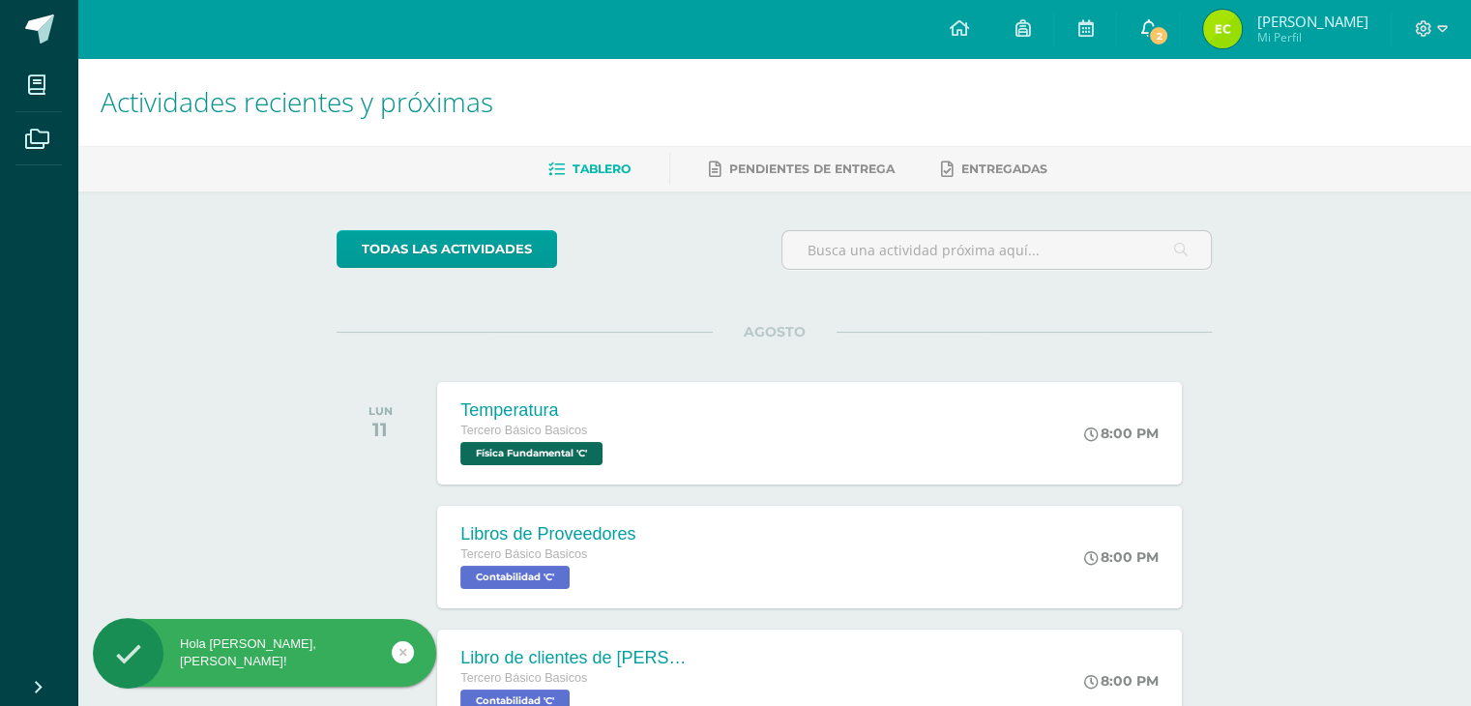
click at [1156, 20] on icon at bounding box center [1147, 27] width 15 height 17
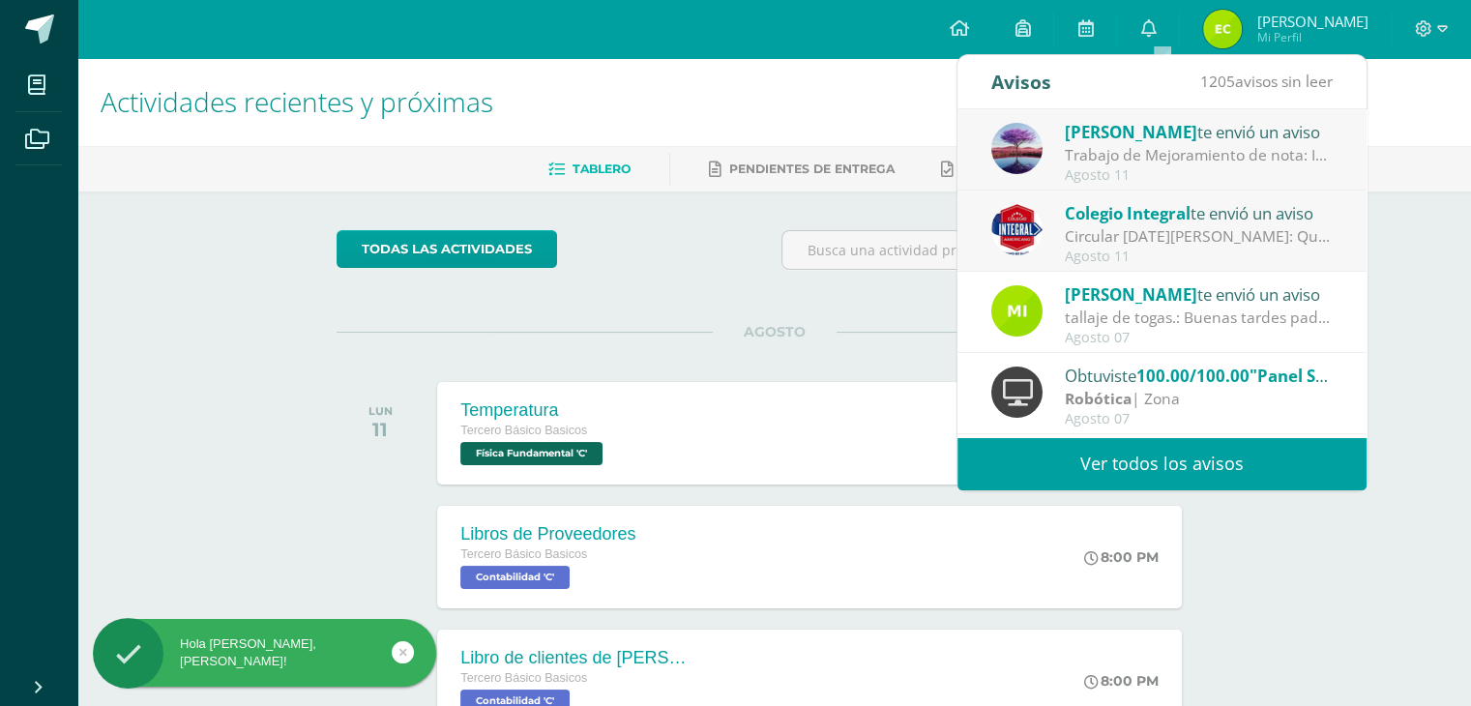
click at [1173, 458] on link "Ver todos los avisos" at bounding box center [1162, 463] width 409 height 53
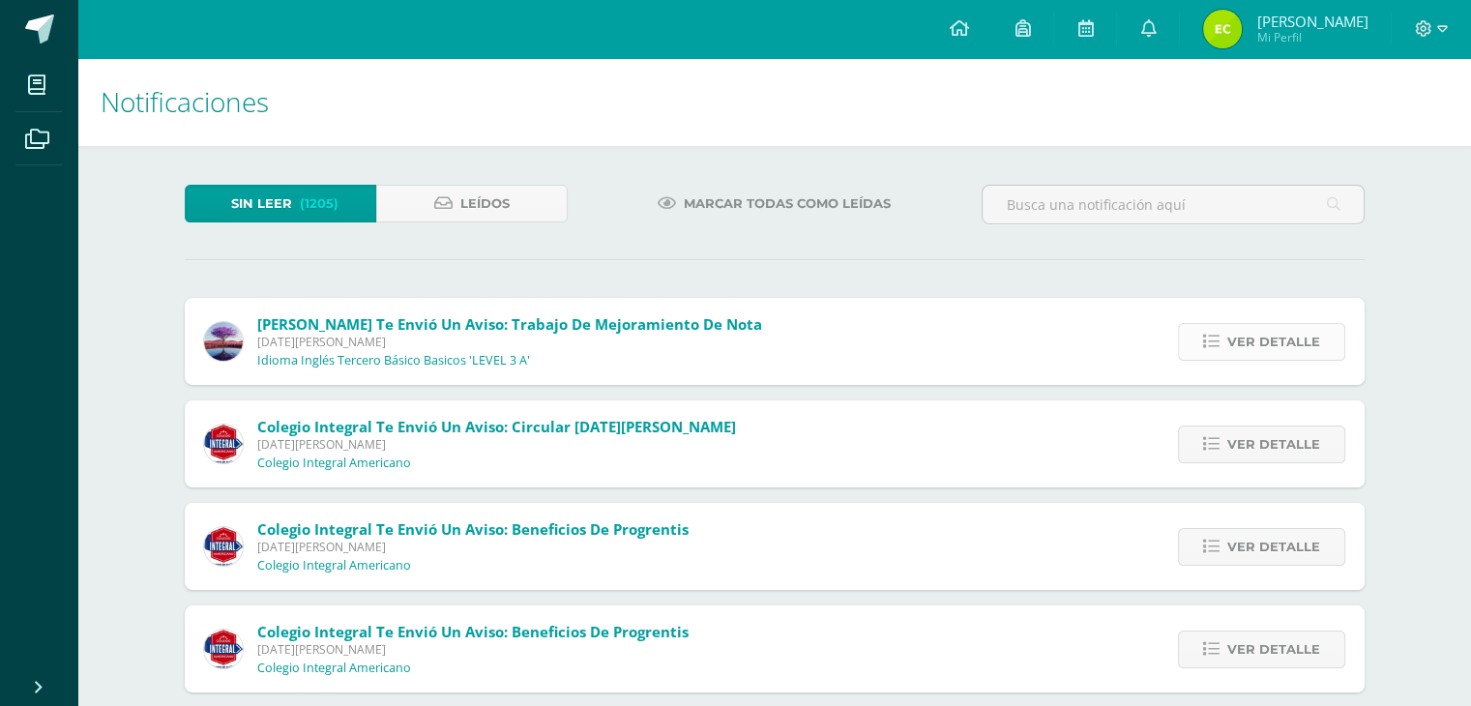
click at [1234, 347] on span "Ver detalle" at bounding box center [1273, 342] width 93 height 36
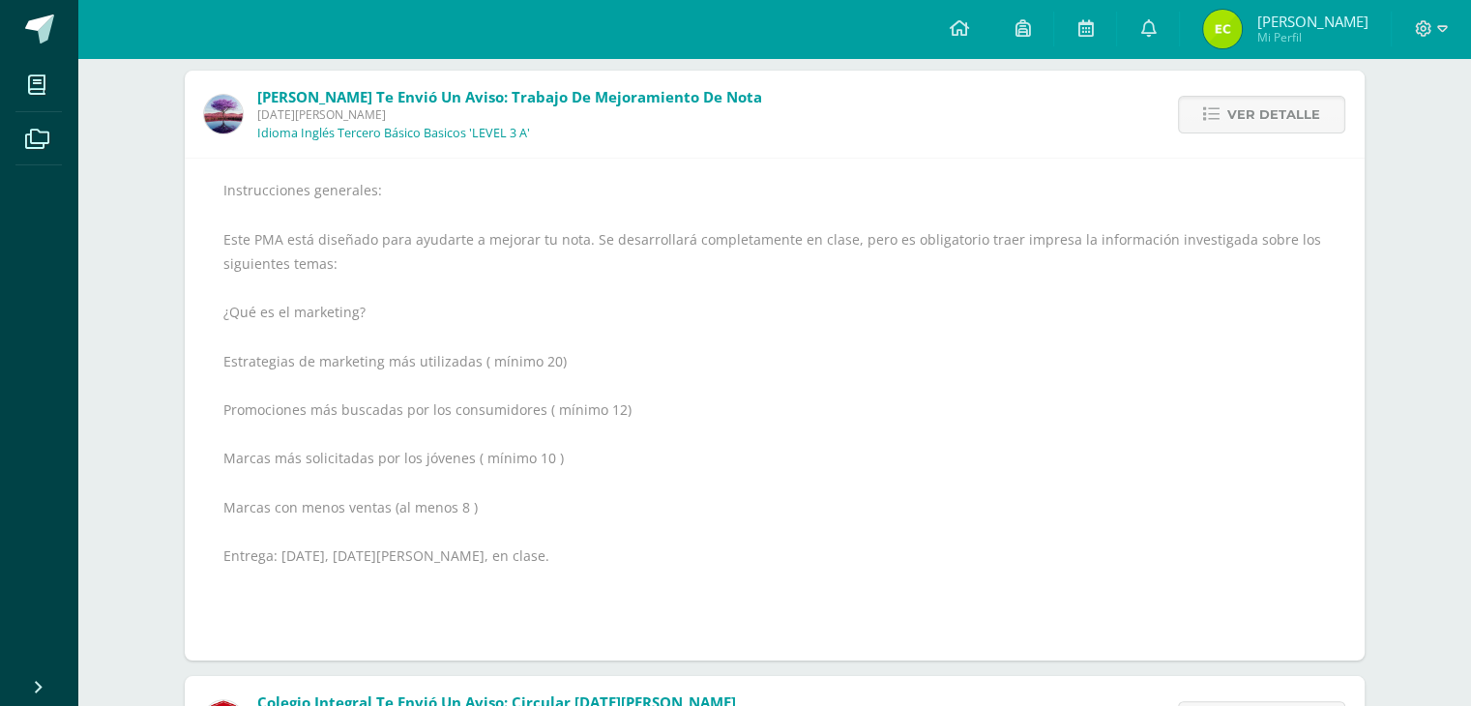
scroll to position [193, 0]
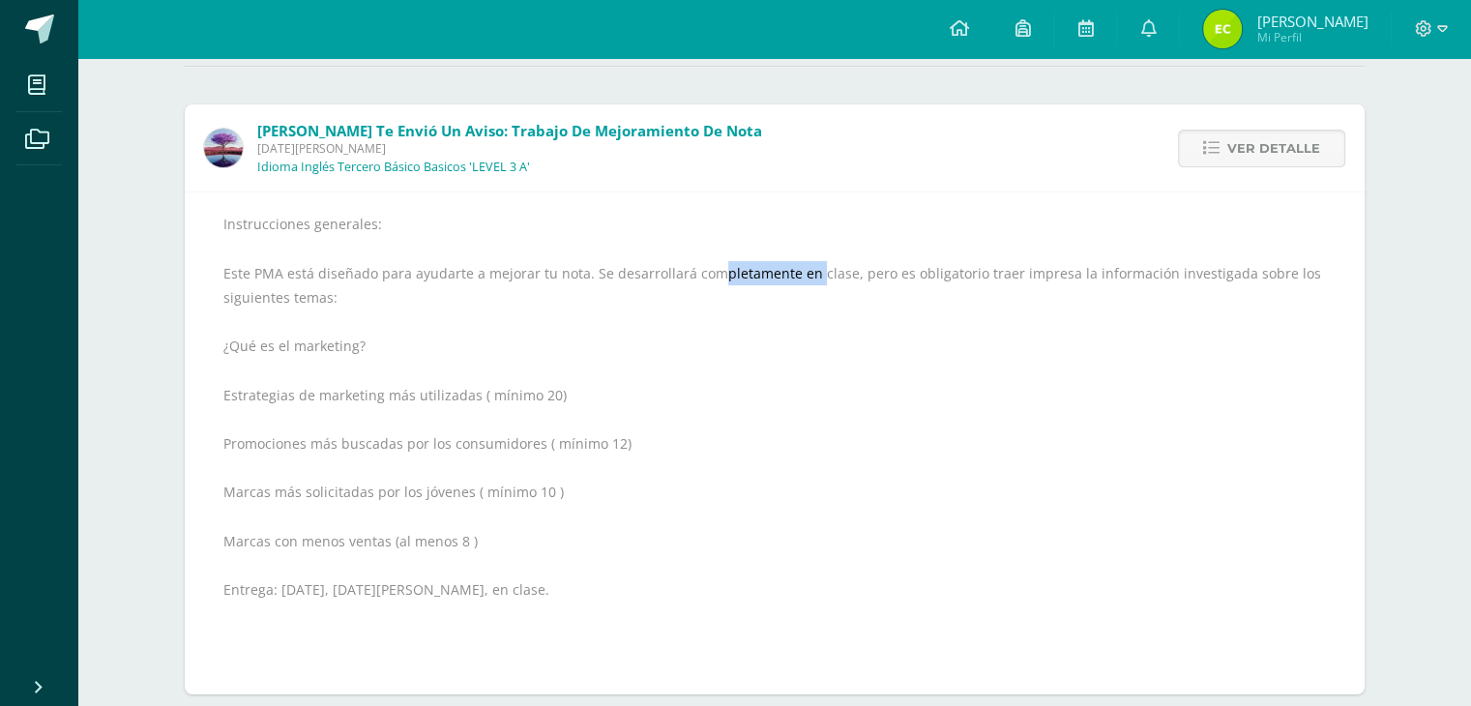
drag, startPoint x: 707, startPoint y: 280, endPoint x: 808, endPoint y: 280, distance: 100.6
click at [808, 280] on div "Instrucciones generales: Este PMA está diseñado para ayudarte a mejorar tu nota…" at bounding box center [774, 443] width 1103 height 463
click at [847, 301] on div "Instrucciones generales: Este PMA está diseñado para ayudarte a mejorar tu nota…" at bounding box center [774, 443] width 1103 height 463
drag, startPoint x: 917, startPoint y: 274, endPoint x: 1018, endPoint y: 272, distance: 100.6
click at [1018, 272] on div "Instrucciones generales: Este PMA está diseñado para ayudarte a mejorar tu nota…" at bounding box center [774, 443] width 1103 height 463
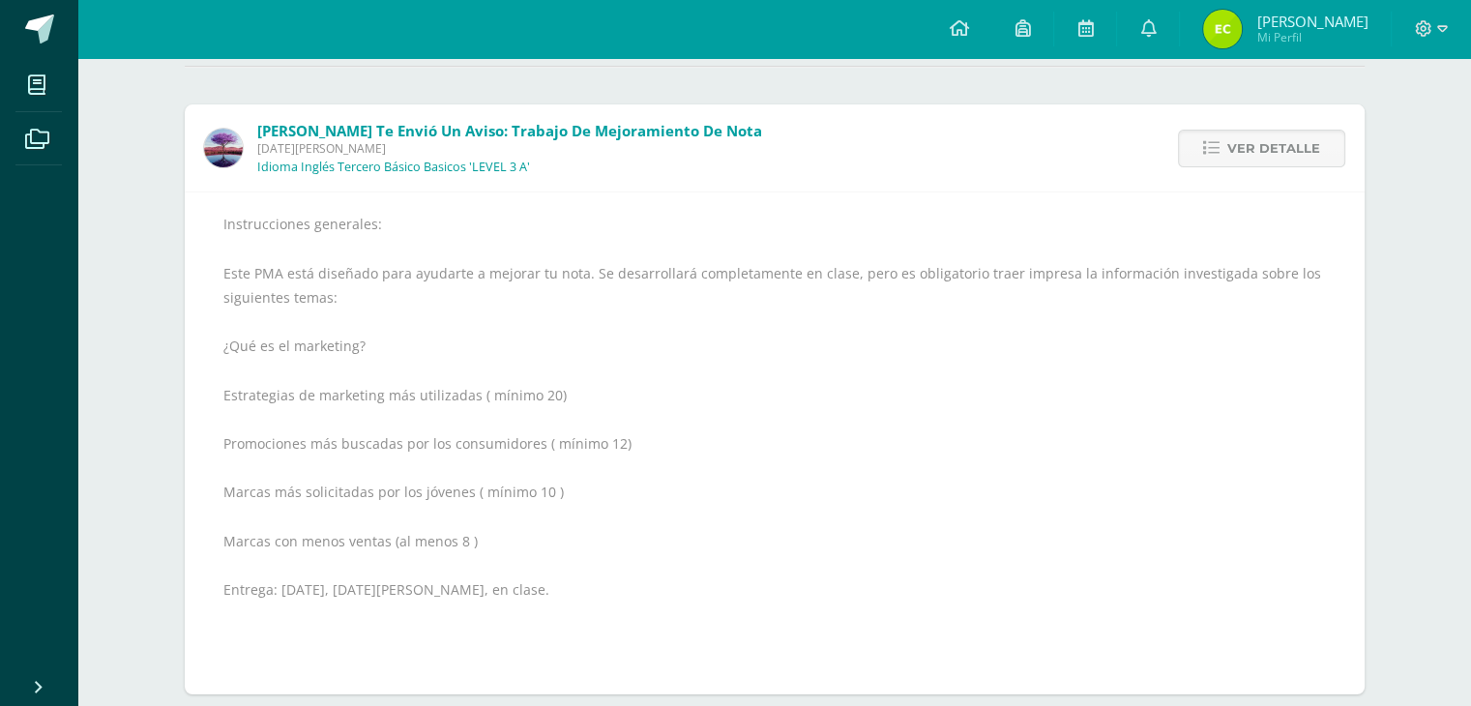
click at [872, 292] on div "Instrucciones generales: Este PMA está diseñado para ayudarte a mejorar tu nota…" at bounding box center [774, 443] width 1103 height 463
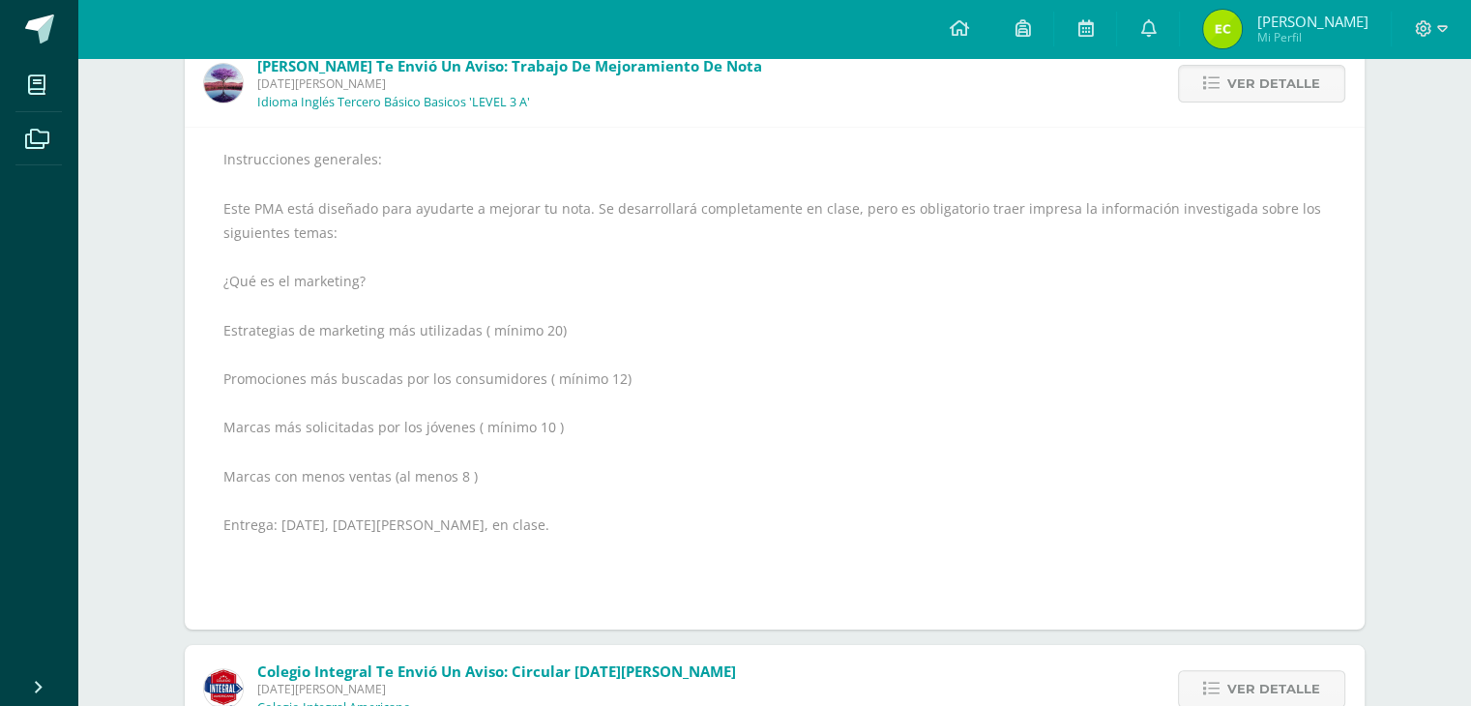
scroll to position [290, 0]
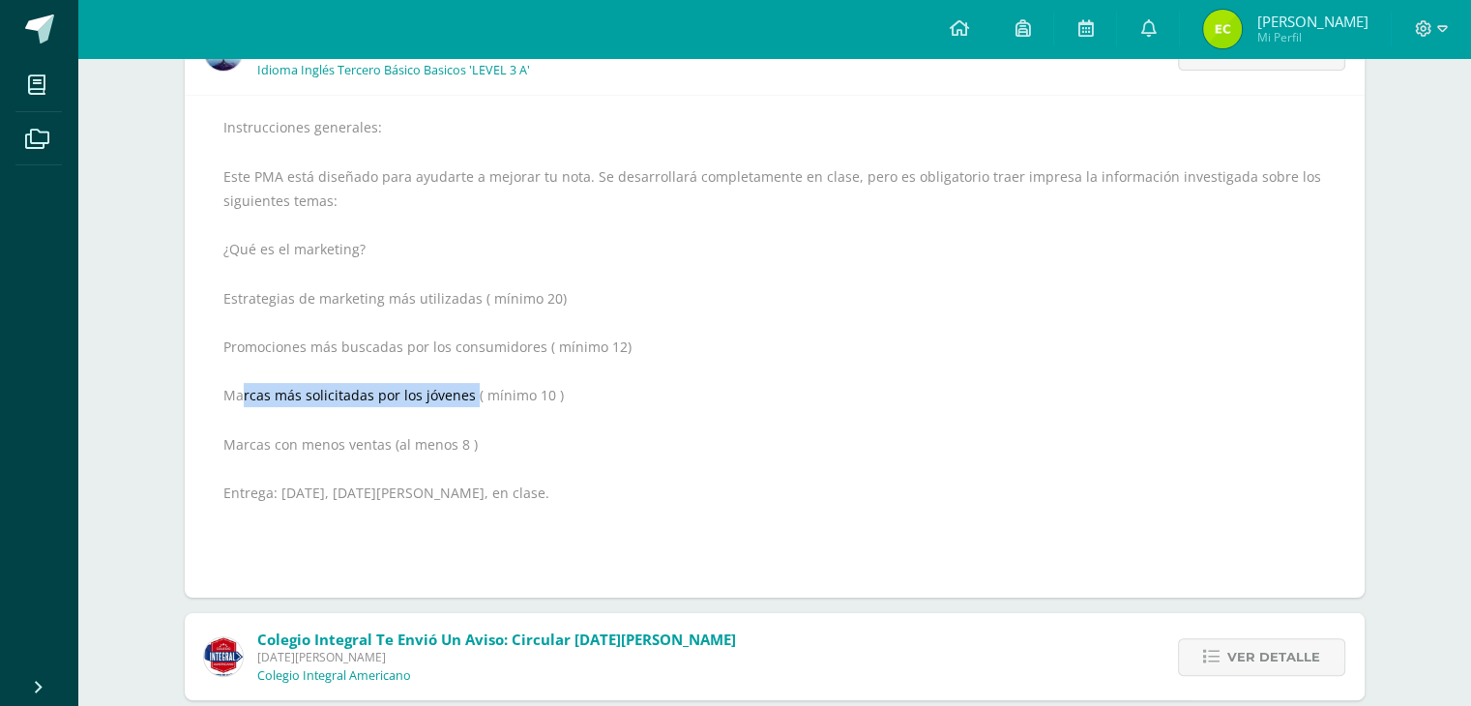
drag, startPoint x: 242, startPoint y: 396, endPoint x: 469, endPoint y: 395, distance: 227.3
click at [469, 395] on div "Instrucciones generales: Este PMA está diseñado para ayudarte a mejorar tu nota…" at bounding box center [774, 346] width 1103 height 463
click at [654, 398] on div "Instrucciones generales: Este PMA está diseñado para ayudarte a mejorar tu nota…" at bounding box center [774, 346] width 1103 height 463
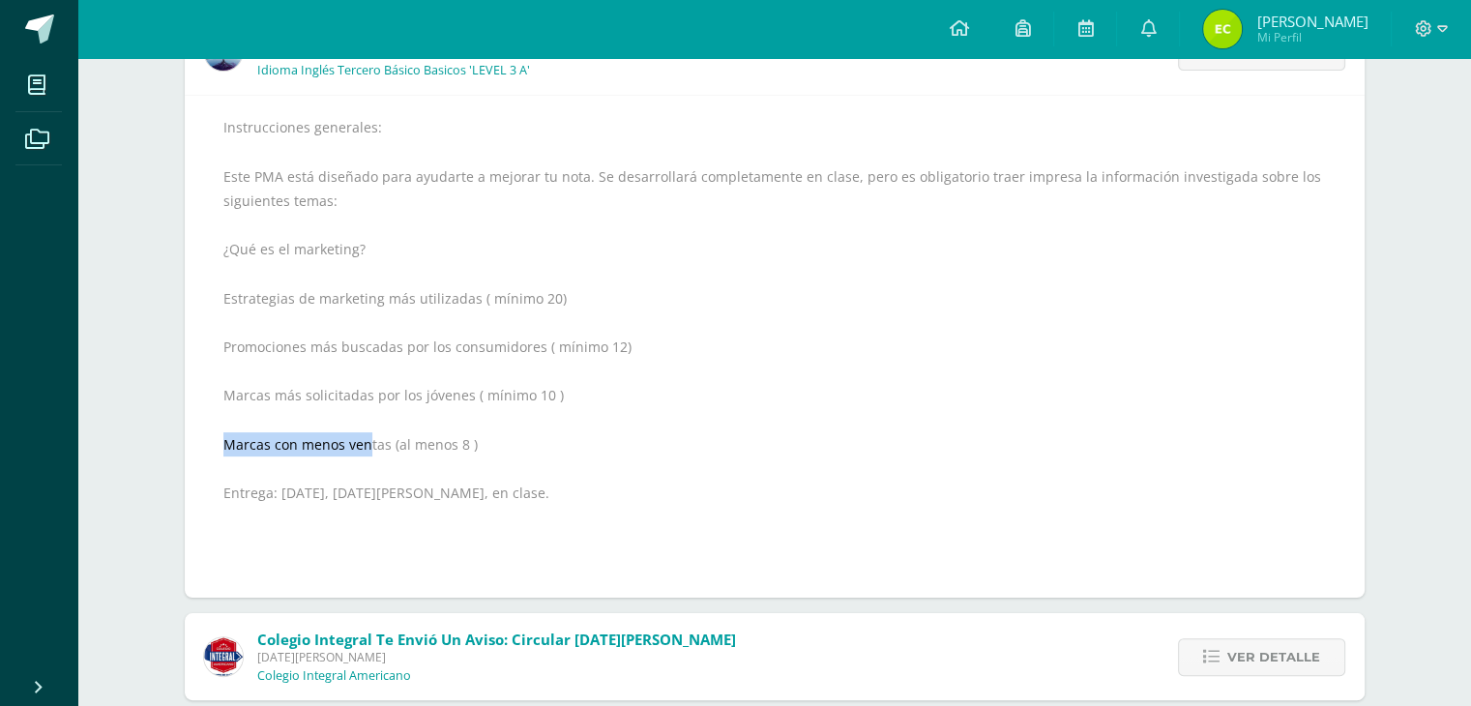
drag, startPoint x: 224, startPoint y: 445, endPoint x: 367, endPoint y: 446, distance: 142.2
click at [367, 446] on div "Instrucciones generales: Este PMA está diseñado para ayudarte a mejorar tu nota…" at bounding box center [774, 346] width 1103 height 463
click at [383, 476] on div "Instrucciones generales: Este PMA está diseñado para ayudarte a mejorar tu nota…" at bounding box center [774, 346] width 1103 height 463
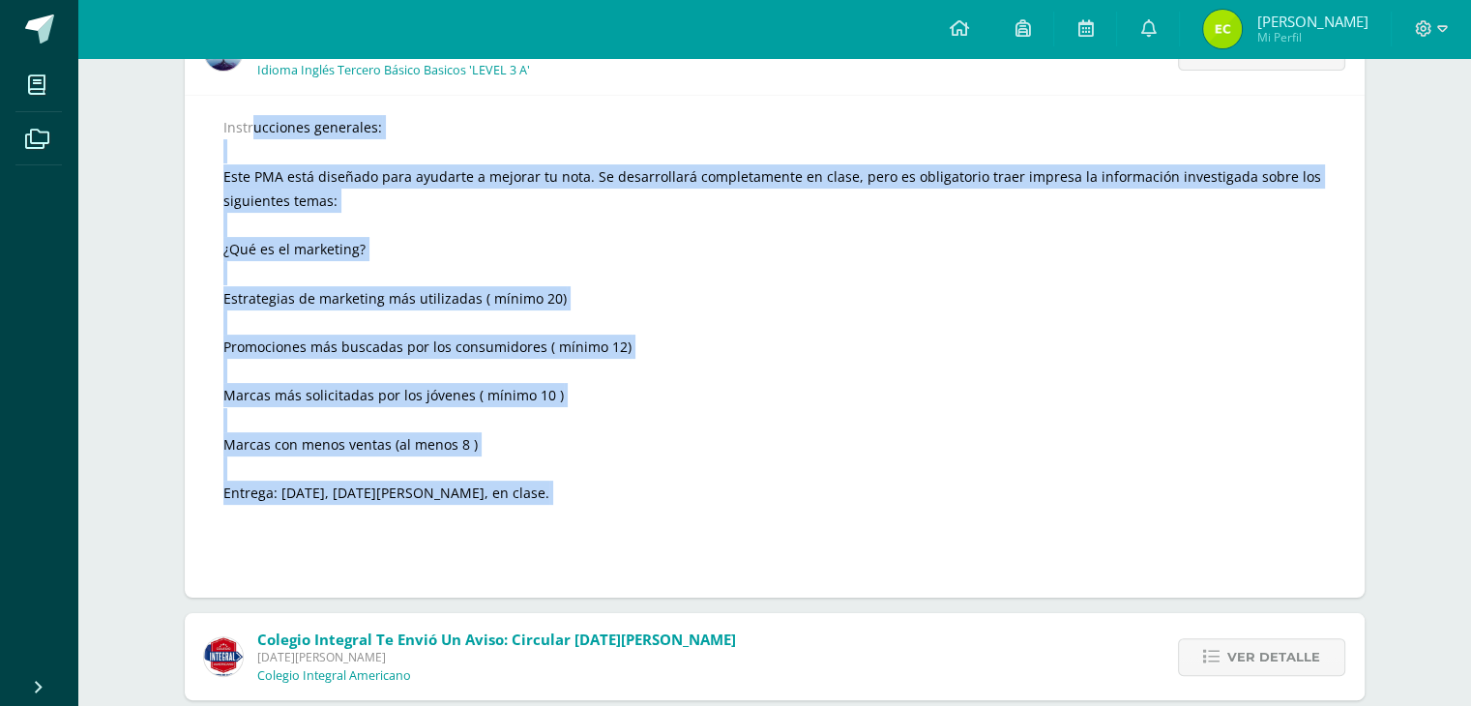
drag, startPoint x: 217, startPoint y: 123, endPoint x: 692, endPoint y: 505, distance: 609.5
click at [692, 505] on div "Instrucciones generales: Este PMA está diseñado para ayudarte a mejorar tu nota…" at bounding box center [775, 346] width 1180 height 503
copy div "Instrucciones generales: Este PMA está diseñado para ayudarte a mejorar tu nota…"
click at [721, 402] on div "Instrucciones generales: Este PMA está diseñado para ayudarte a mejorar tu nota…" at bounding box center [774, 346] width 1103 height 463
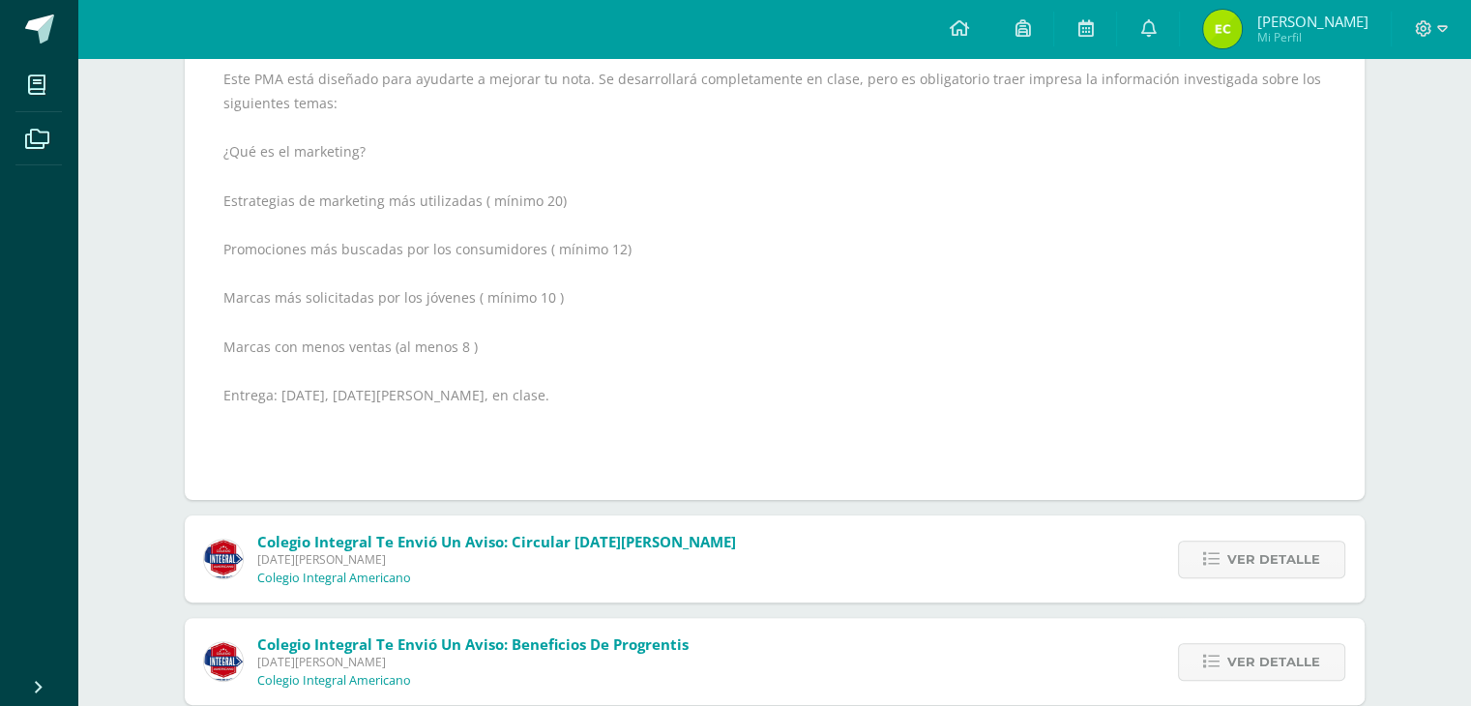
scroll to position [0, 0]
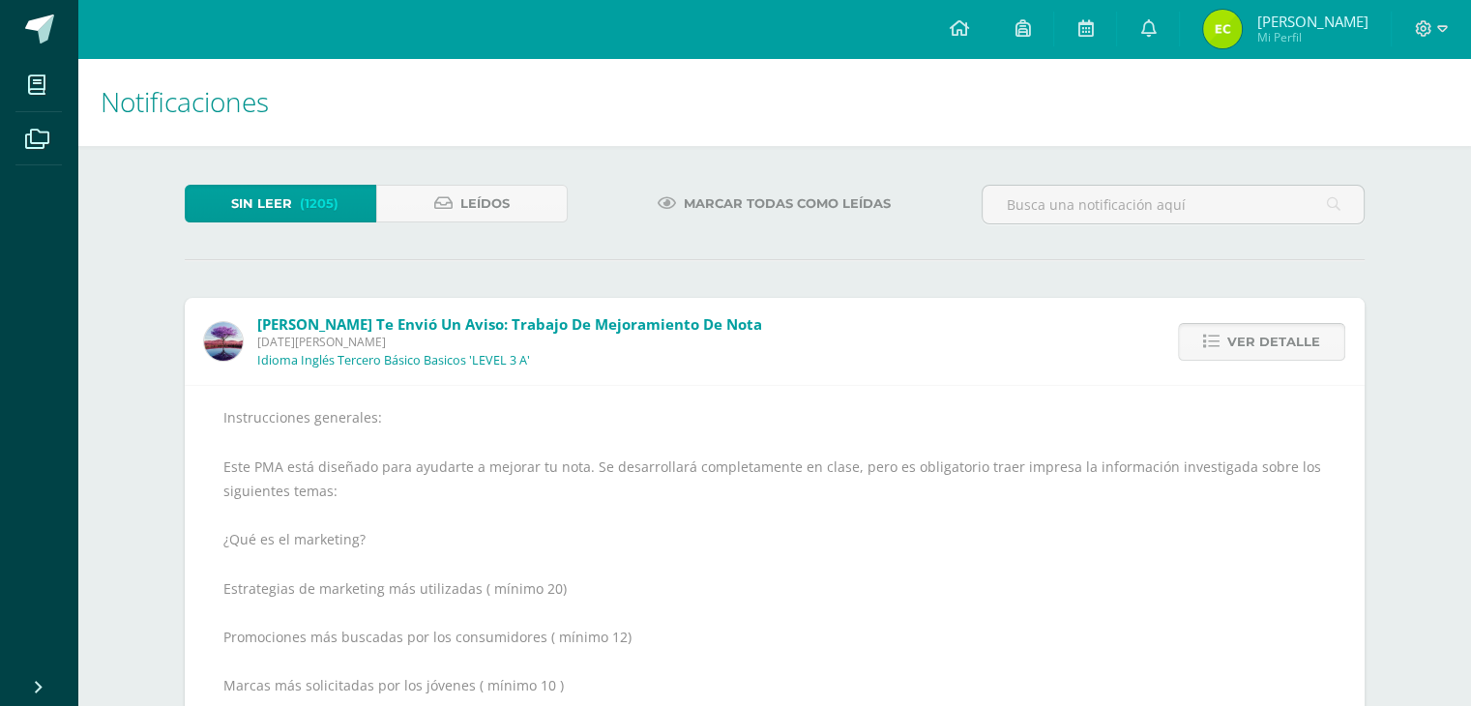
click at [1246, 340] on span "Ver detalle" at bounding box center [1273, 342] width 93 height 36
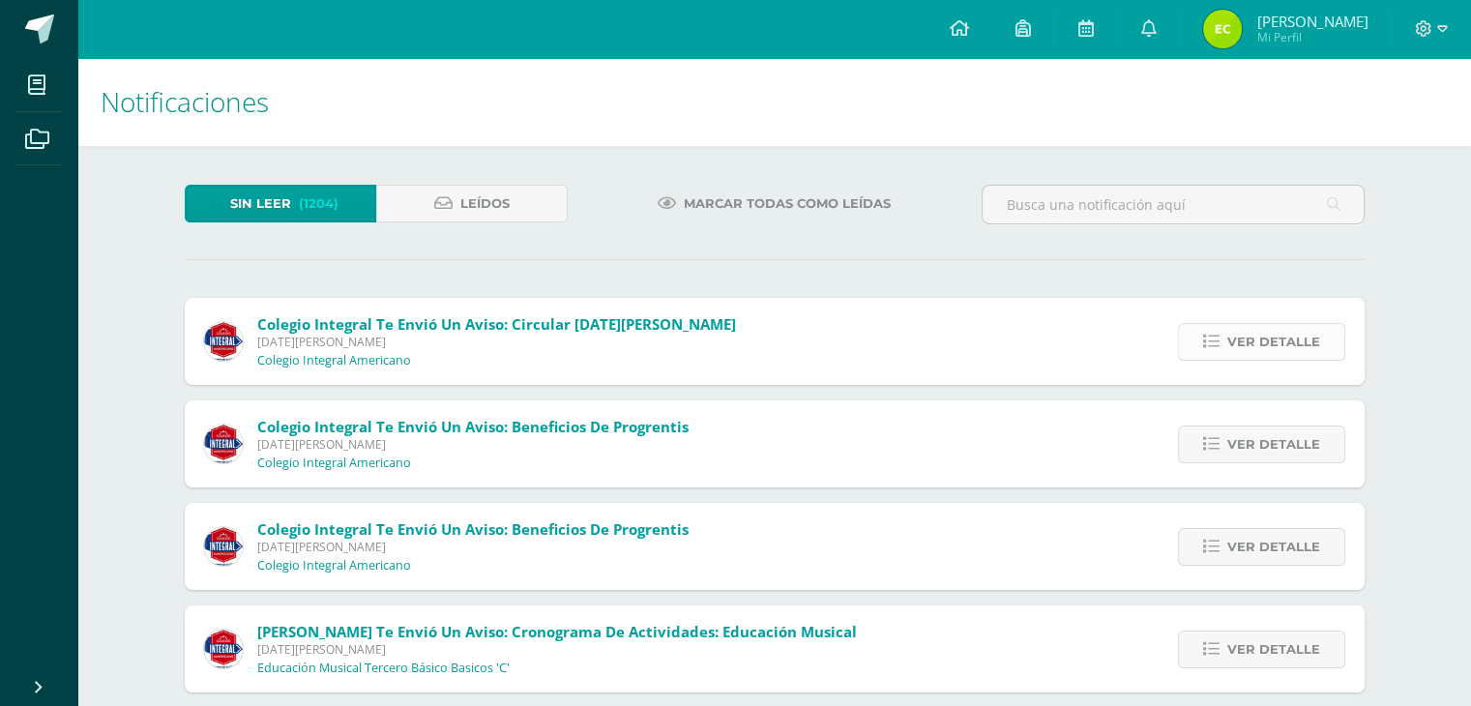
click at [1239, 334] on span "Ver detalle" at bounding box center [1273, 342] width 93 height 36
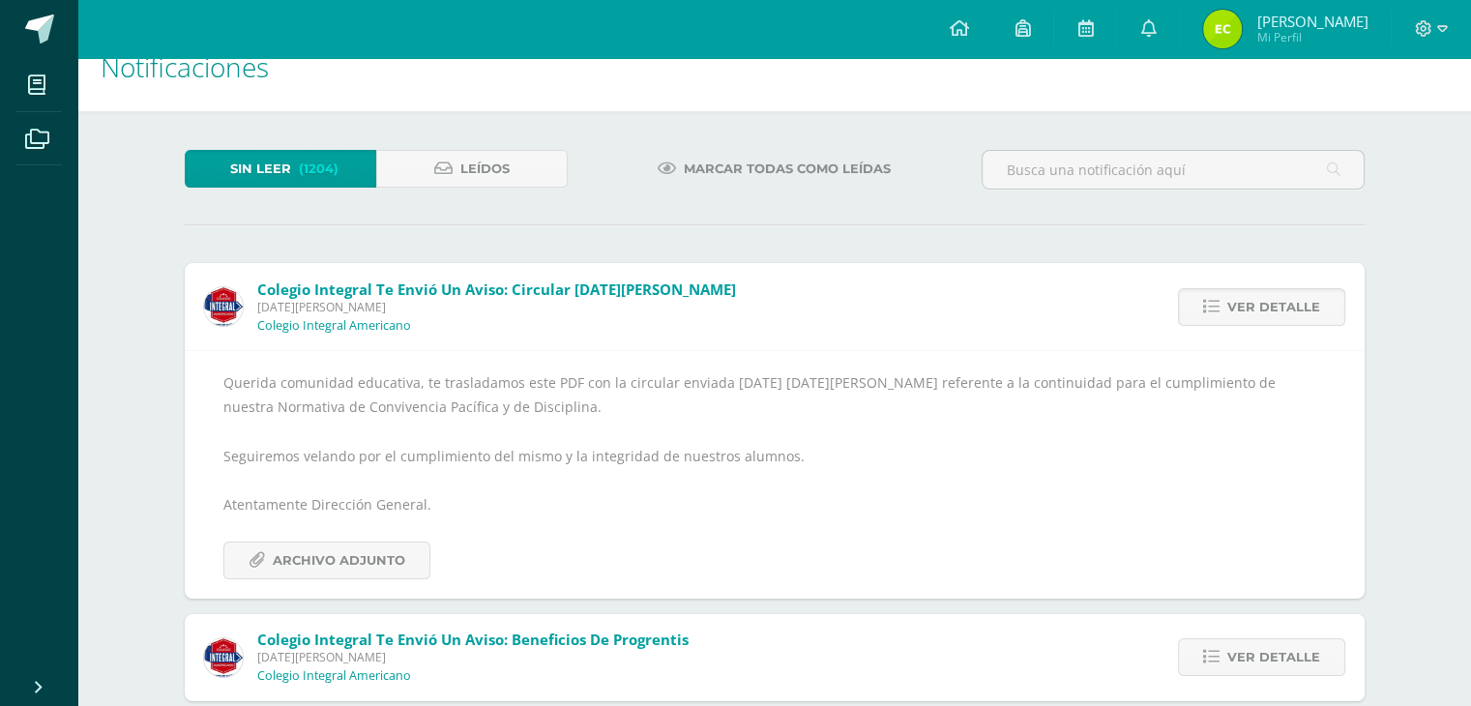
scroll to position [97, 0]
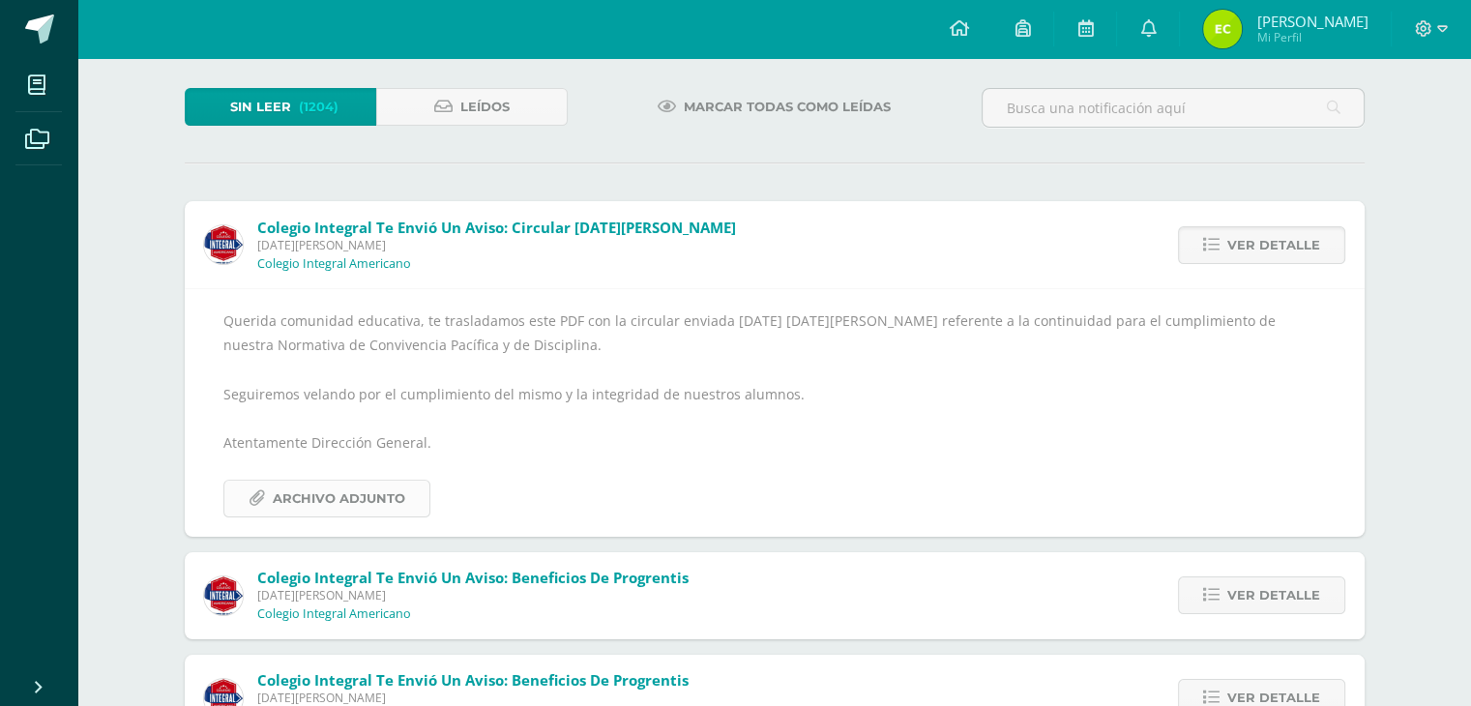
click at [374, 495] on span "Archivo Adjunto" at bounding box center [339, 499] width 133 height 36
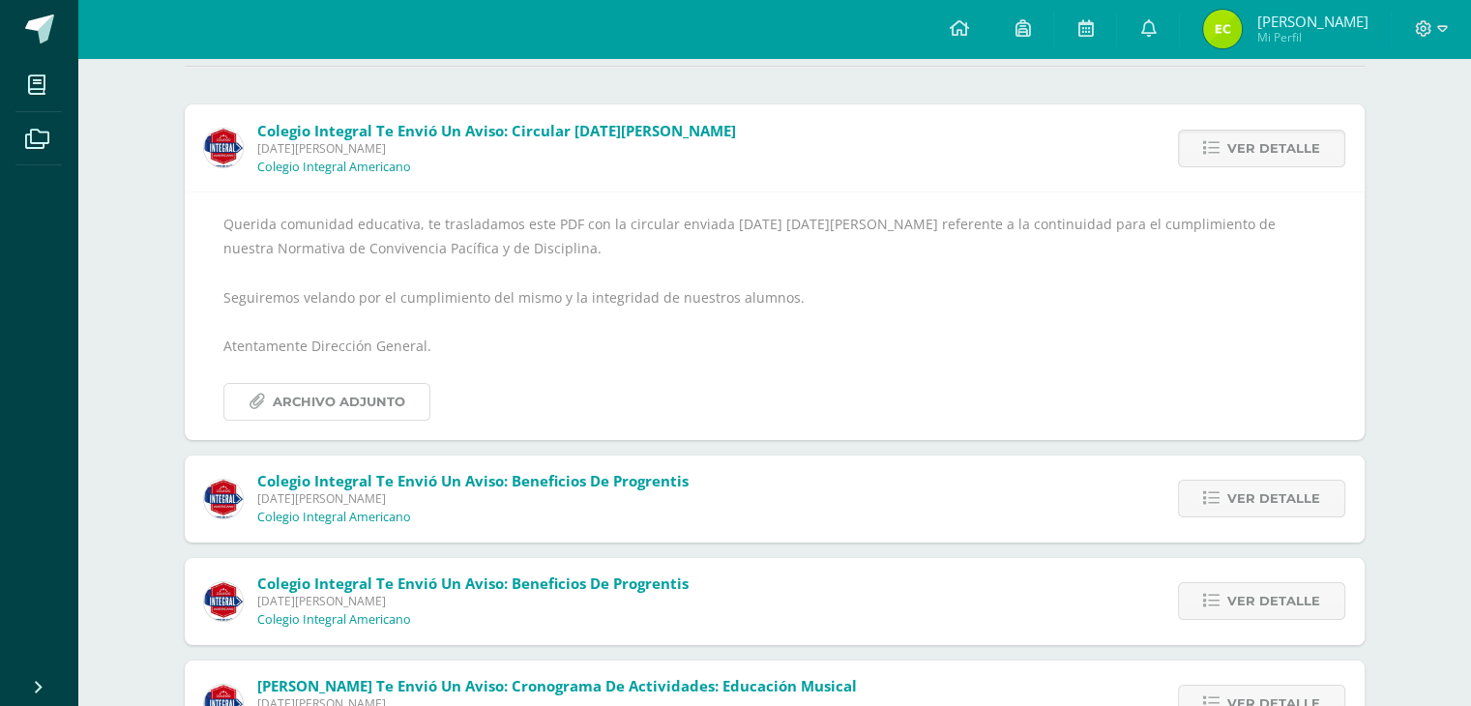
scroll to position [290, 0]
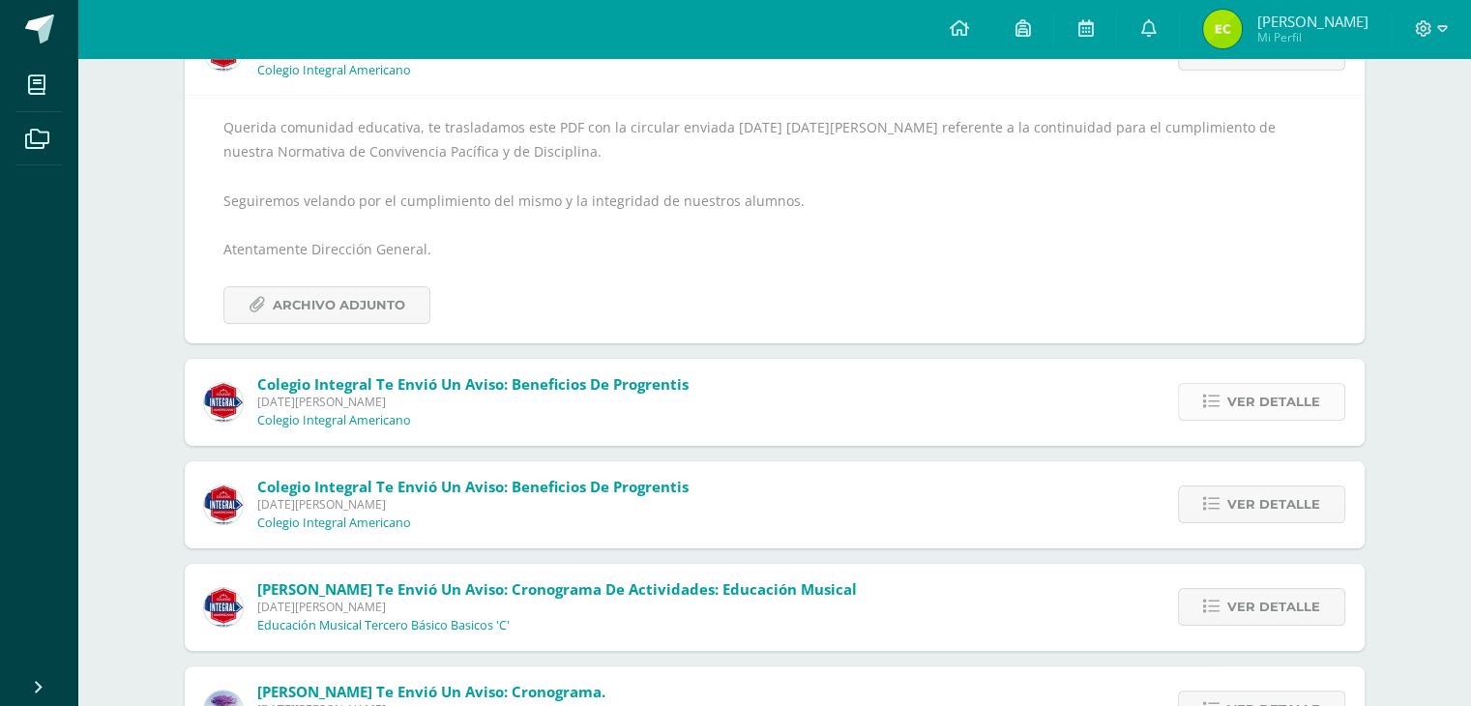
click at [1256, 401] on span "Ver detalle" at bounding box center [1273, 402] width 93 height 36
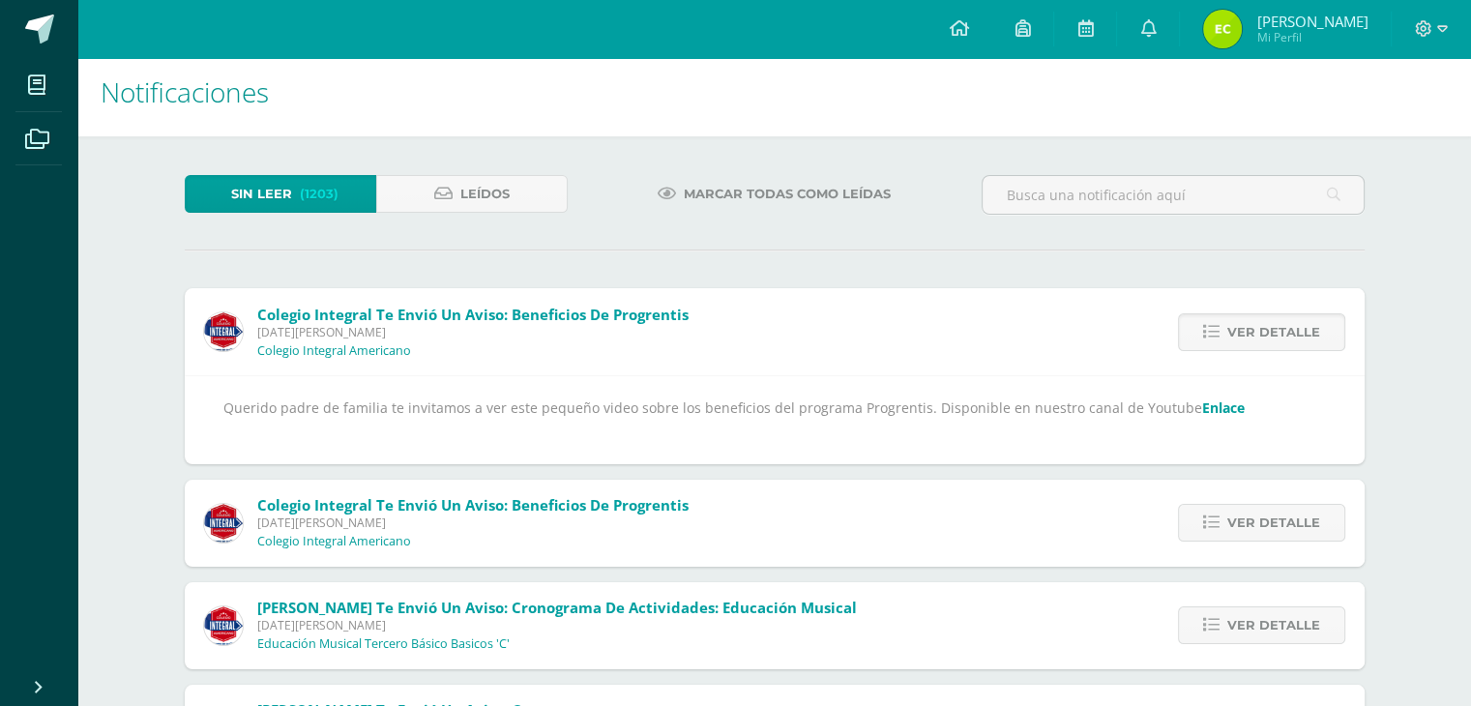
scroll to position [106, 0]
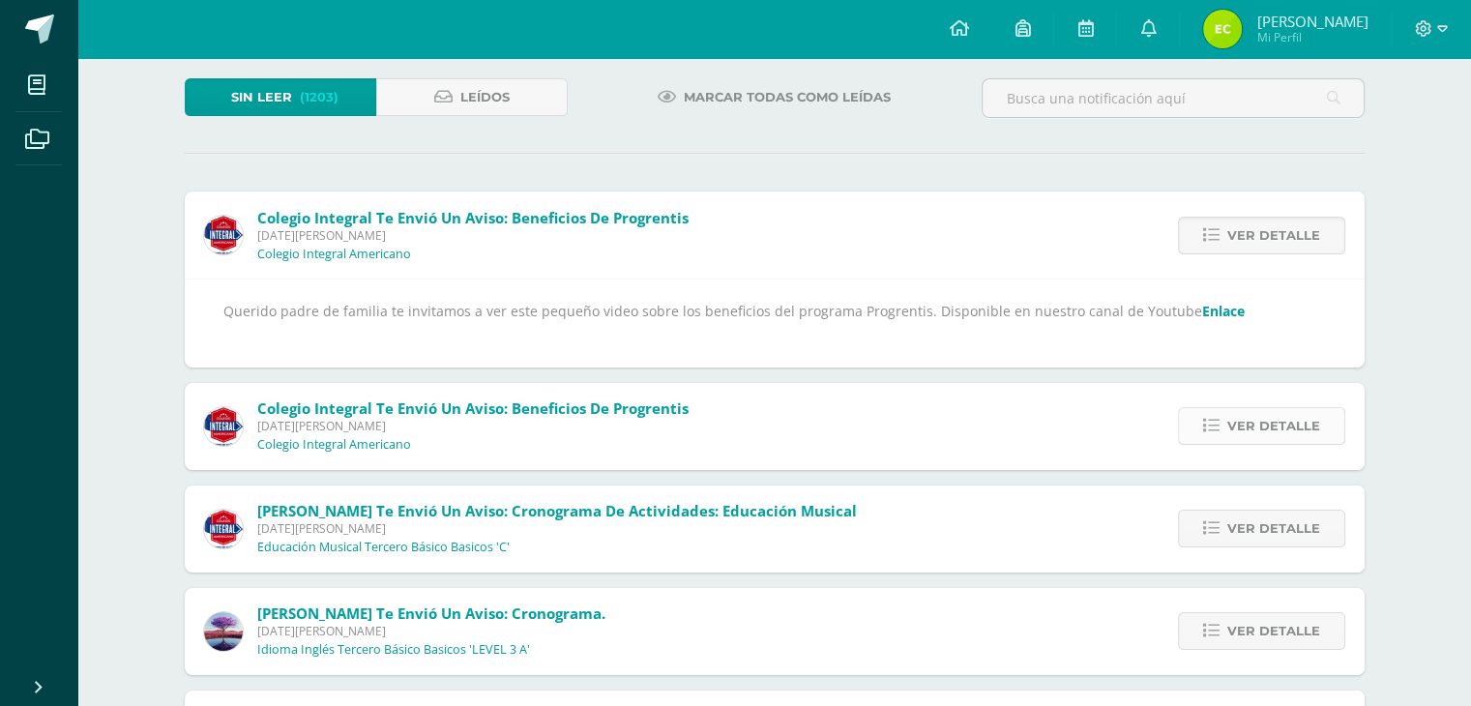
click at [1297, 419] on span "Ver detalle" at bounding box center [1273, 426] width 93 height 36
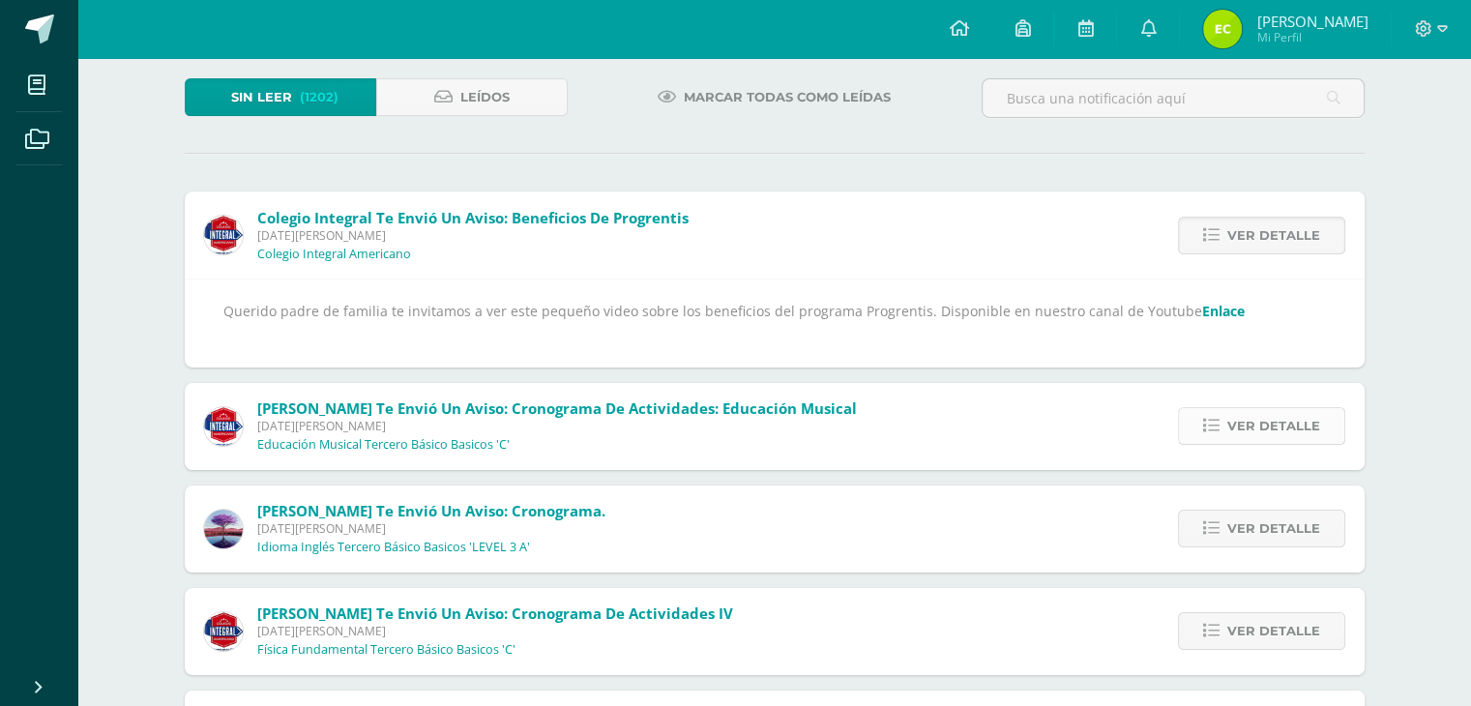
click at [1298, 432] on span "Ver detalle" at bounding box center [1273, 426] width 93 height 36
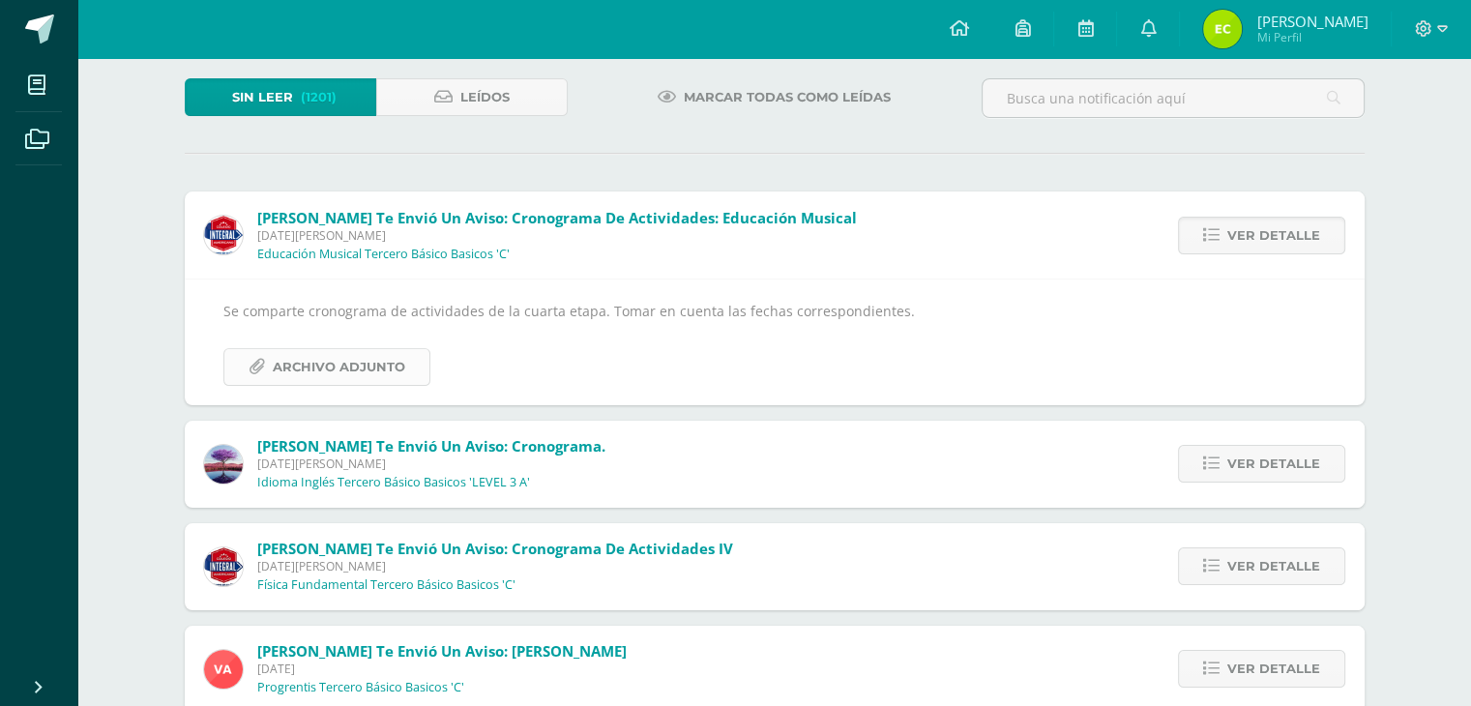
click at [369, 369] on span "Archivo Adjunto" at bounding box center [339, 367] width 133 height 36
click at [1264, 239] on span "Ver detalle" at bounding box center [1273, 236] width 93 height 36
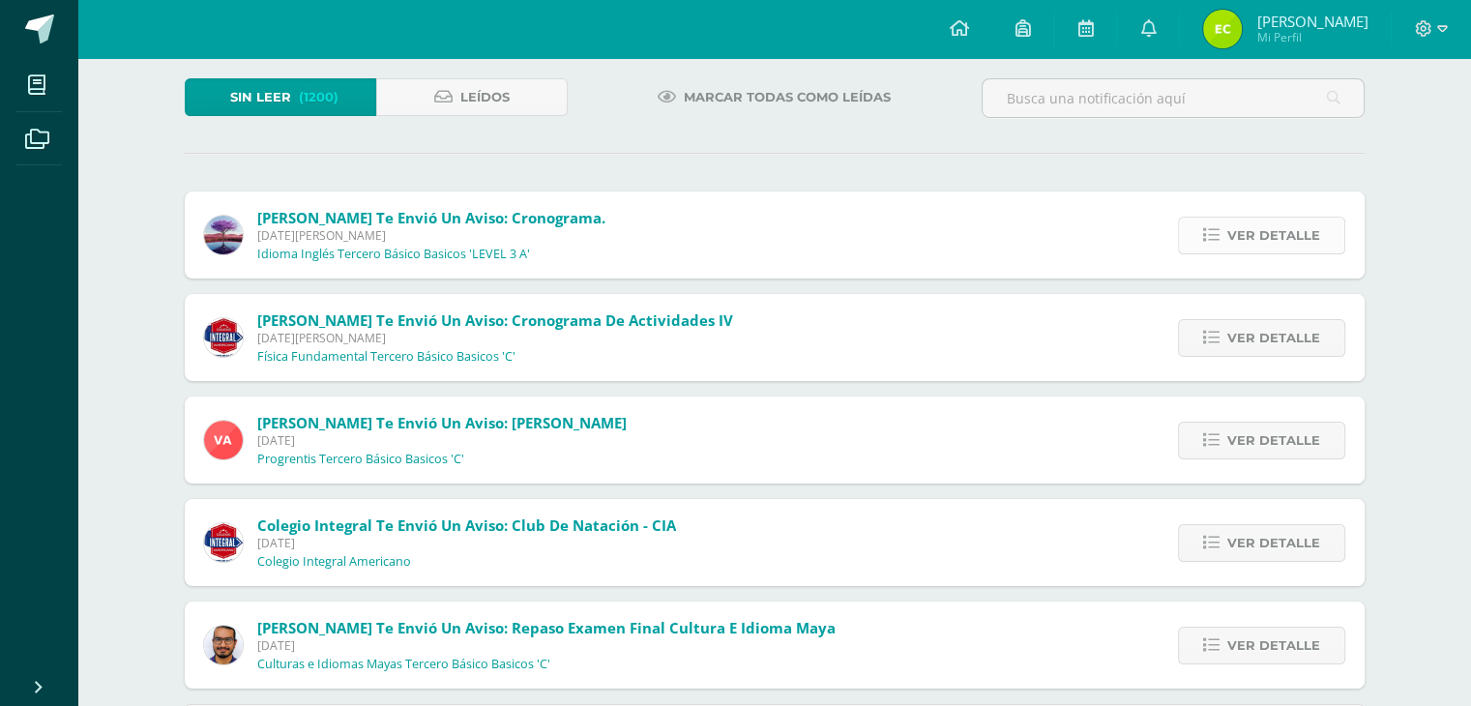
click at [1268, 248] on span "Ver detalle" at bounding box center [1273, 236] width 93 height 36
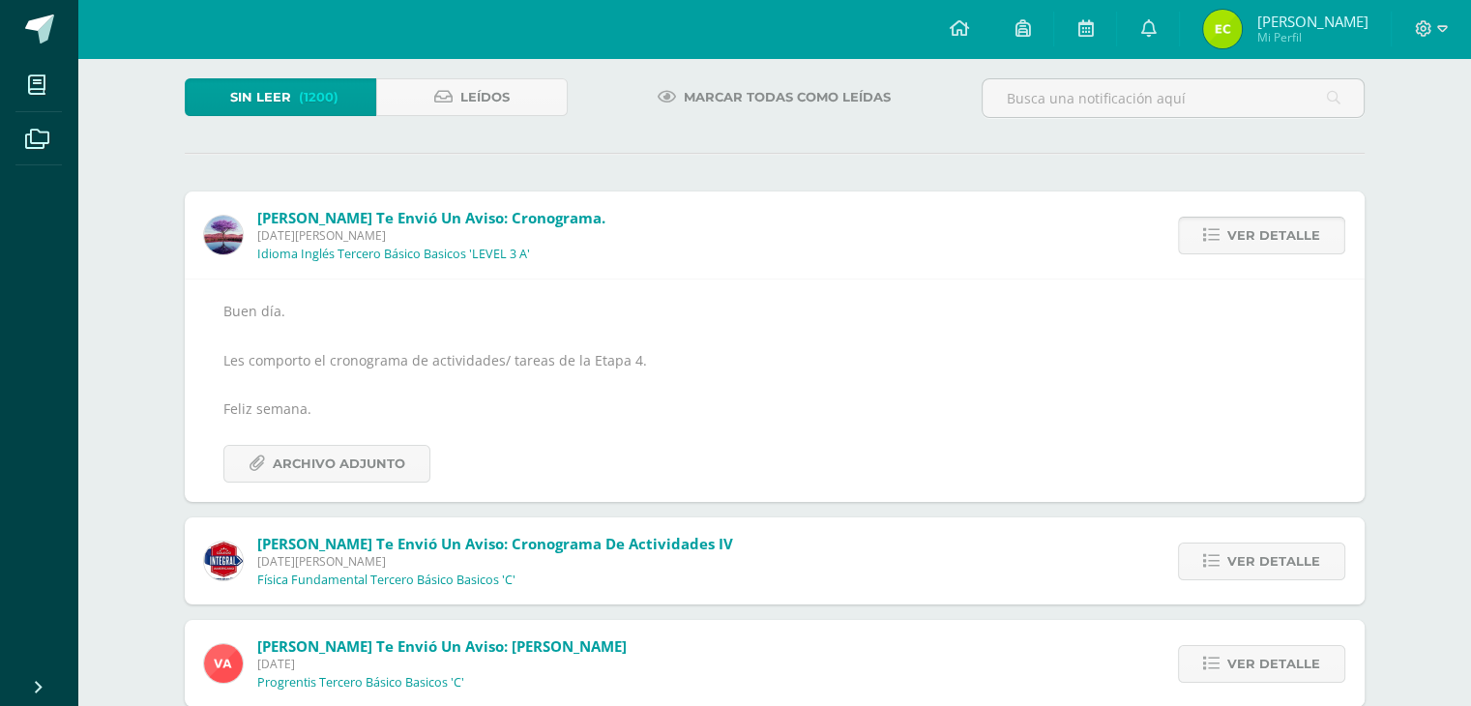
click at [1268, 248] on span "Ver detalle" at bounding box center [1273, 236] width 93 height 36
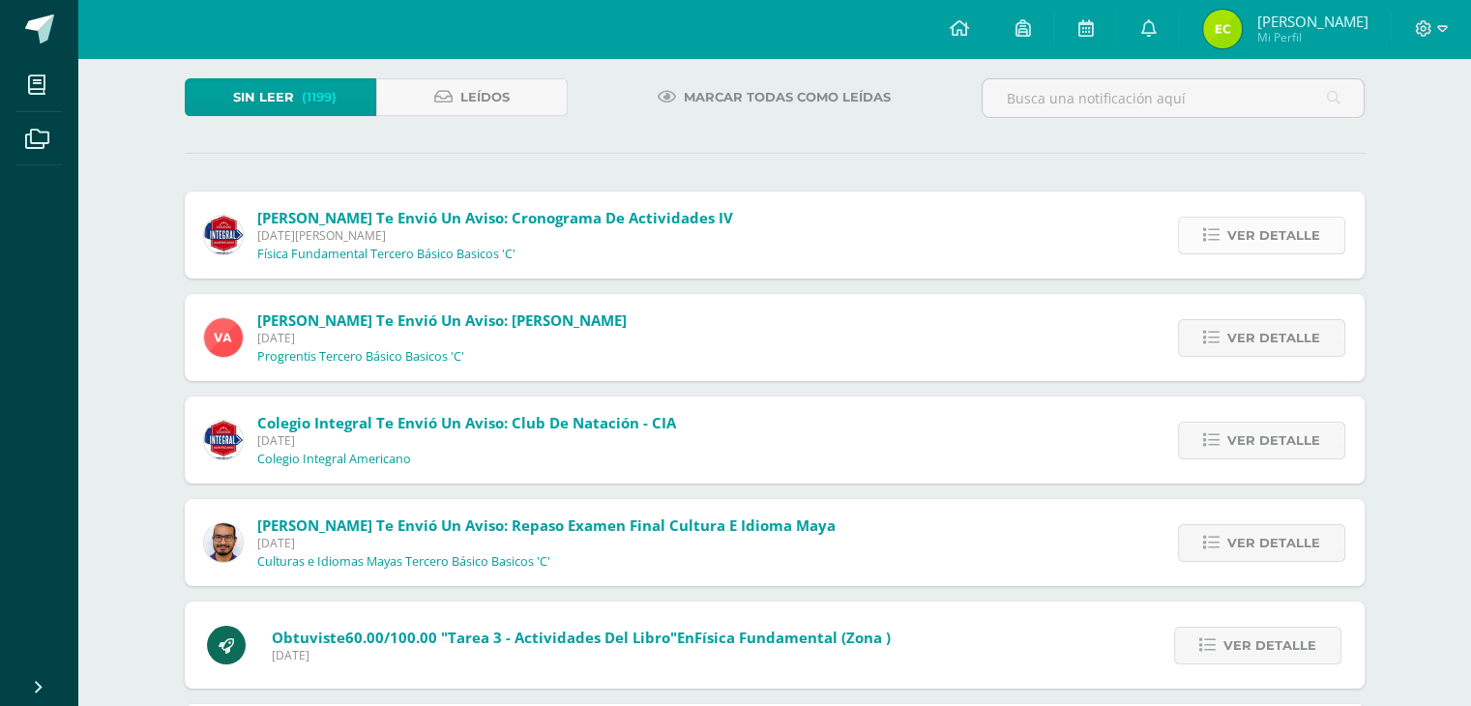
click at [1269, 249] on span "Ver detalle" at bounding box center [1273, 236] width 93 height 36
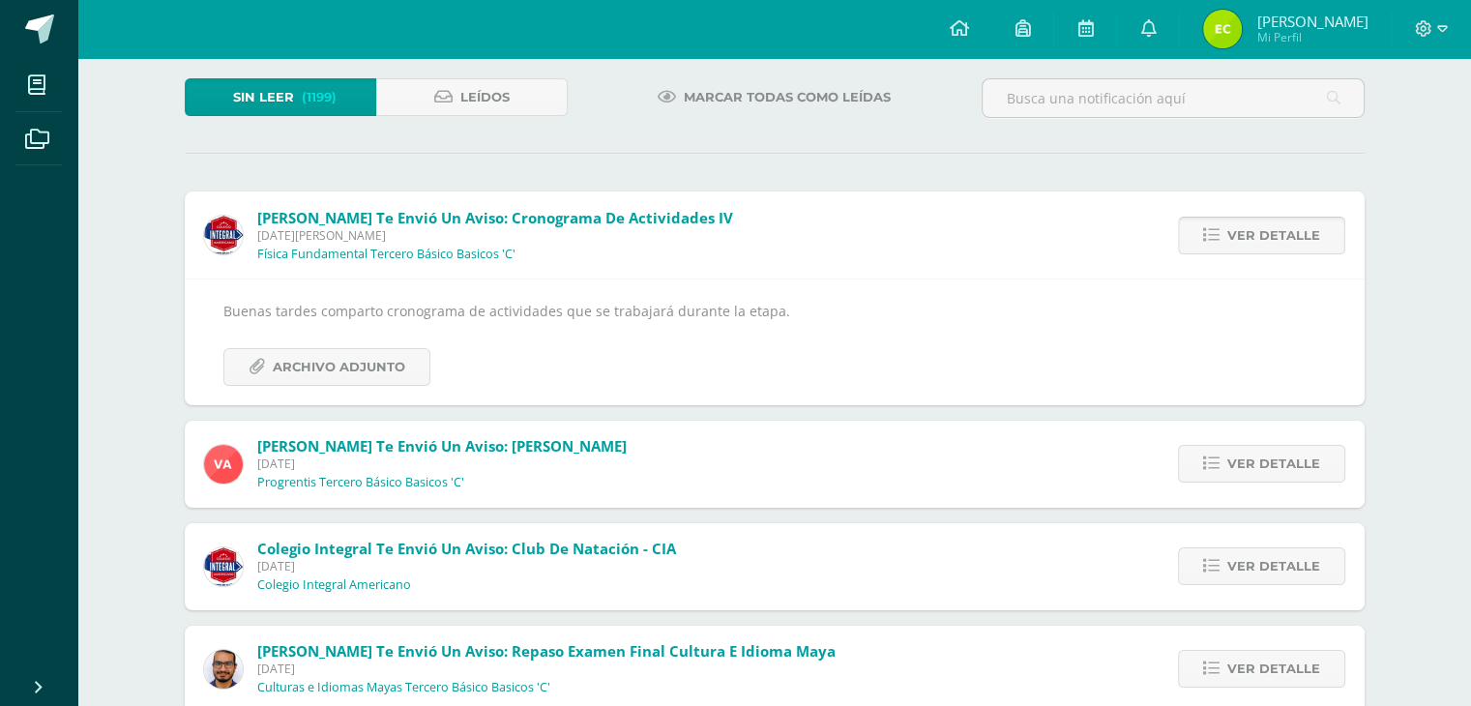
click at [1273, 242] on span "Ver detalle" at bounding box center [1273, 236] width 93 height 36
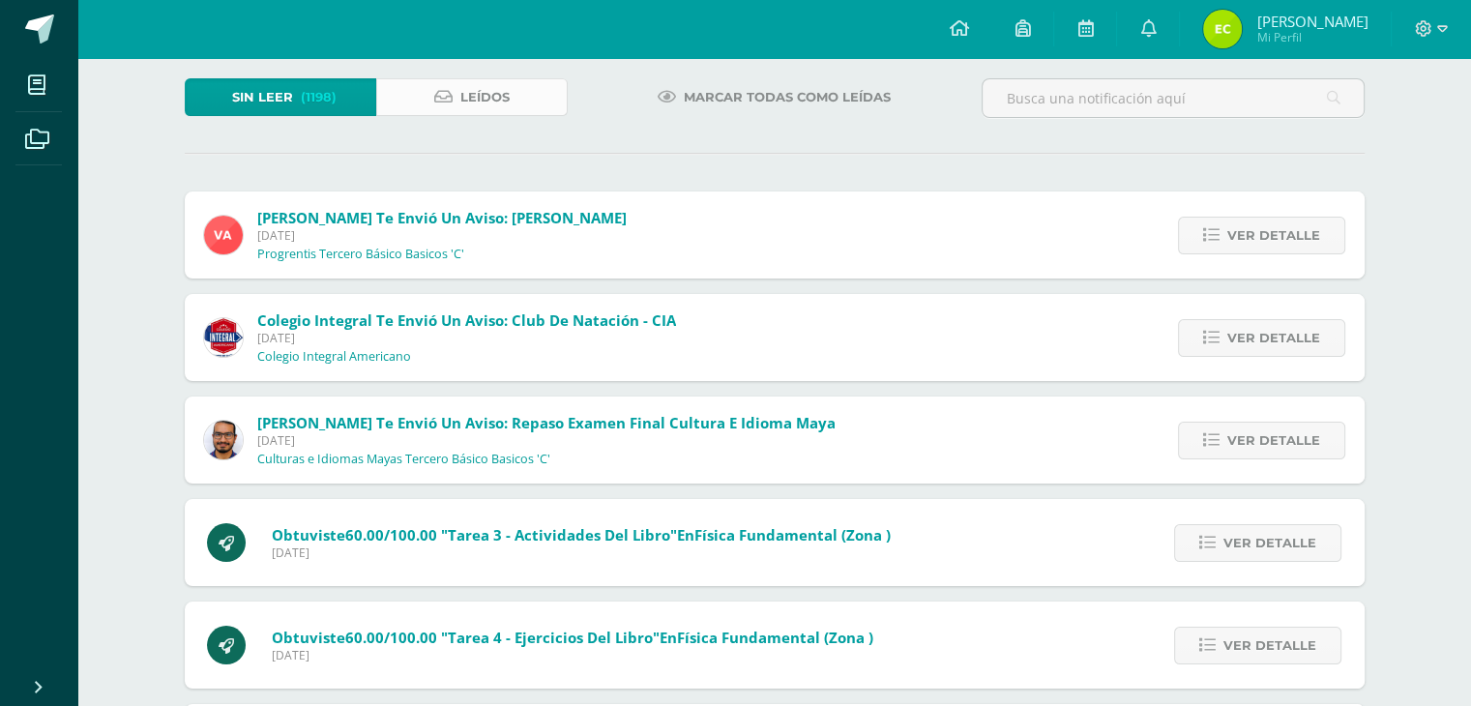
click at [495, 98] on span "Leídos" at bounding box center [484, 97] width 49 height 36
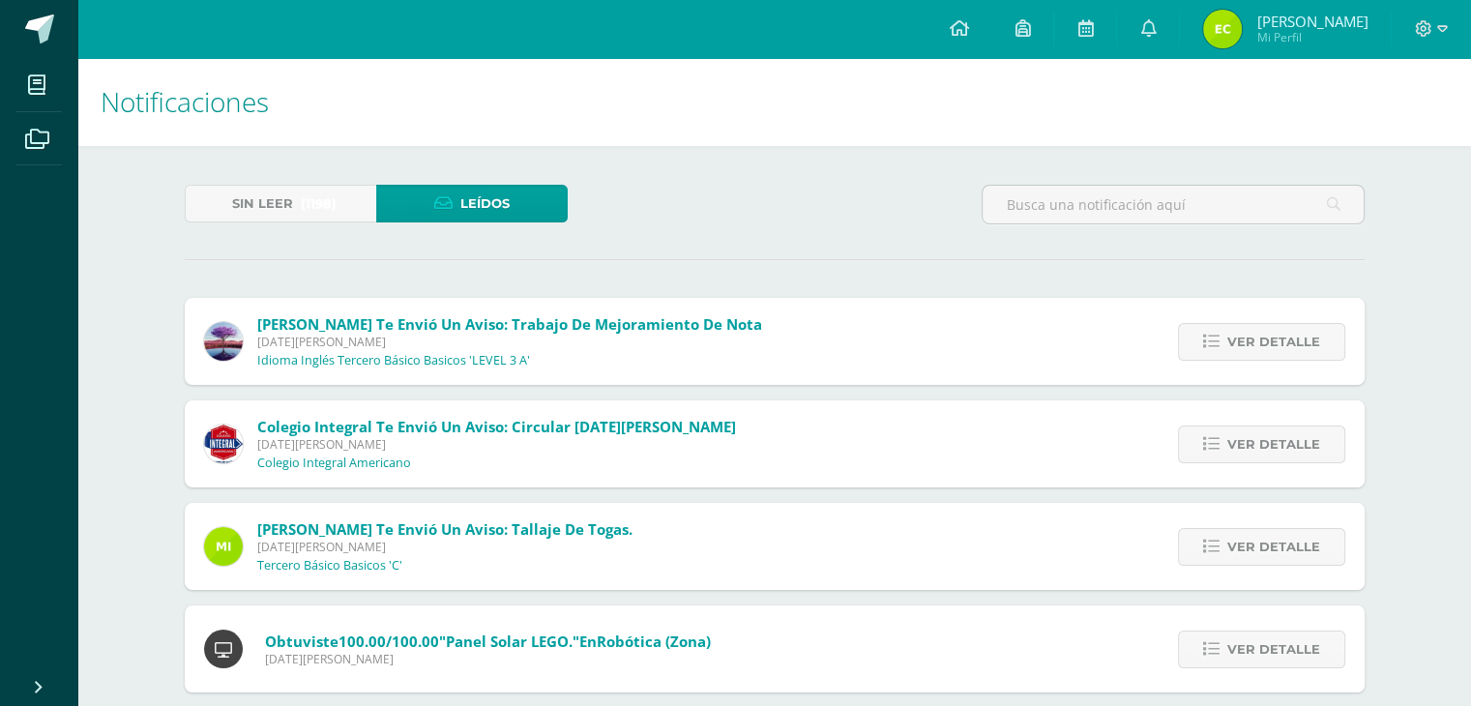
click at [306, 200] on span "(1198)" at bounding box center [319, 204] width 36 height 36
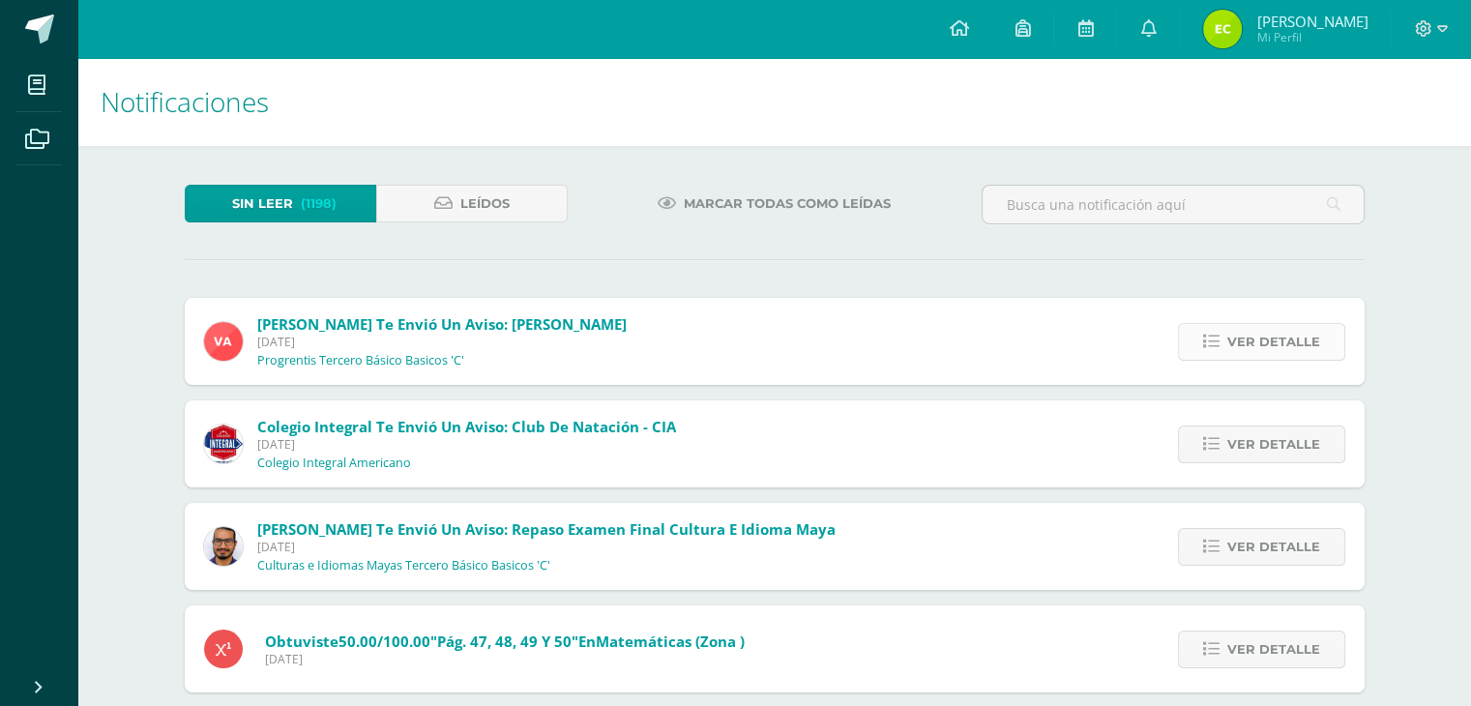
click at [1255, 338] on span "Ver detalle" at bounding box center [1273, 342] width 93 height 36
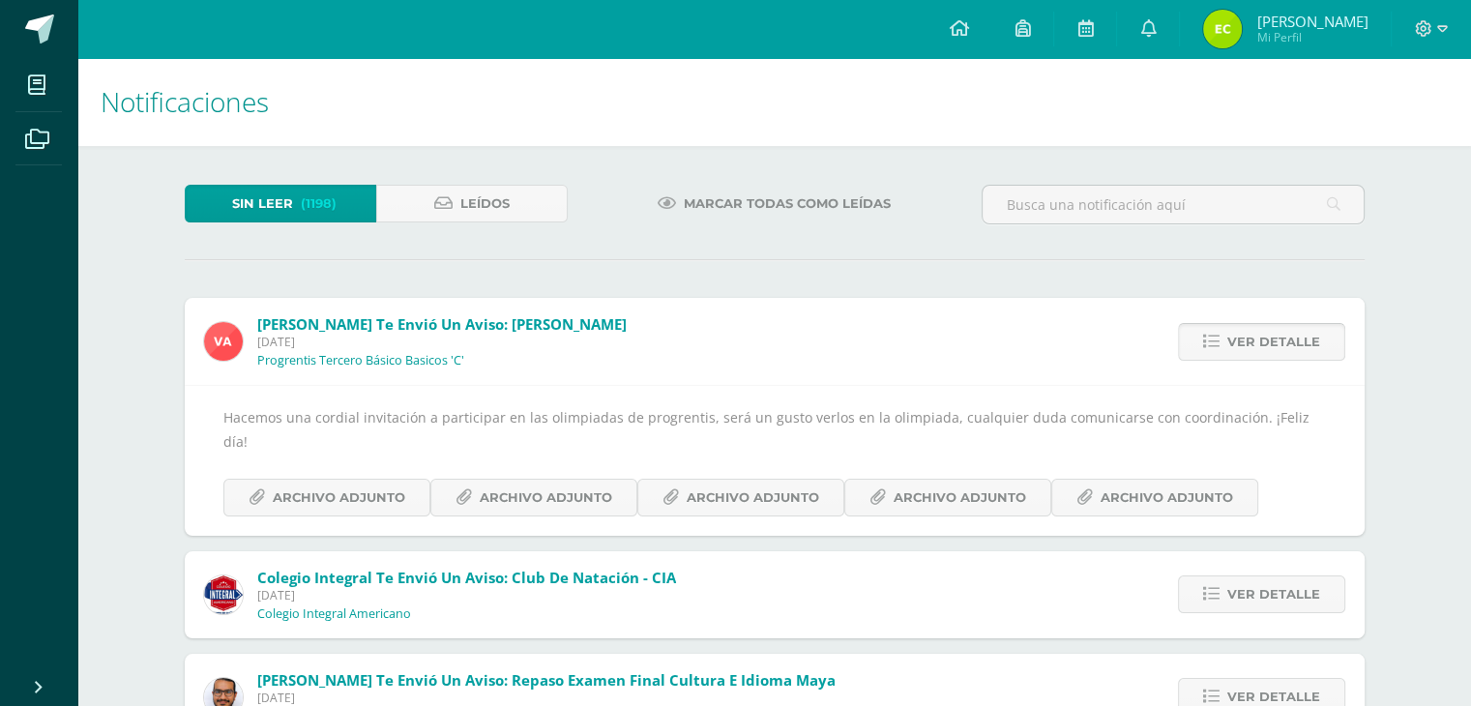
click at [1255, 338] on span "Ver detalle" at bounding box center [1273, 342] width 93 height 36
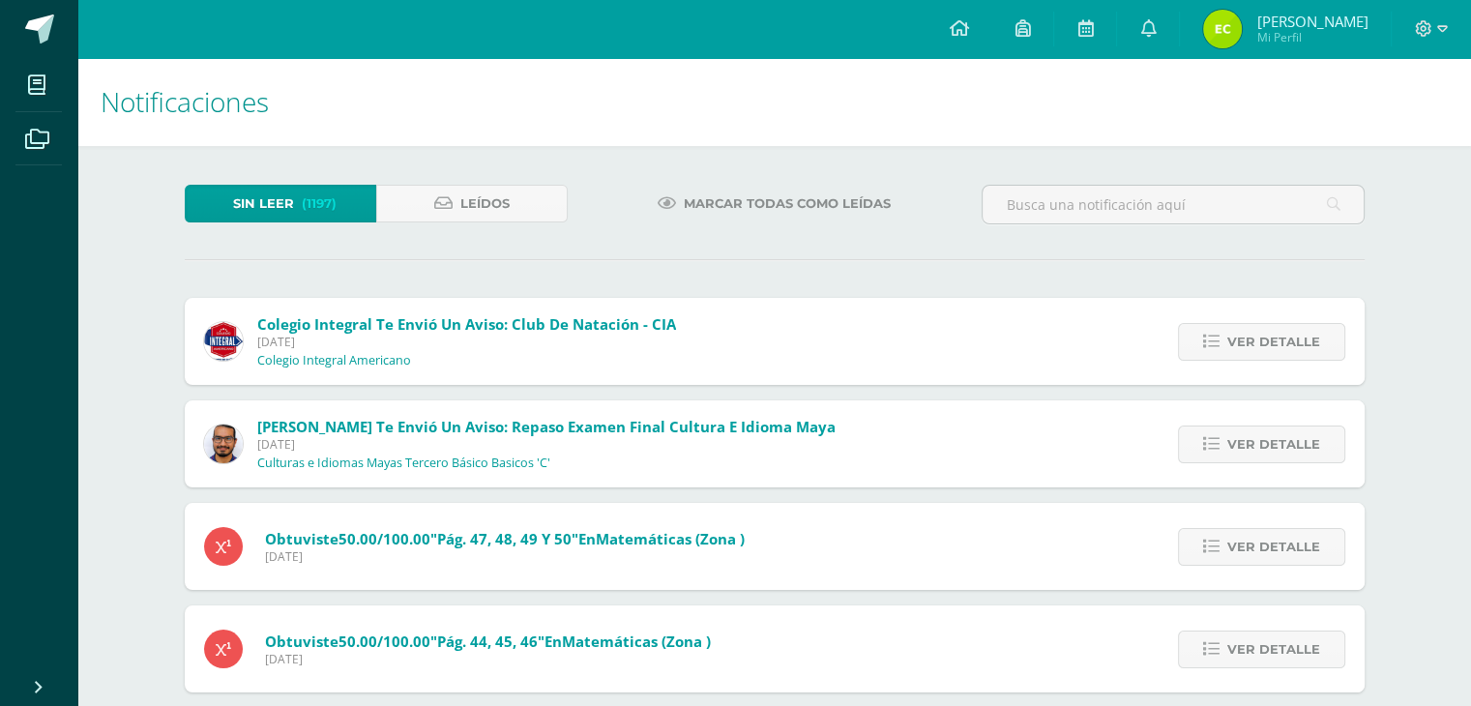
click at [726, 206] on span "Marcar todas como leídas" at bounding box center [787, 204] width 207 height 36
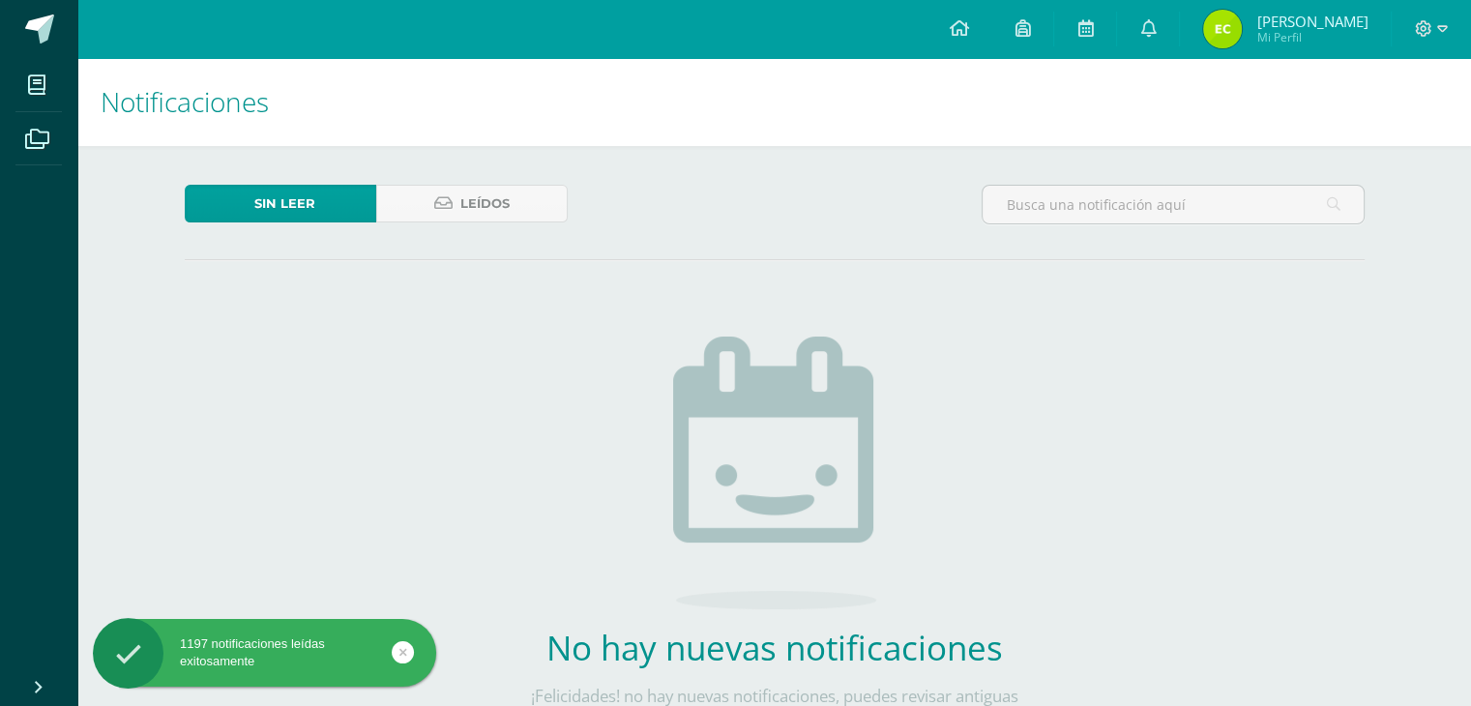
click at [481, 179] on div "Sin leer Leídos No hay nuevas notificaciones ¡Felicidades! no hay nuevas notifi…" at bounding box center [774, 487] width 1257 height 683
click at [482, 202] on span "Leídos" at bounding box center [484, 204] width 49 height 36
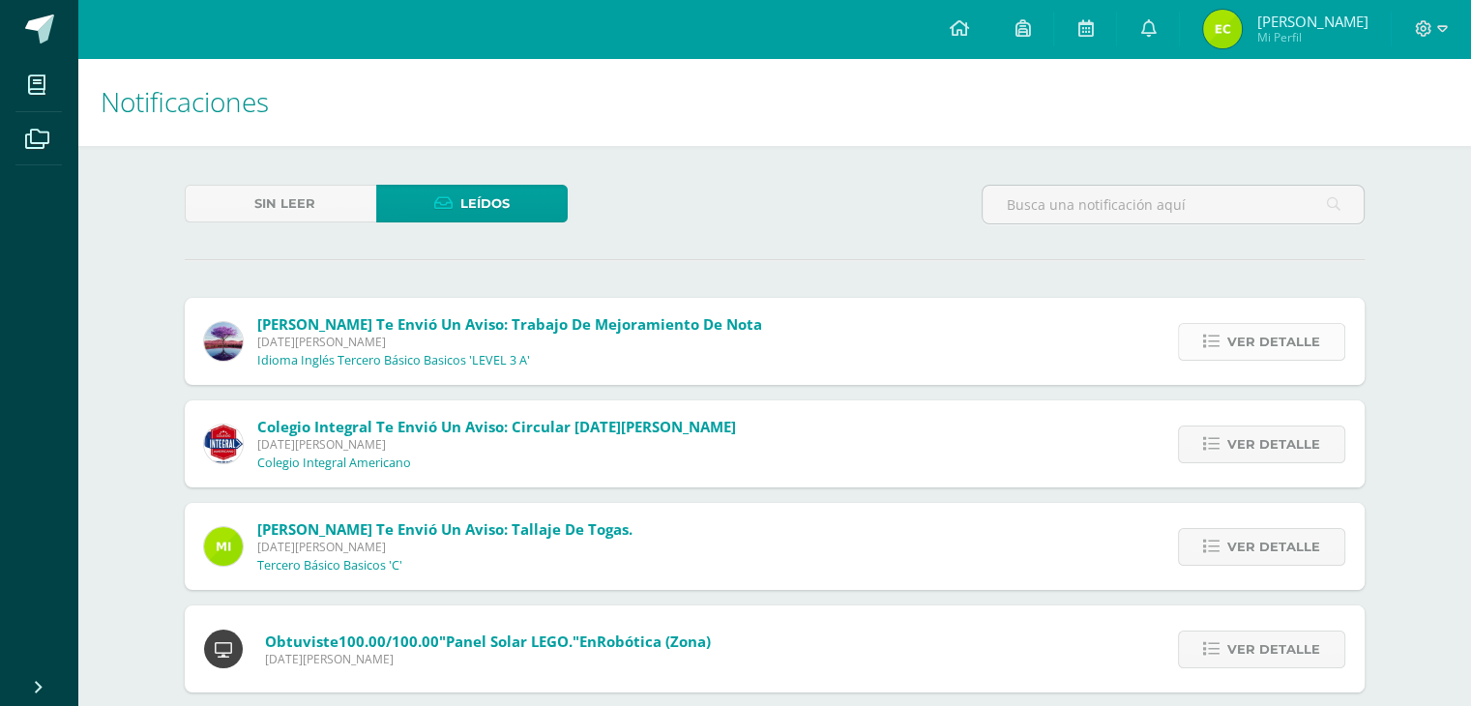
click at [1263, 347] on span "Ver detalle" at bounding box center [1273, 342] width 93 height 36
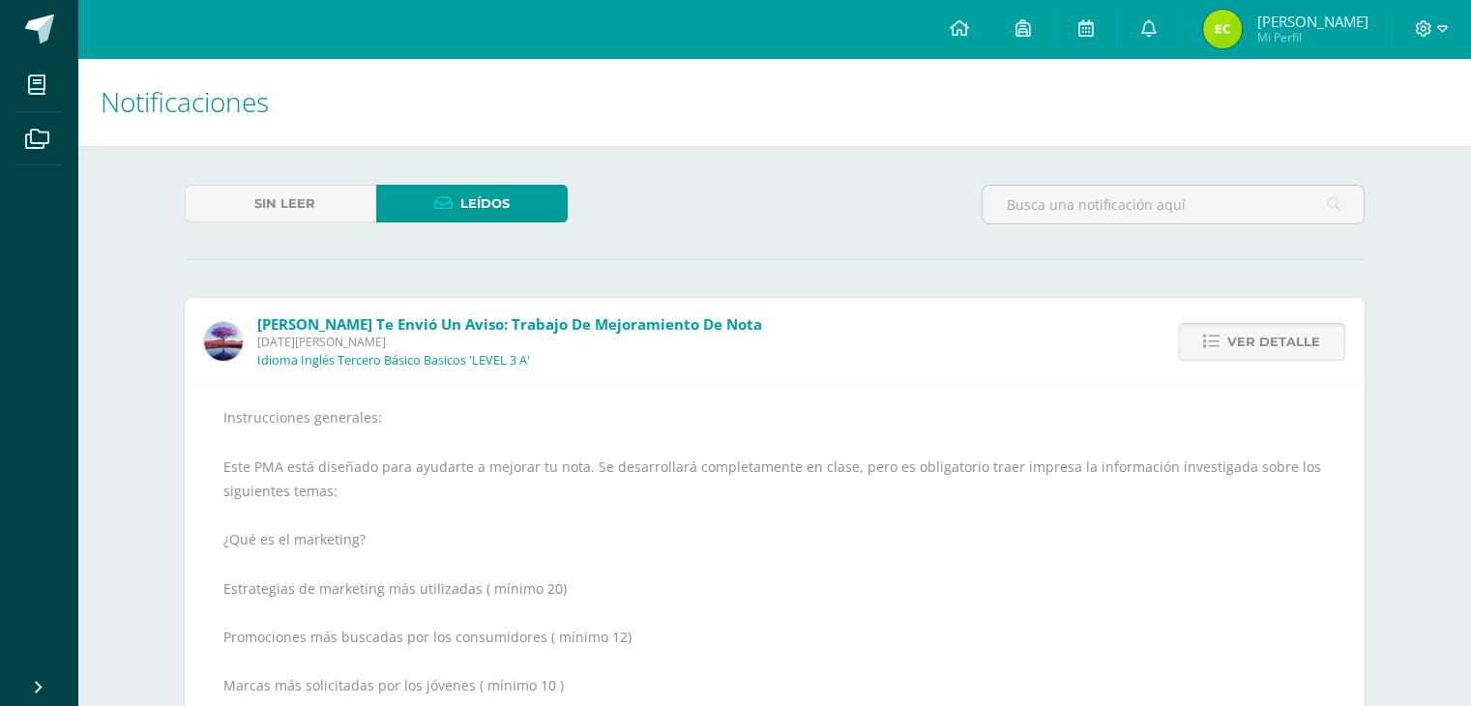
click at [1263, 340] on span "Ver detalle" at bounding box center [1273, 342] width 93 height 36
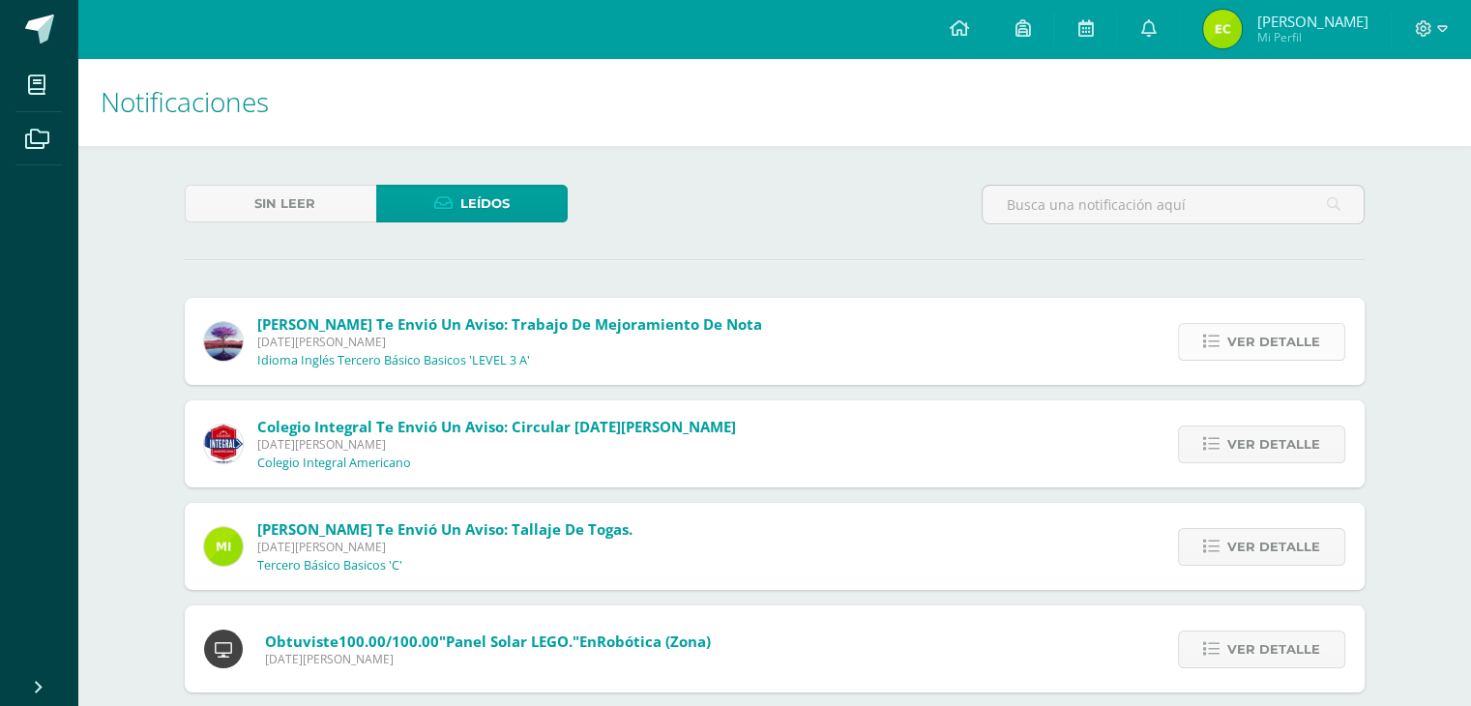
click at [1263, 340] on span "Ver detalle" at bounding box center [1273, 342] width 93 height 36
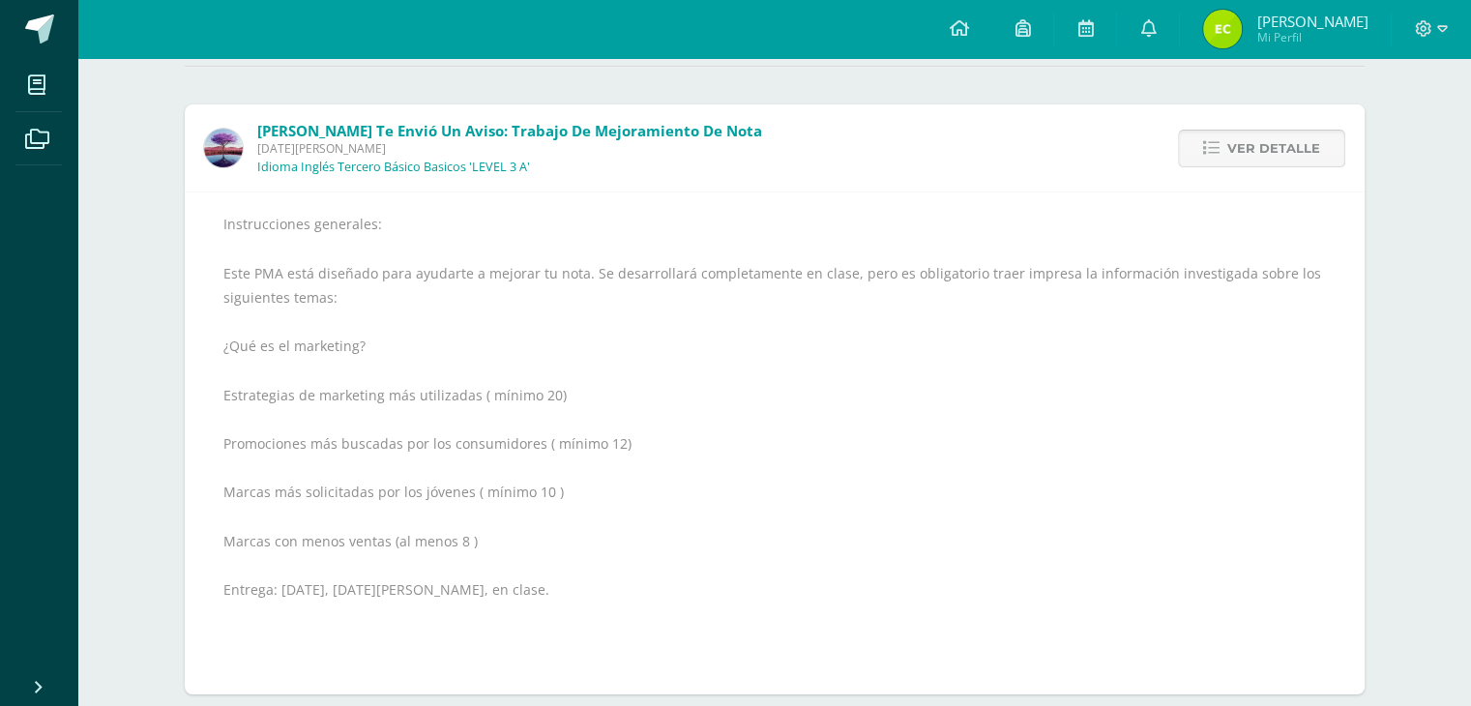
scroll to position [97, 0]
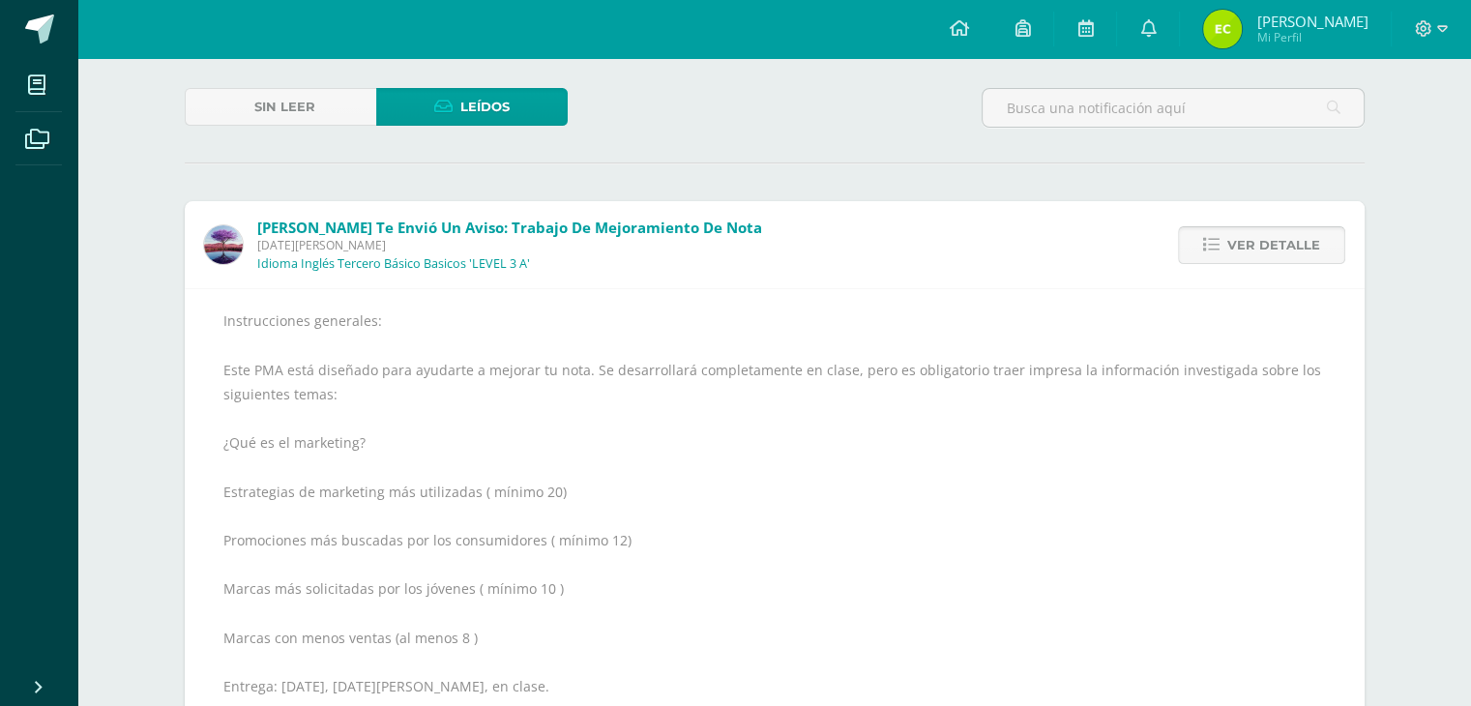
click at [1237, 241] on span "Ver detalle" at bounding box center [1273, 245] width 93 height 36
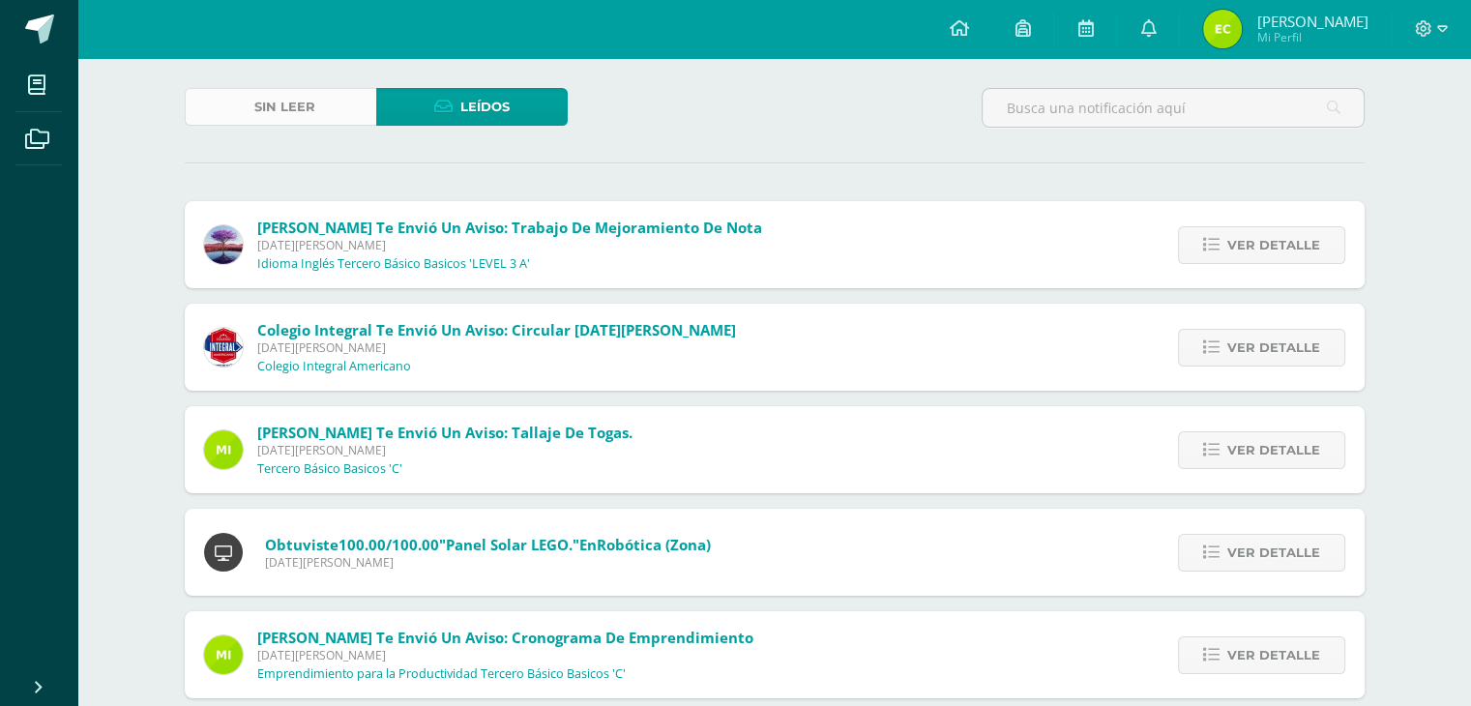
click at [293, 103] on span "Sin leer" at bounding box center [284, 107] width 61 height 36
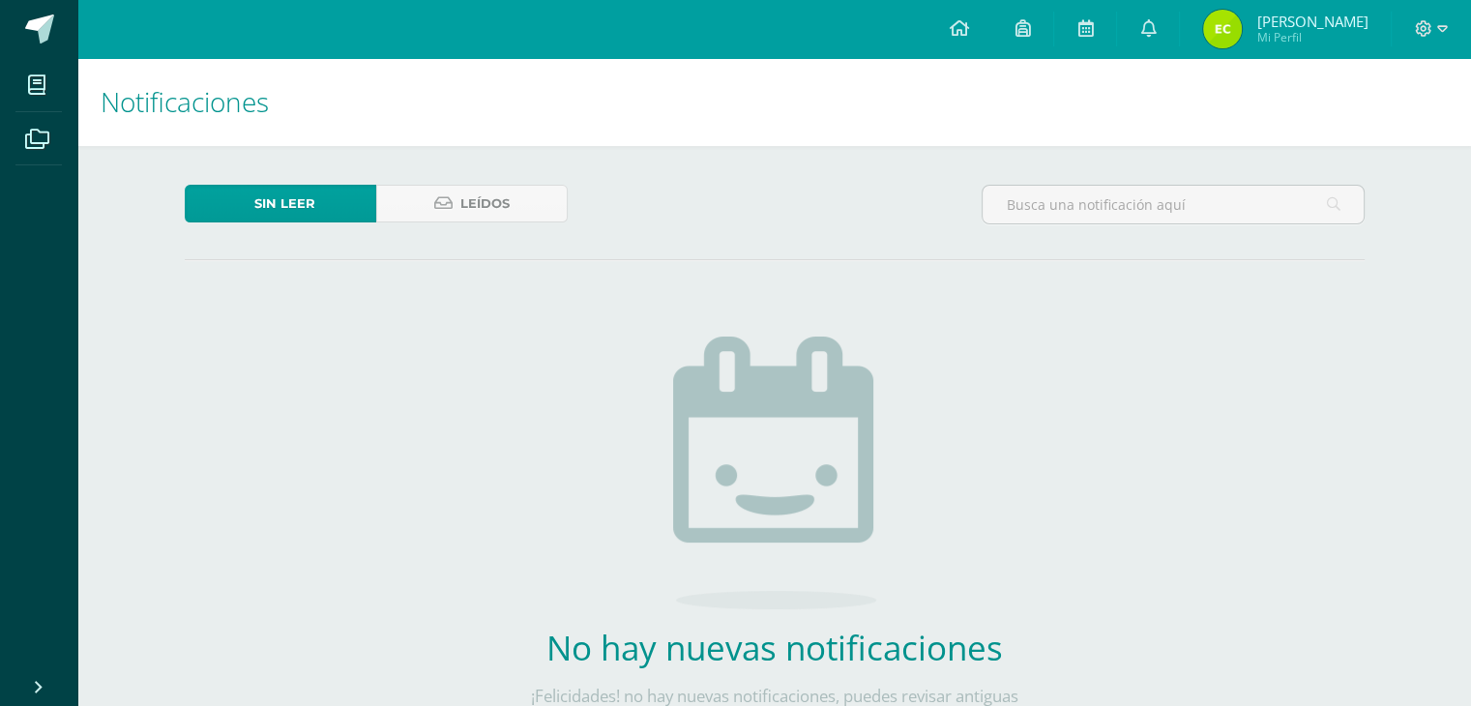
click at [1296, 24] on span "[PERSON_NAME]" at bounding box center [1311, 21] width 111 height 19
drag, startPoint x: 1445, startPoint y: 16, endPoint x: 1444, endPoint y: 26, distance: 9.7
click at [1445, 16] on div at bounding box center [1431, 29] width 79 height 58
click at [1444, 28] on icon at bounding box center [1442, 28] width 11 height 7
click at [1389, 126] on span "Cerrar sesión" at bounding box center [1382, 132] width 87 height 18
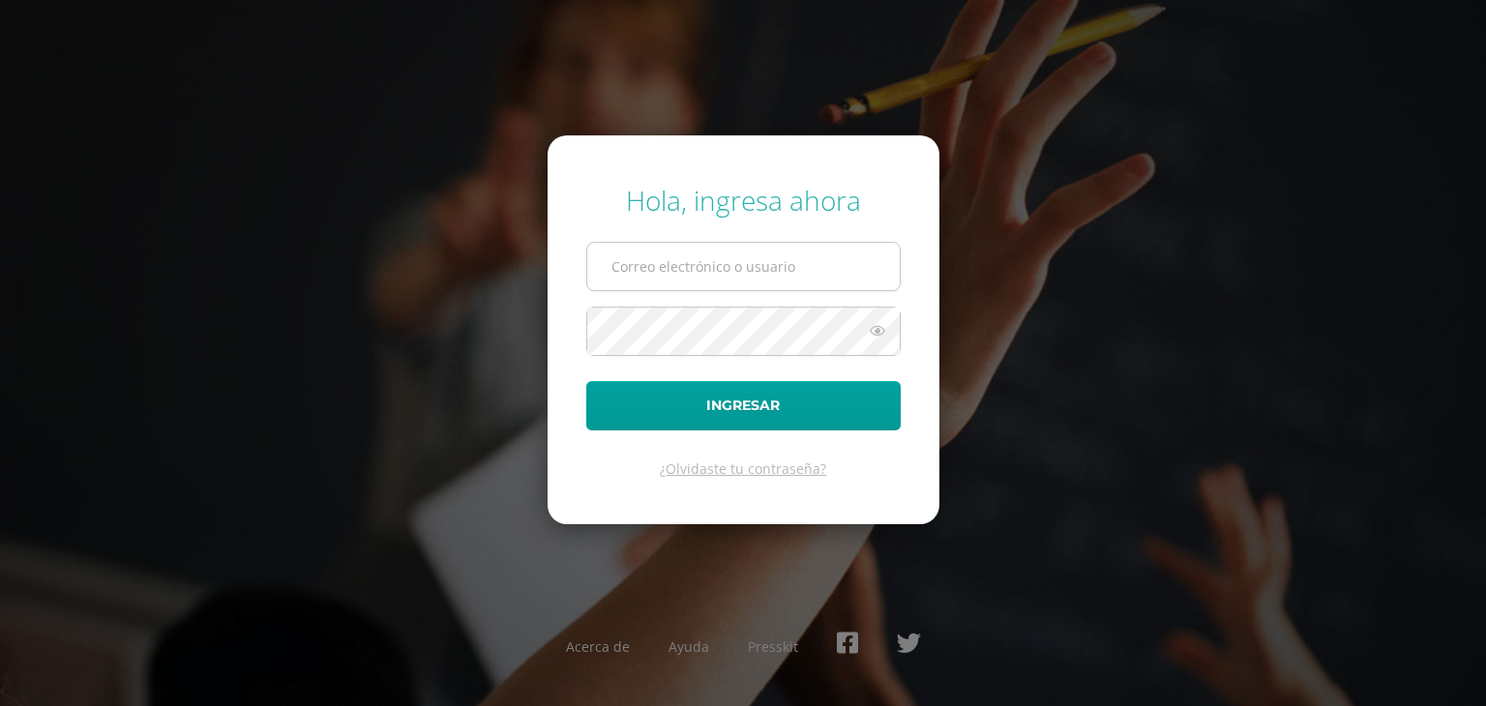
click at [673, 243] on input "text" at bounding box center [743, 266] width 312 height 47
type input "A"
type input "g"
type input "[EMAIL_ADDRESS][DOMAIN_NAME]"
click at [586, 381] on button "Ingresar" at bounding box center [743, 405] width 314 height 49
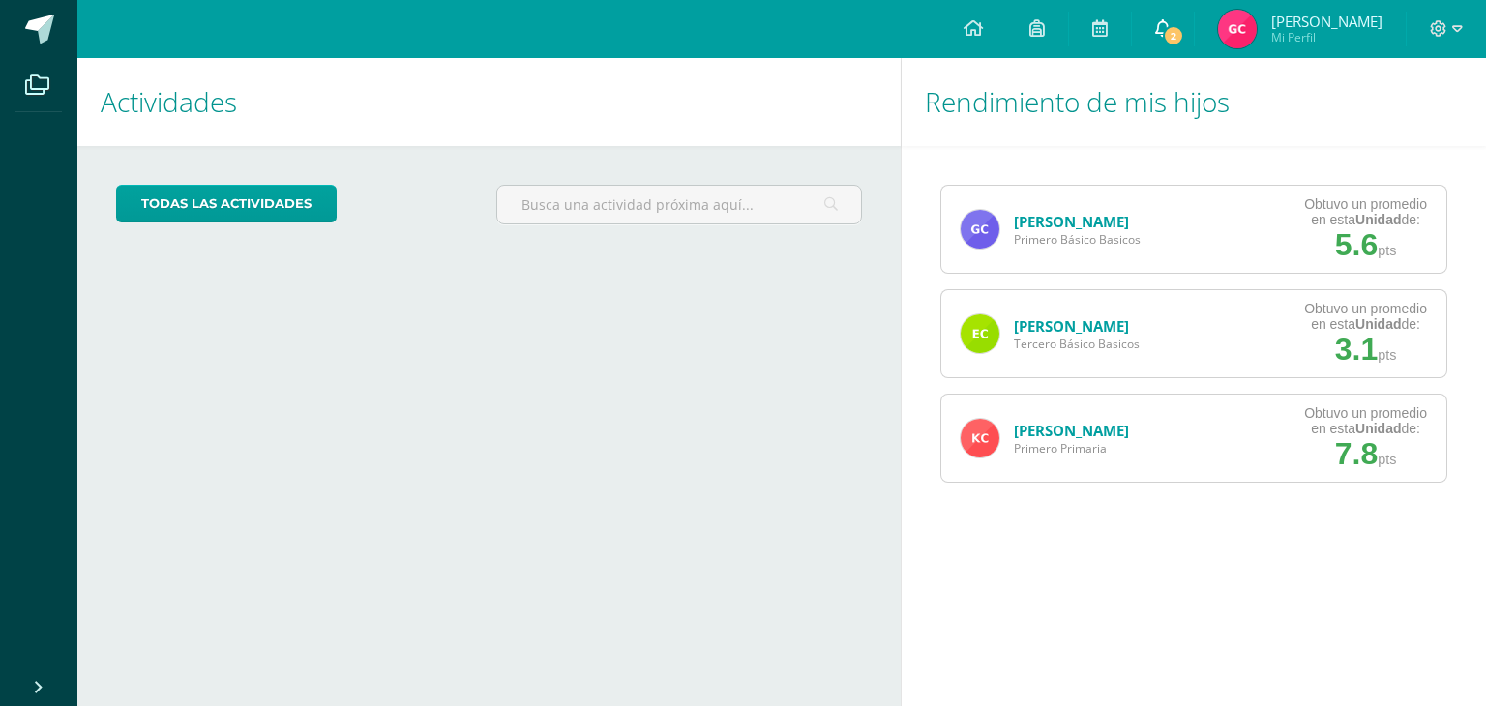
click at [1182, 30] on span "2" at bounding box center [1173, 35] width 21 height 21
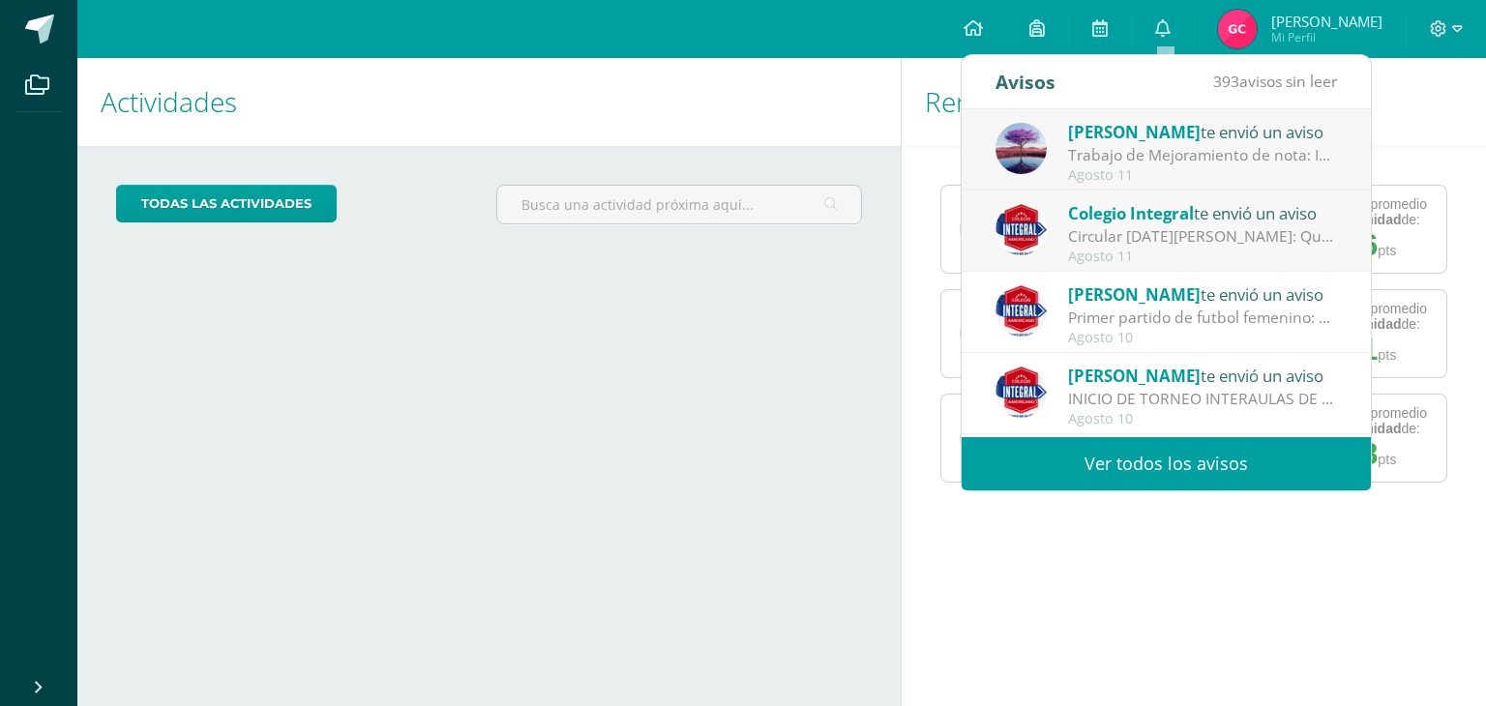
click at [1195, 465] on link "Ver todos los avisos" at bounding box center [1165, 463] width 409 height 53
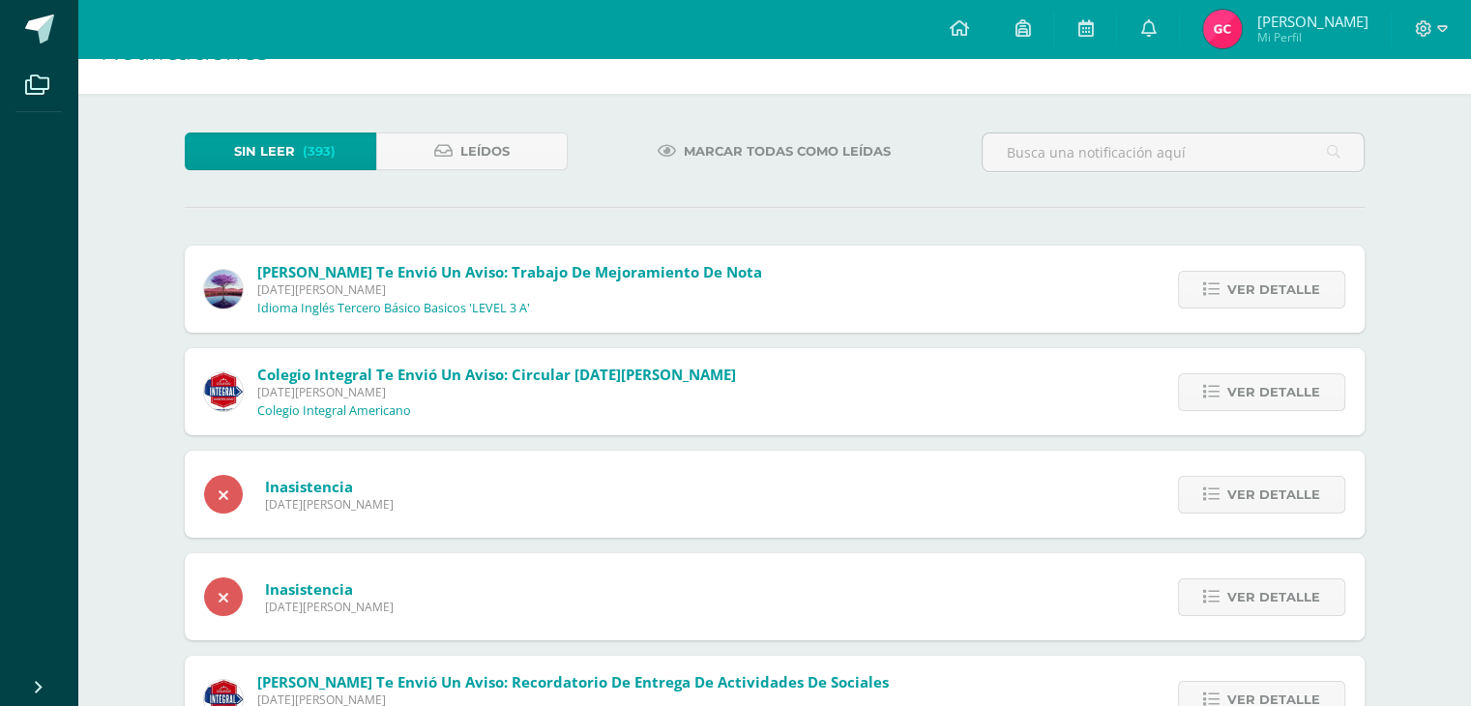
scroll to position [97, 0]
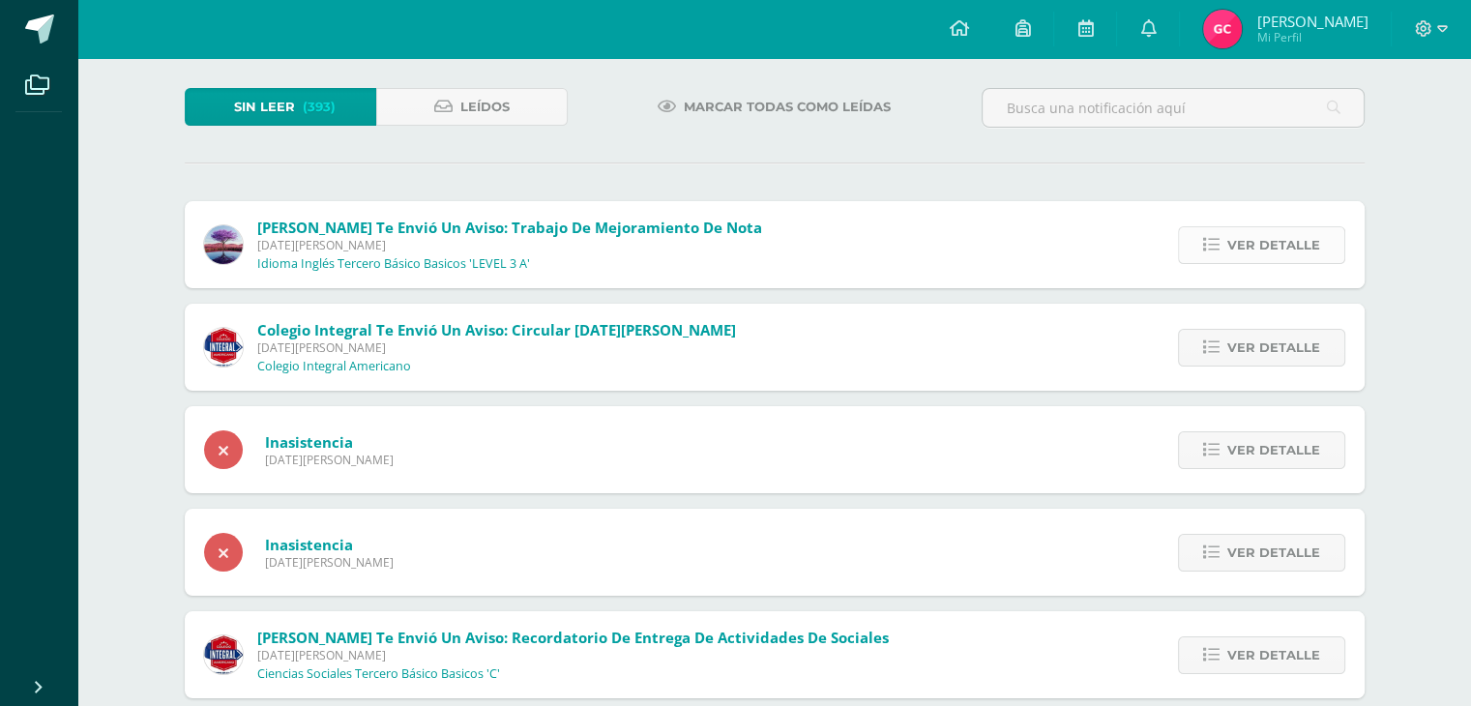
click at [1296, 247] on span "Ver detalle" at bounding box center [1273, 245] width 93 height 36
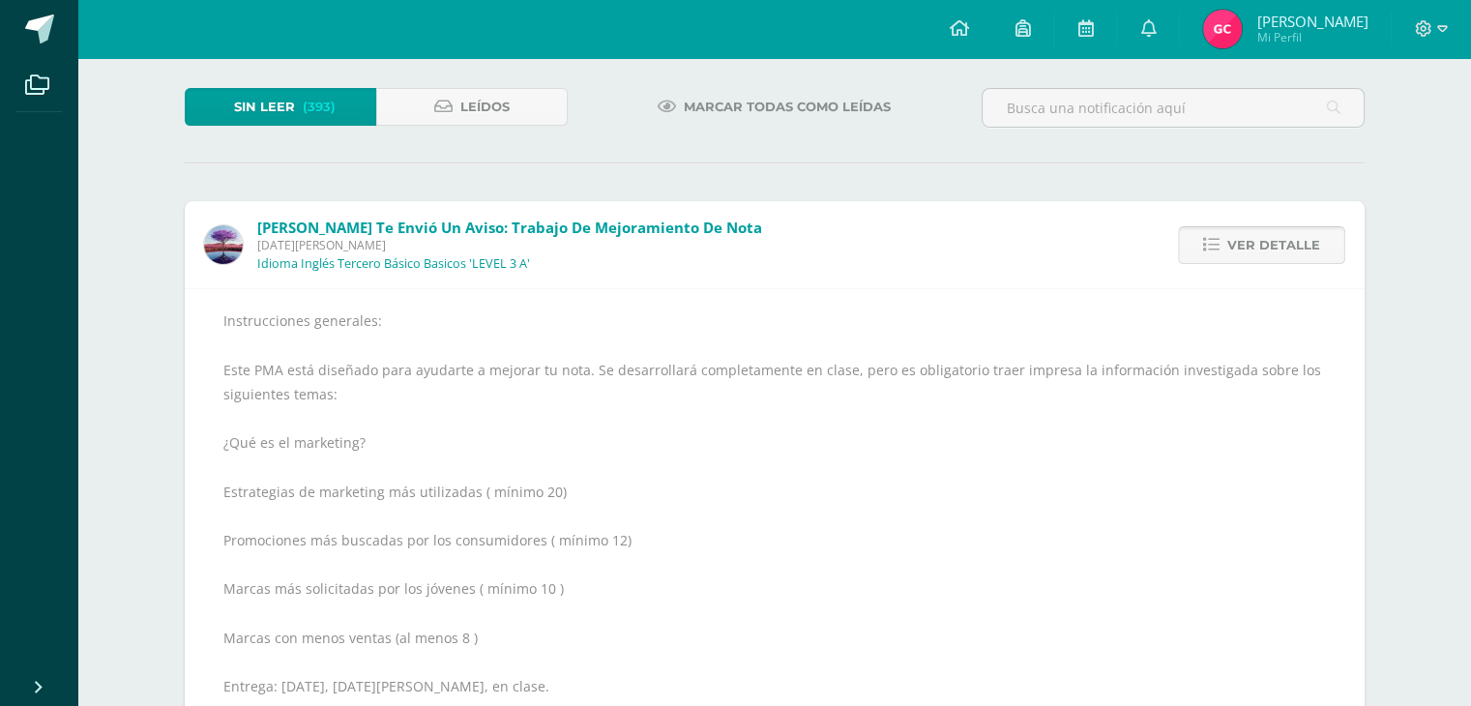
click at [1292, 250] on span "Ver detalle" at bounding box center [1273, 245] width 93 height 36
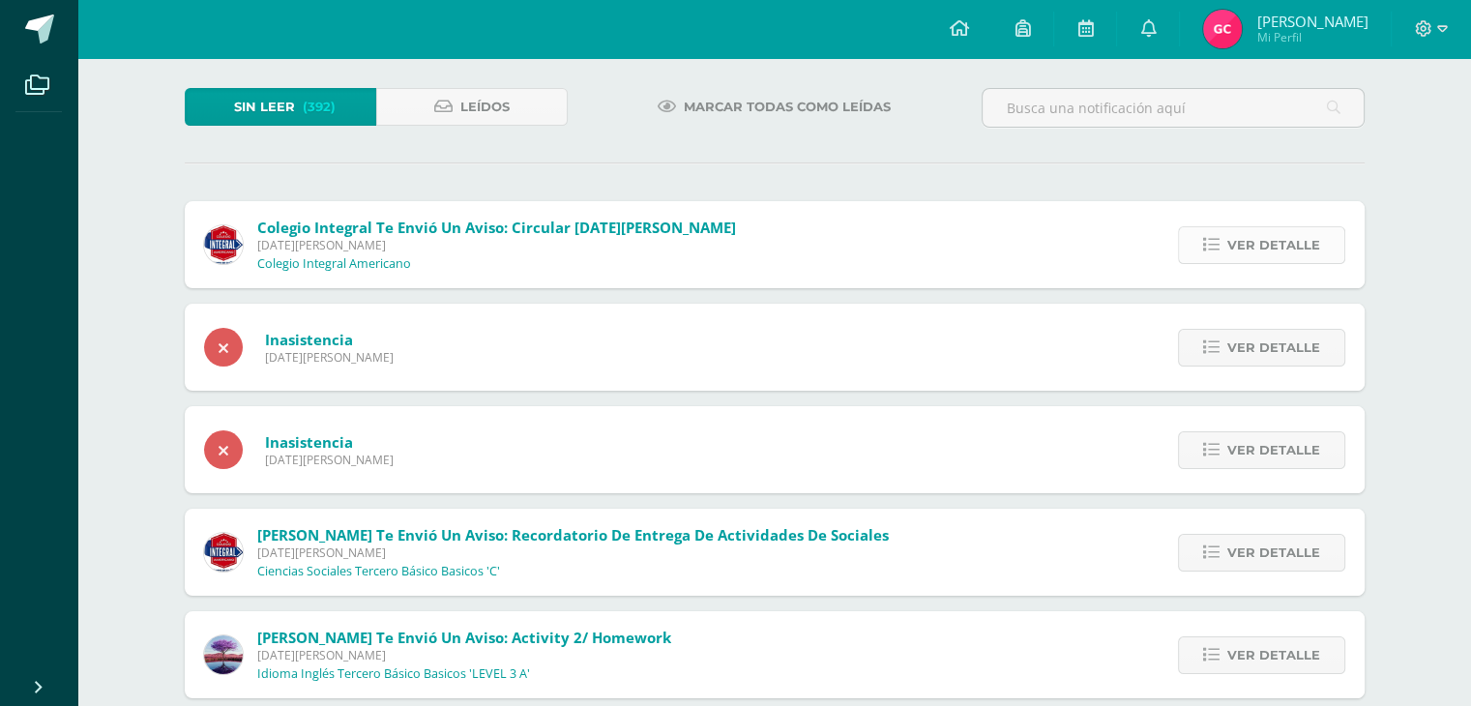
click at [1294, 237] on span "Ver detalle" at bounding box center [1273, 245] width 93 height 36
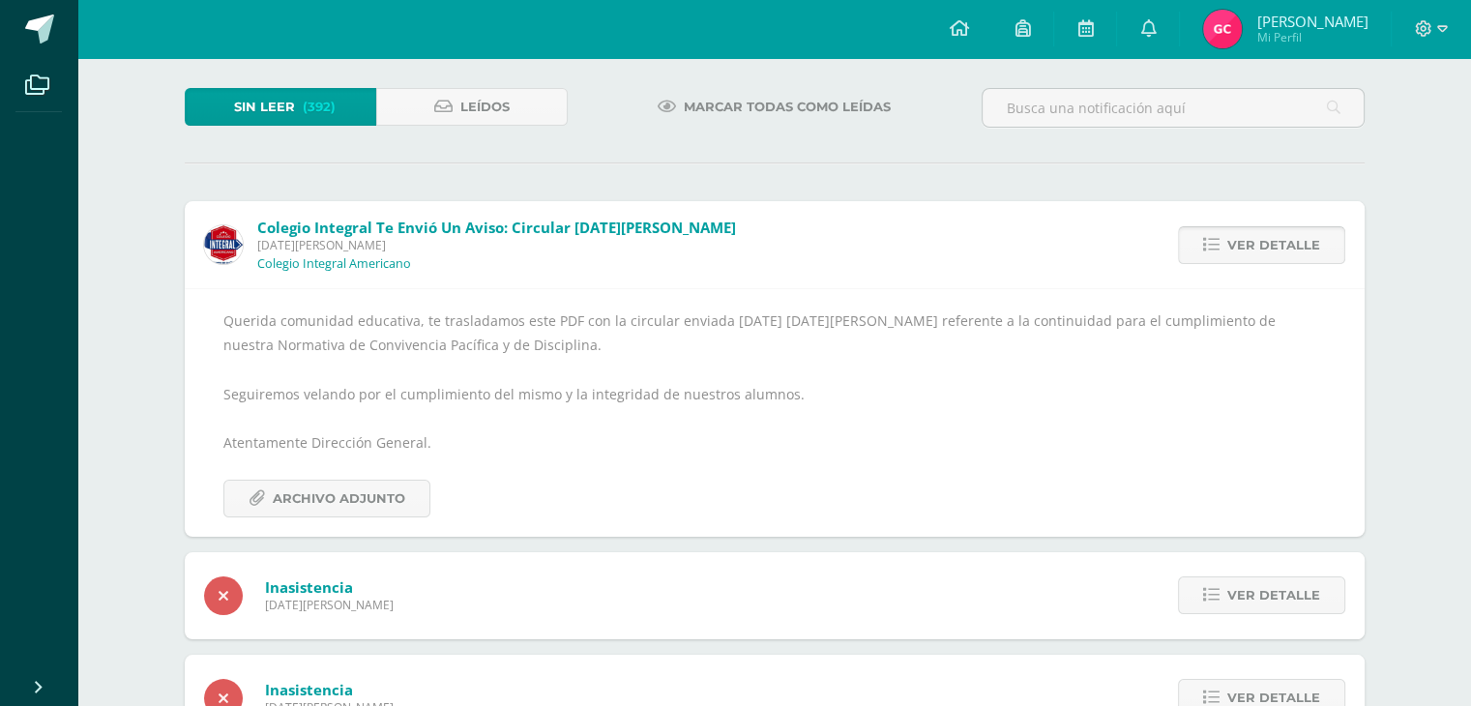
click at [1294, 237] on span "Ver detalle" at bounding box center [1273, 245] width 93 height 36
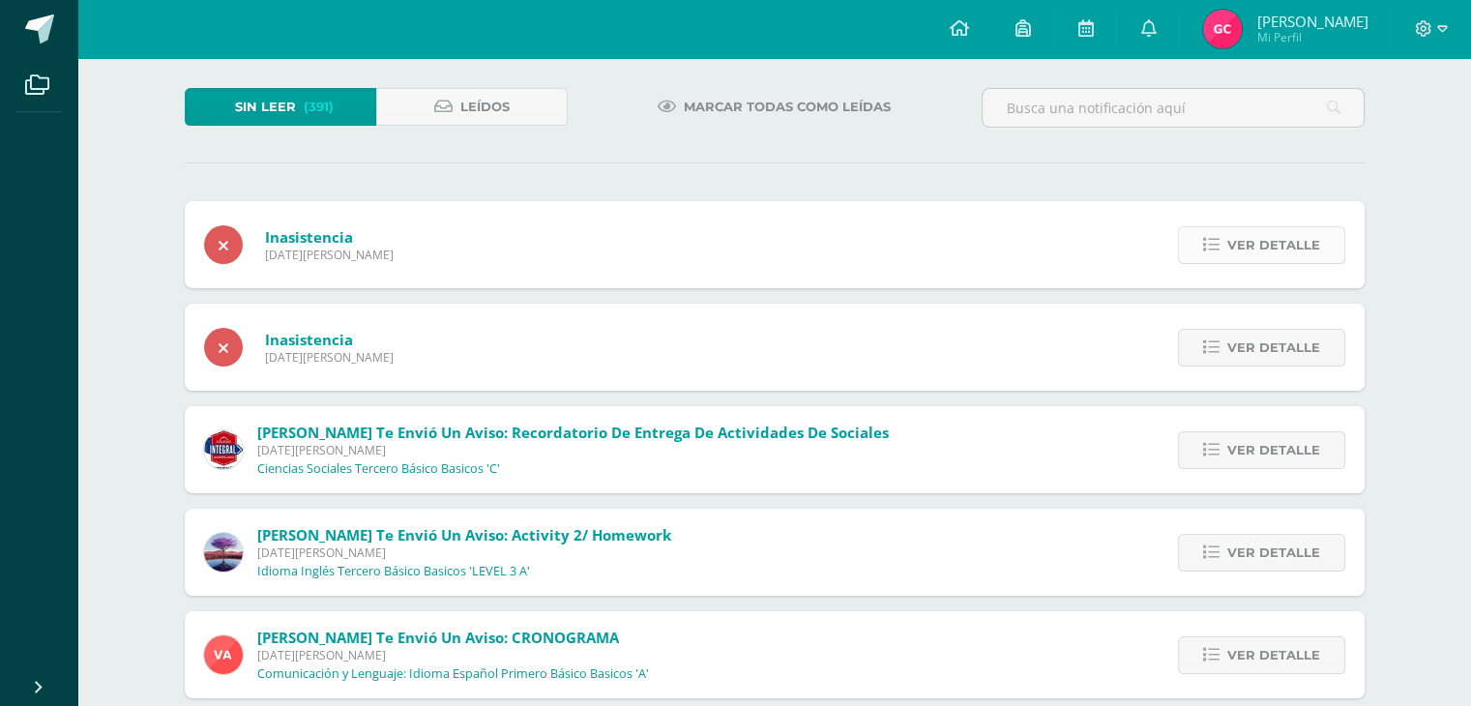
click at [1292, 242] on span "Ver detalle" at bounding box center [1273, 245] width 93 height 36
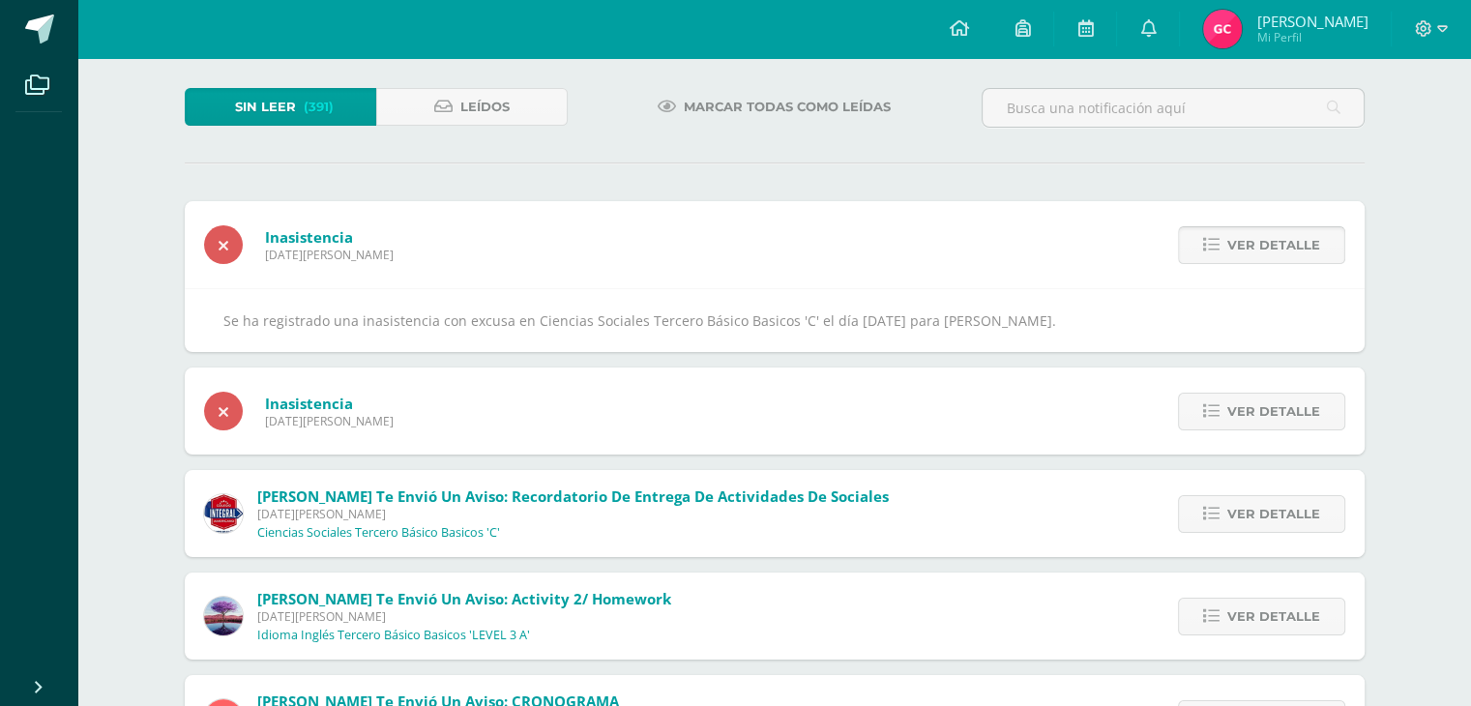
click at [1283, 242] on span "Ver detalle" at bounding box center [1273, 245] width 93 height 36
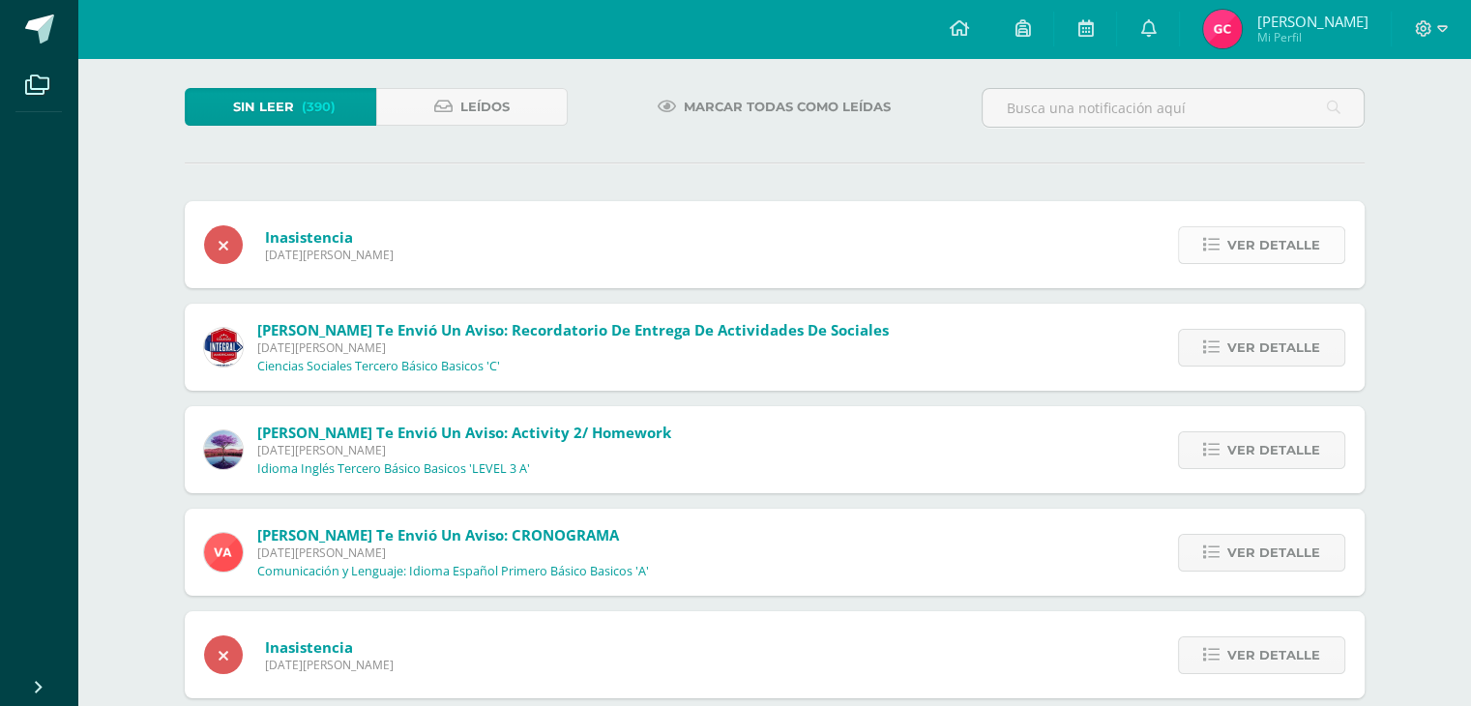
click at [1273, 256] on span "Ver detalle" at bounding box center [1273, 245] width 93 height 36
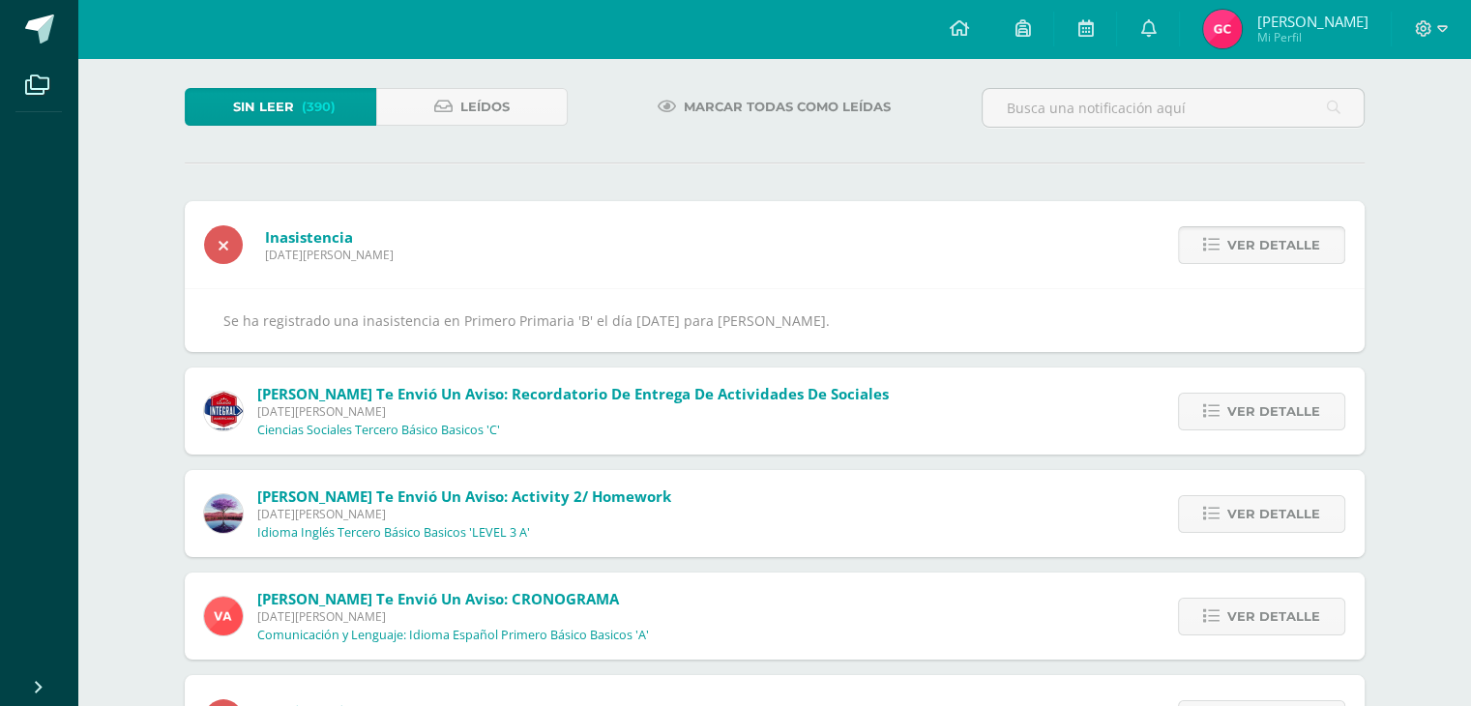
click at [1273, 256] on span "Ver detalle" at bounding box center [1273, 245] width 93 height 36
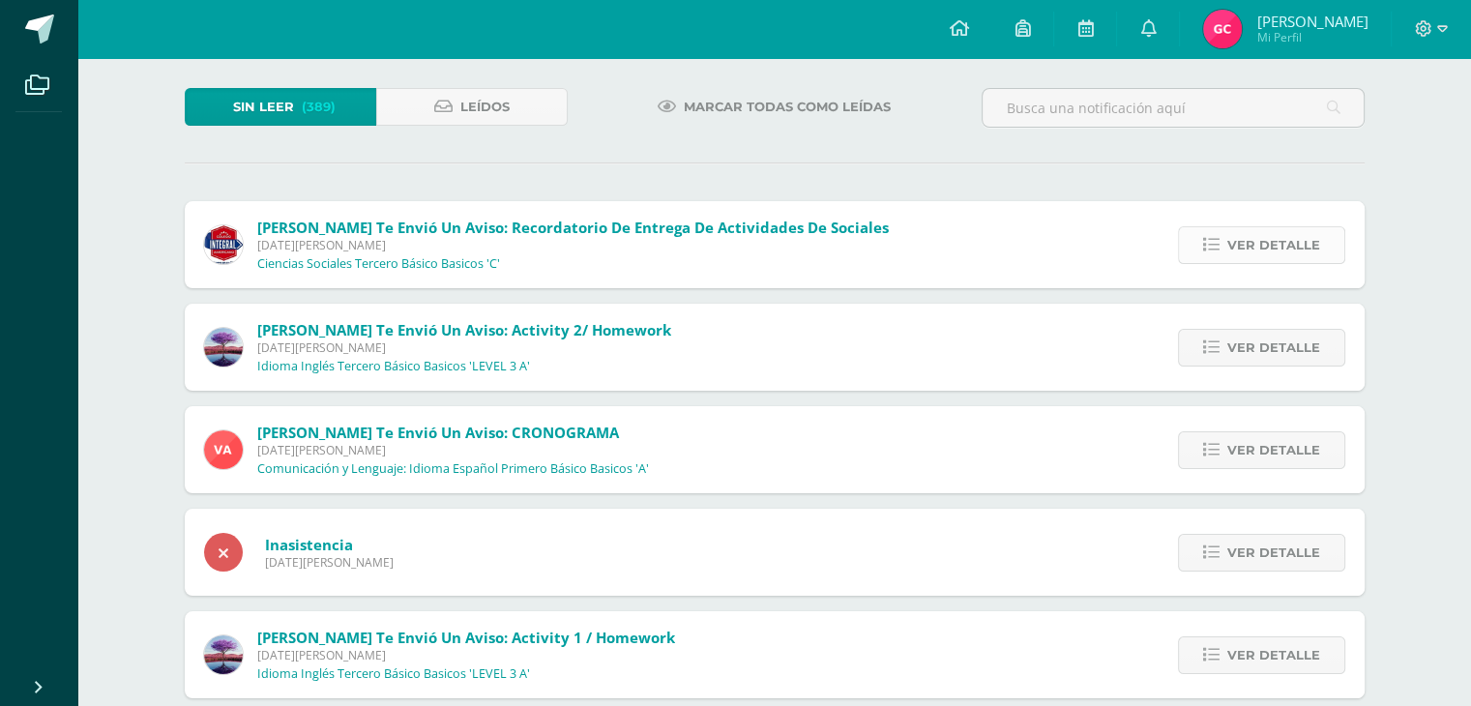
click at [1284, 245] on span "Ver detalle" at bounding box center [1273, 245] width 93 height 36
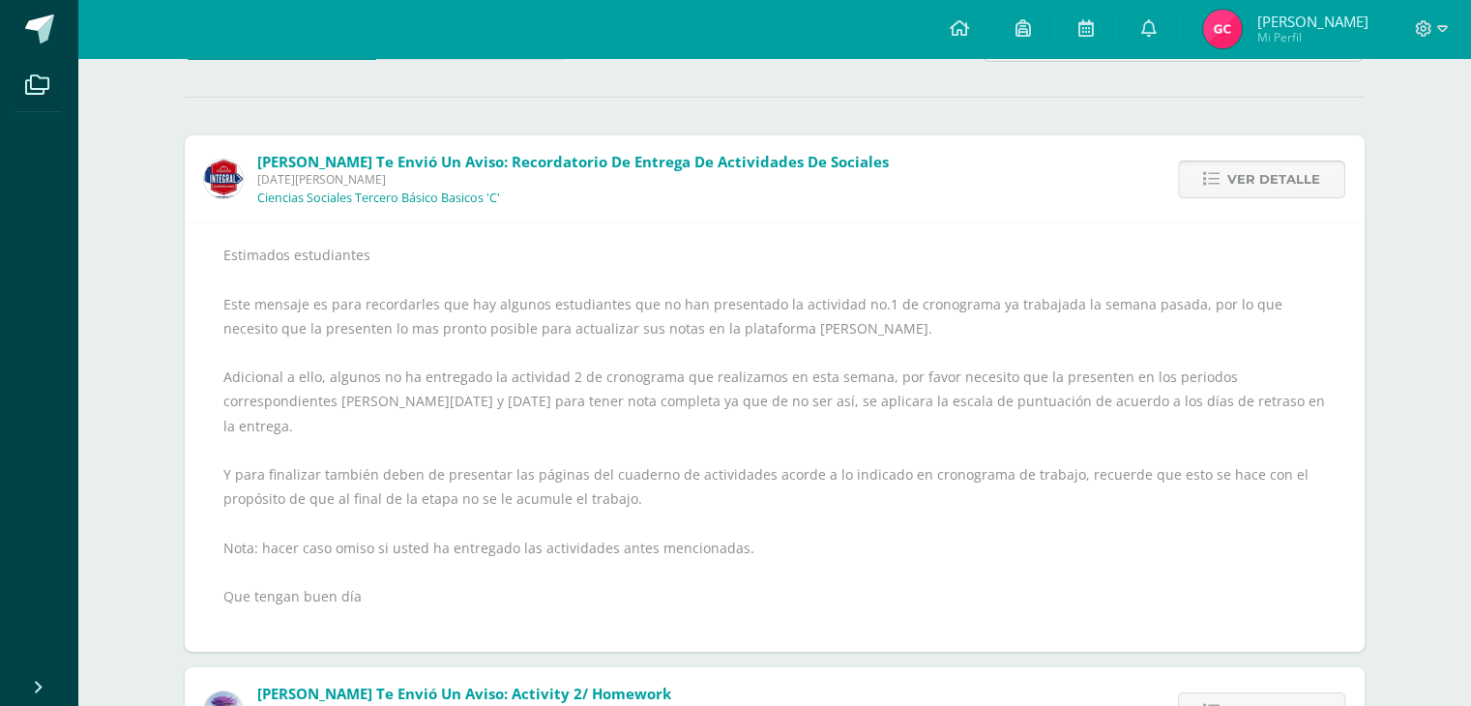
scroll to position [193, 0]
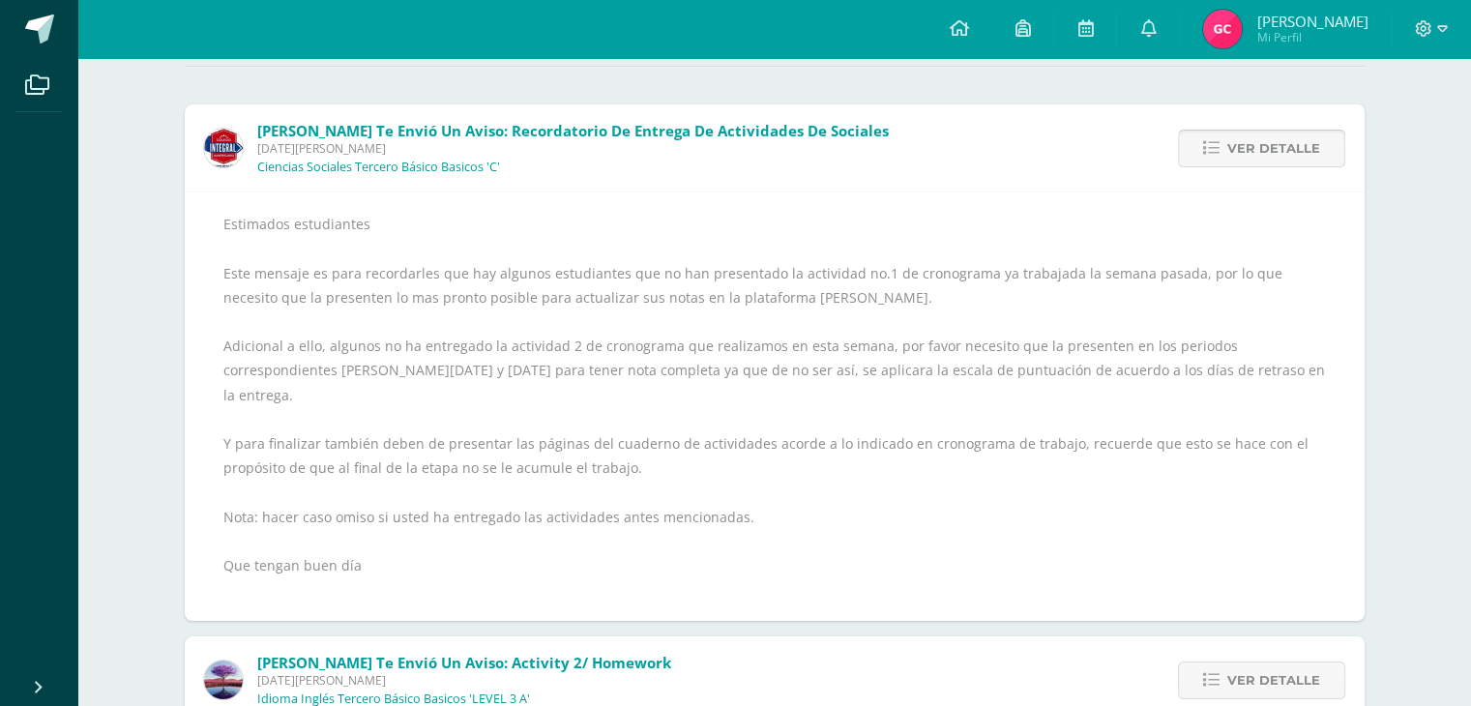
click at [1271, 143] on span "Ver detalle" at bounding box center [1273, 149] width 93 height 36
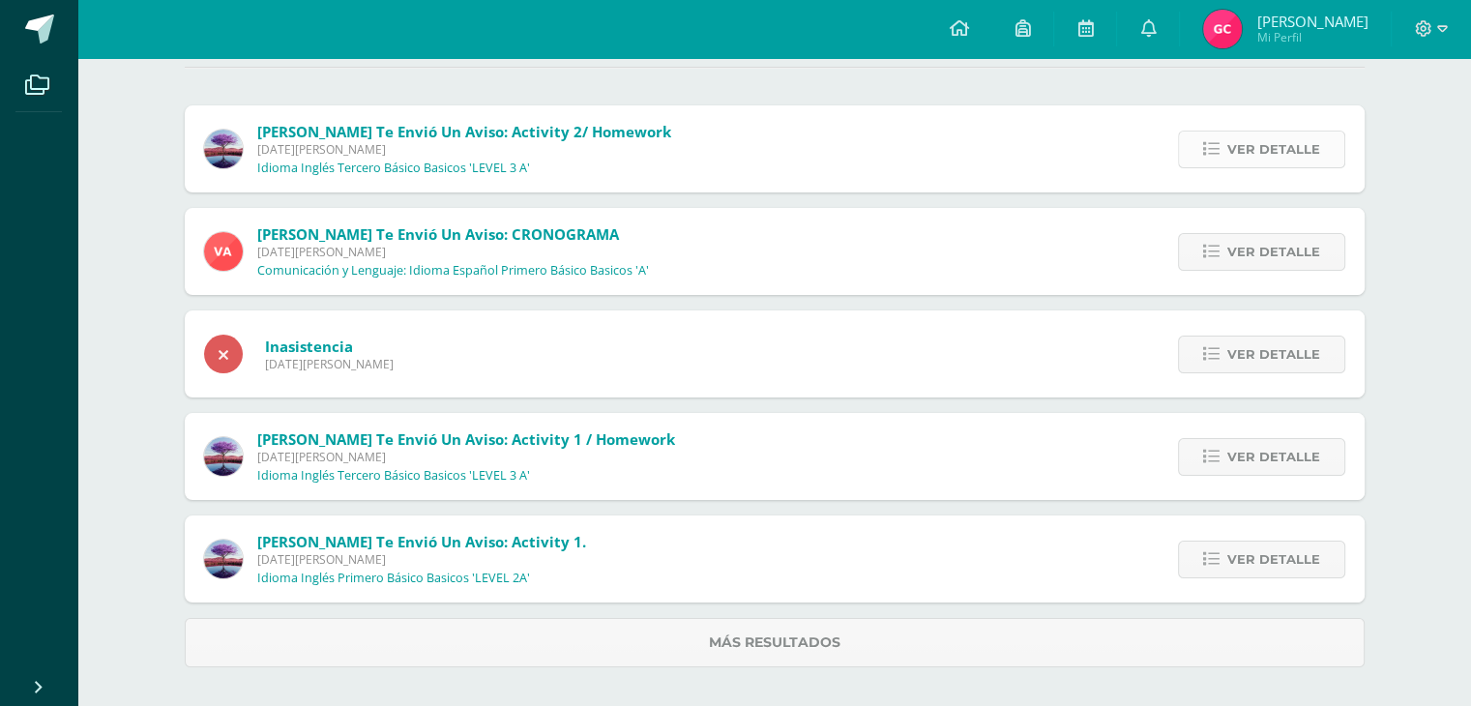
click at [1257, 148] on span "Ver detalle" at bounding box center [1273, 150] width 93 height 36
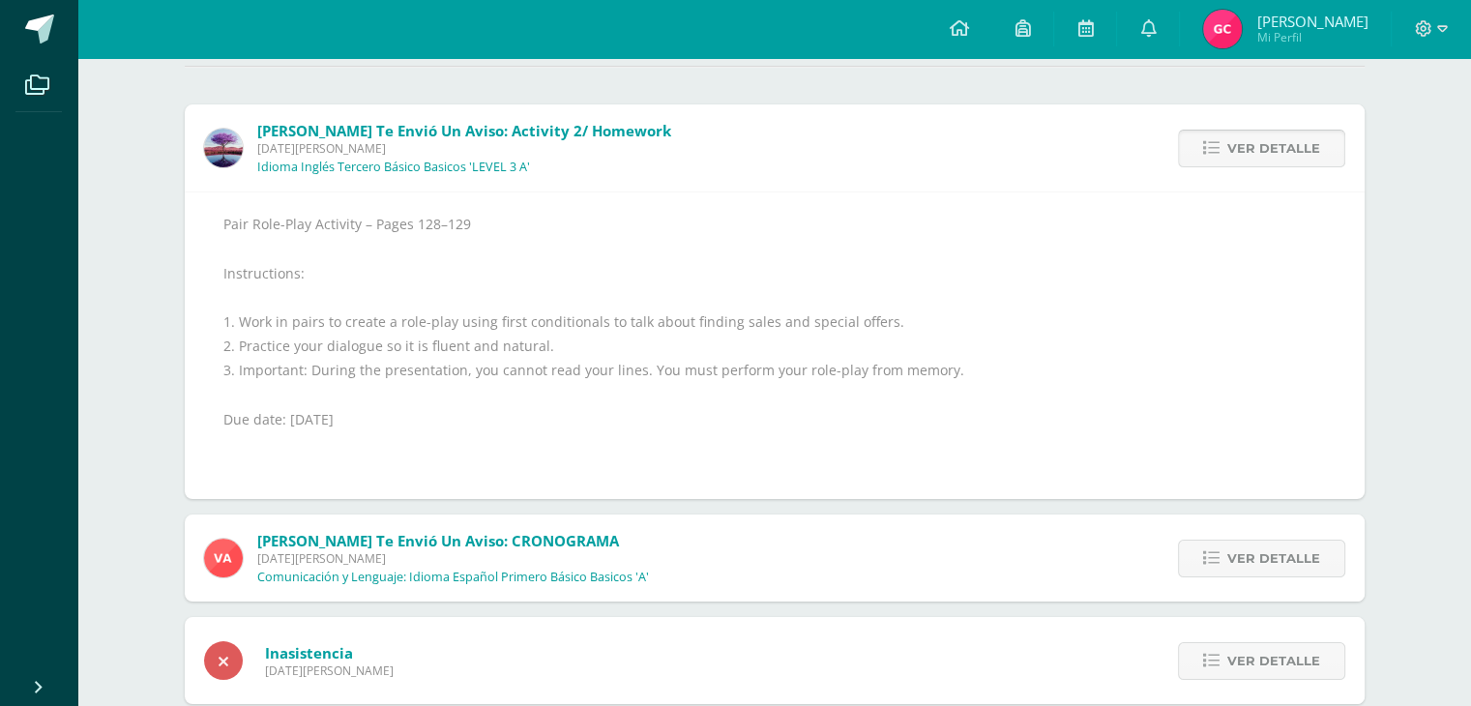
click at [1262, 147] on span "Ver detalle" at bounding box center [1273, 149] width 93 height 36
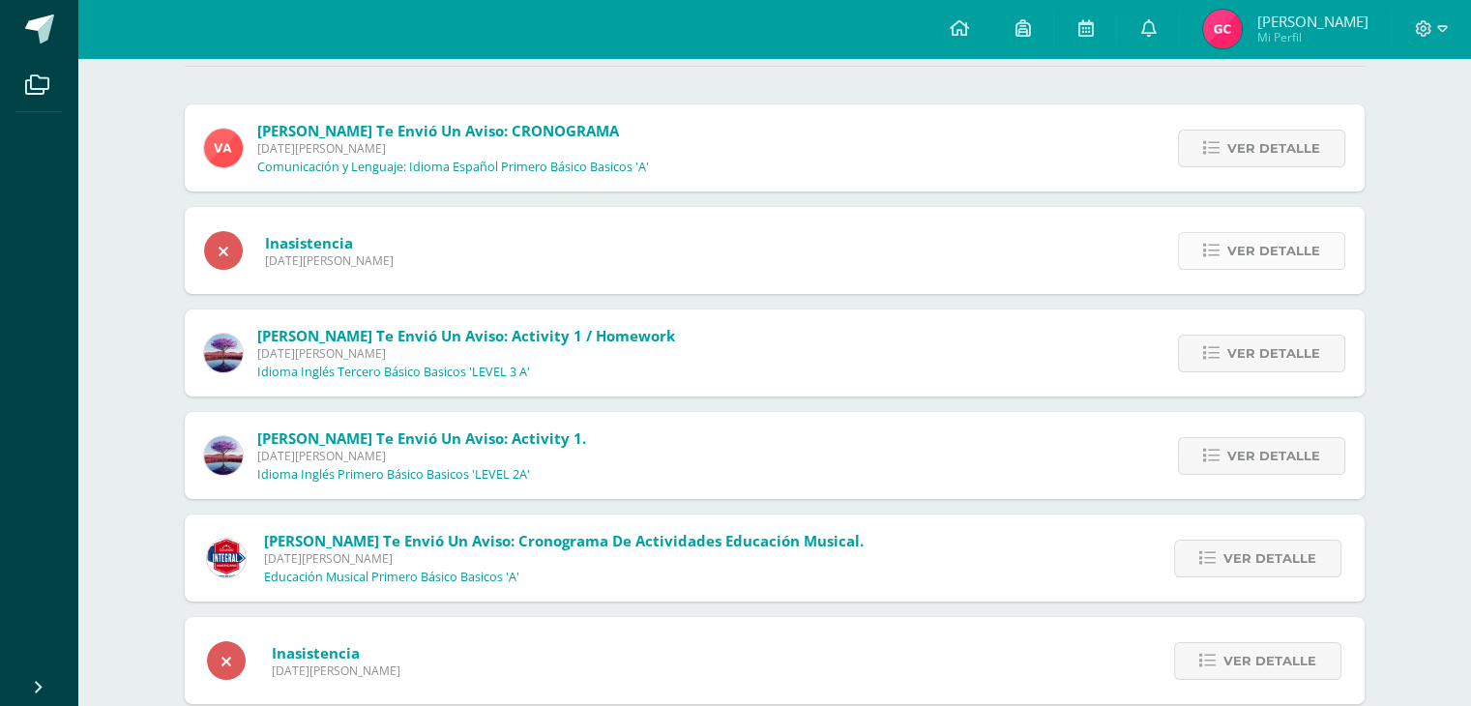
click at [1295, 249] on span "Ver detalle" at bounding box center [1273, 251] width 93 height 36
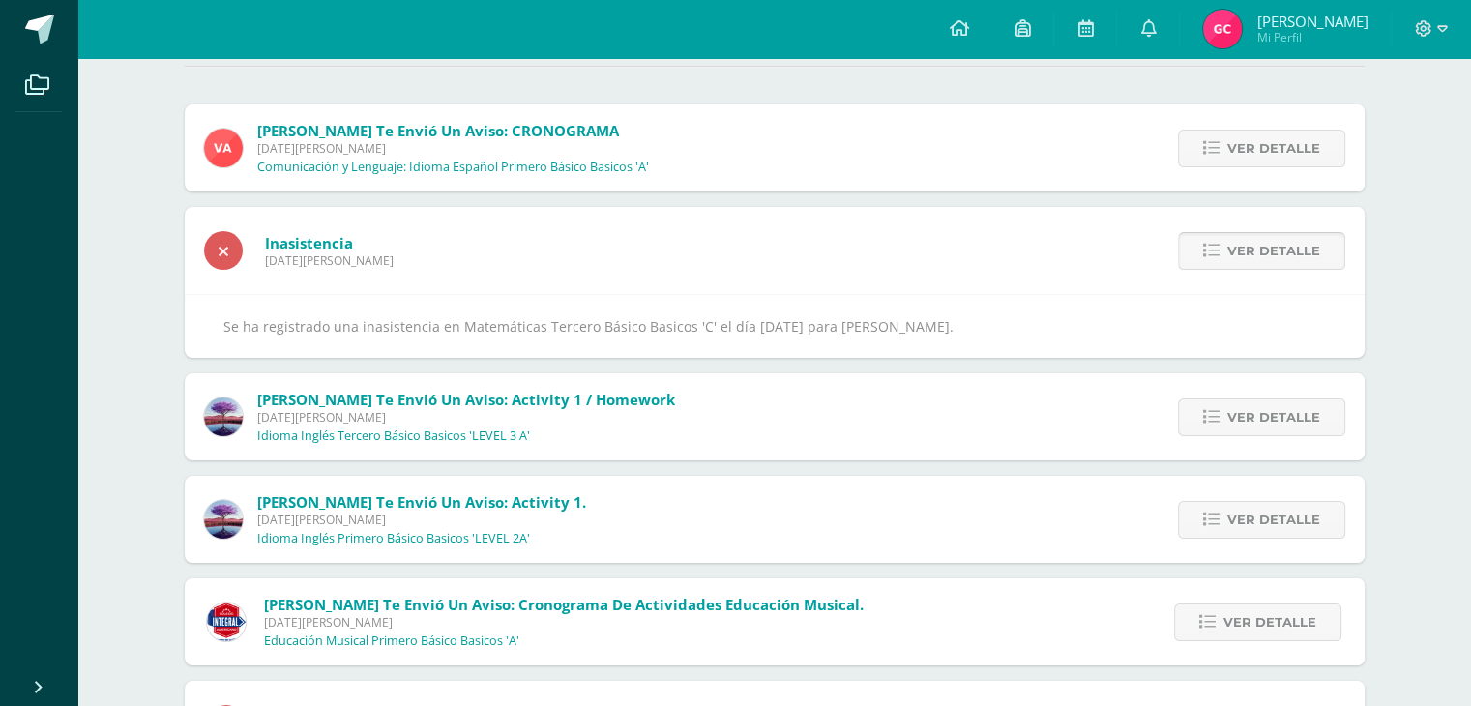
click at [1296, 249] on span "Ver detalle" at bounding box center [1273, 251] width 93 height 36
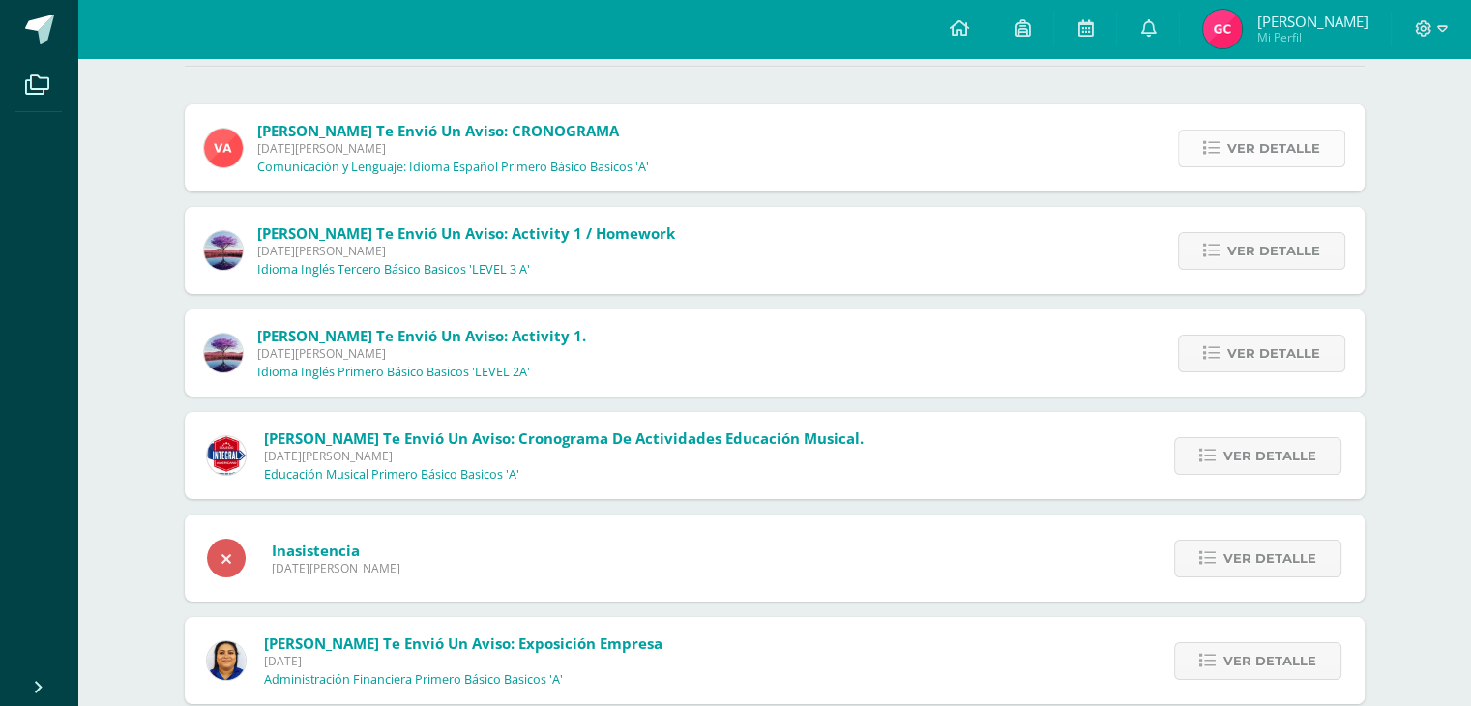
click at [1283, 140] on span "Ver detalle" at bounding box center [1273, 149] width 93 height 36
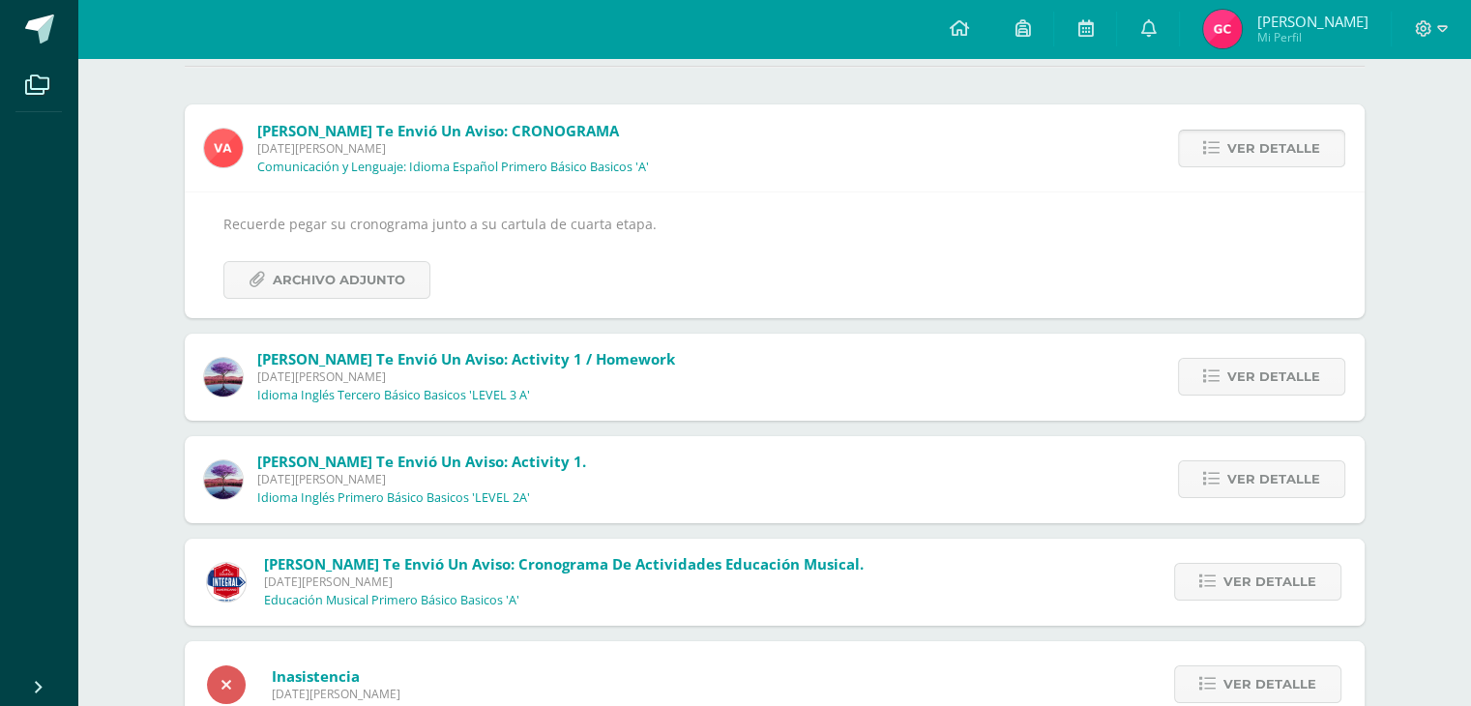
click at [1283, 140] on span "Ver detalle" at bounding box center [1273, 149] width 93 height 36
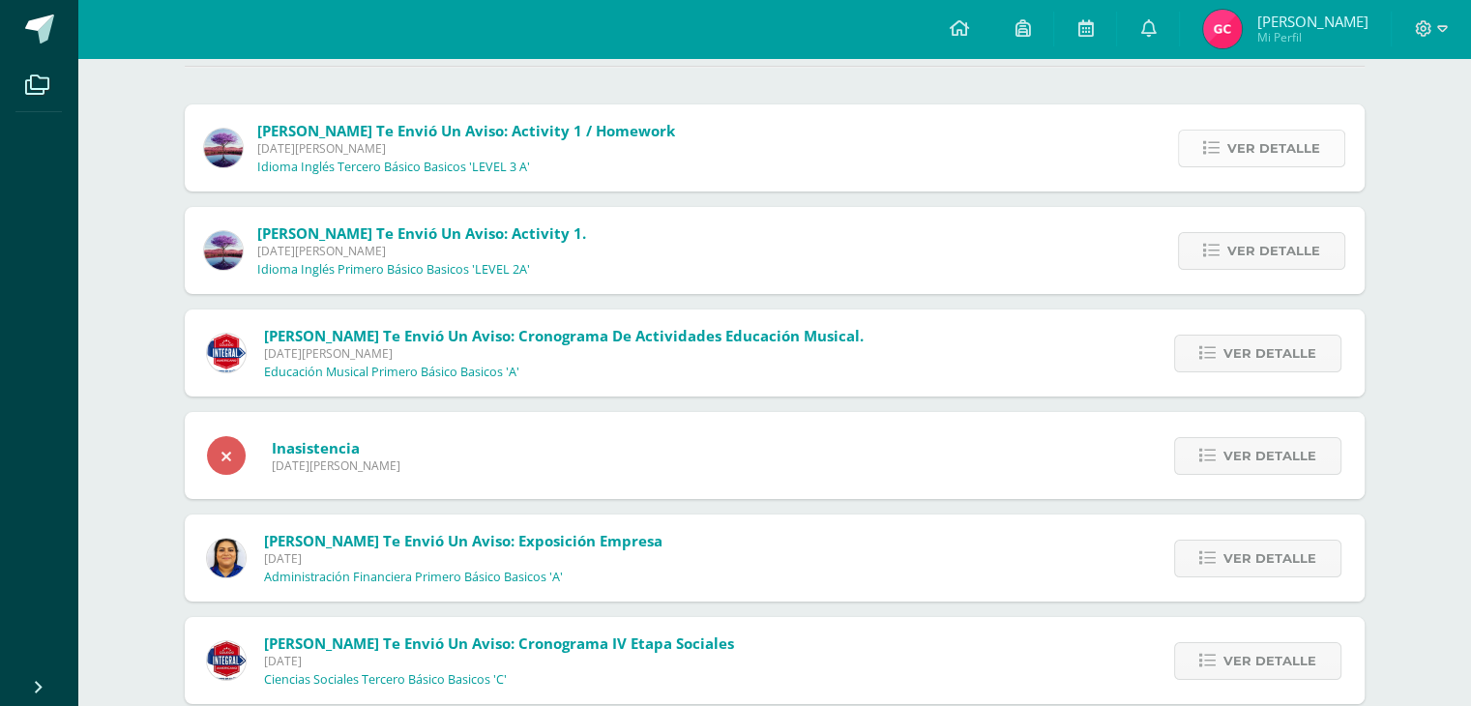
click at [1284, 149] on span "Ver detalle" at bounding box center [1273, 149] width 93 height 36
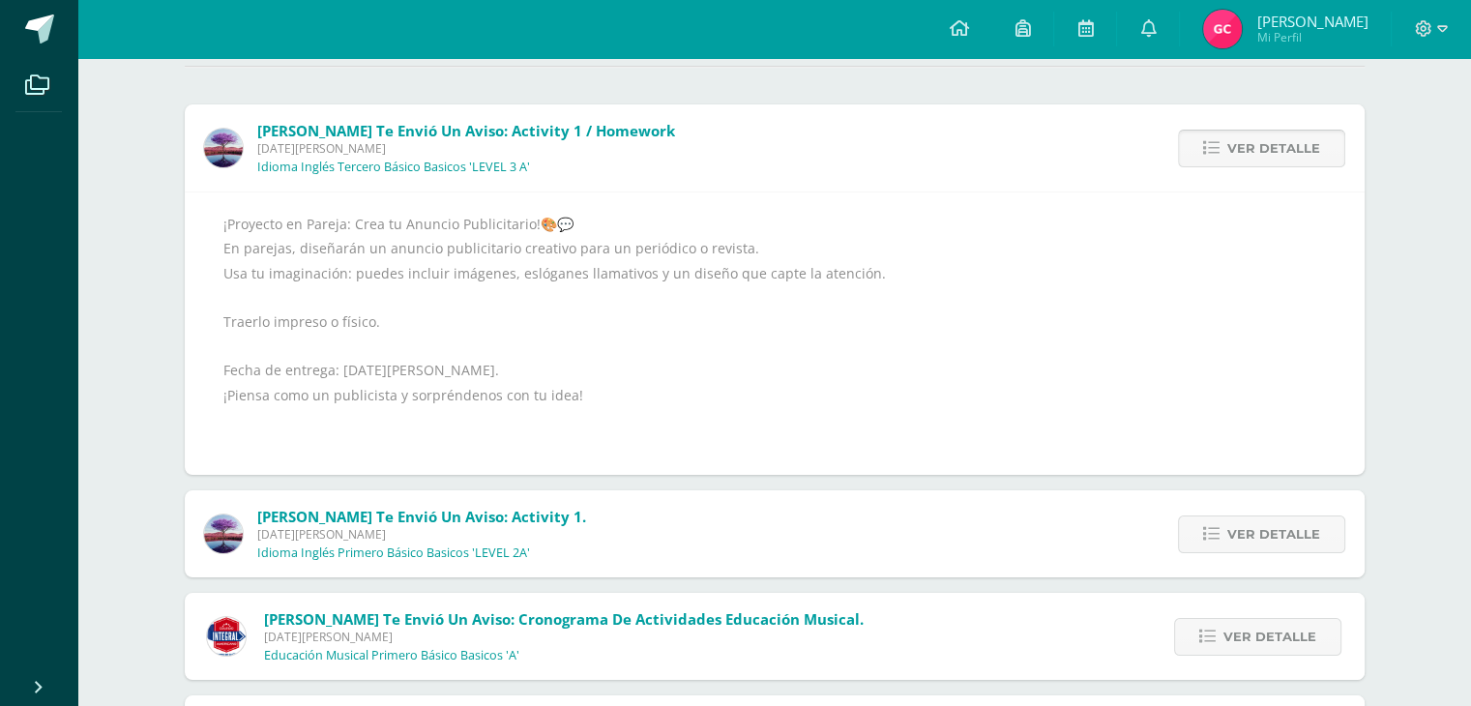
click at [1284, 149] on span "Ver detalle" at bounding box center [1273, 149] width 93 height 36
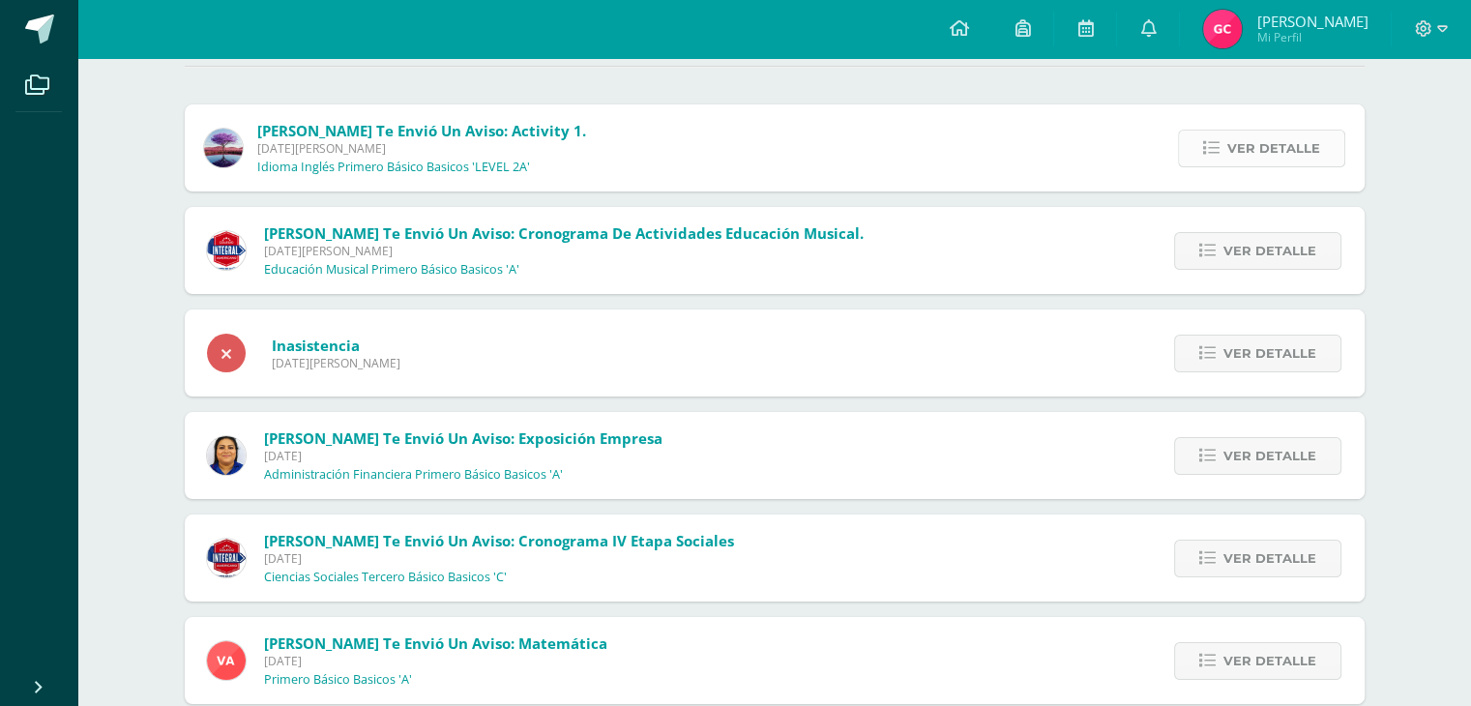
click at [1284, 153] on span "Ver detalle" at bounding box center [1273, 149] width 93 height 36
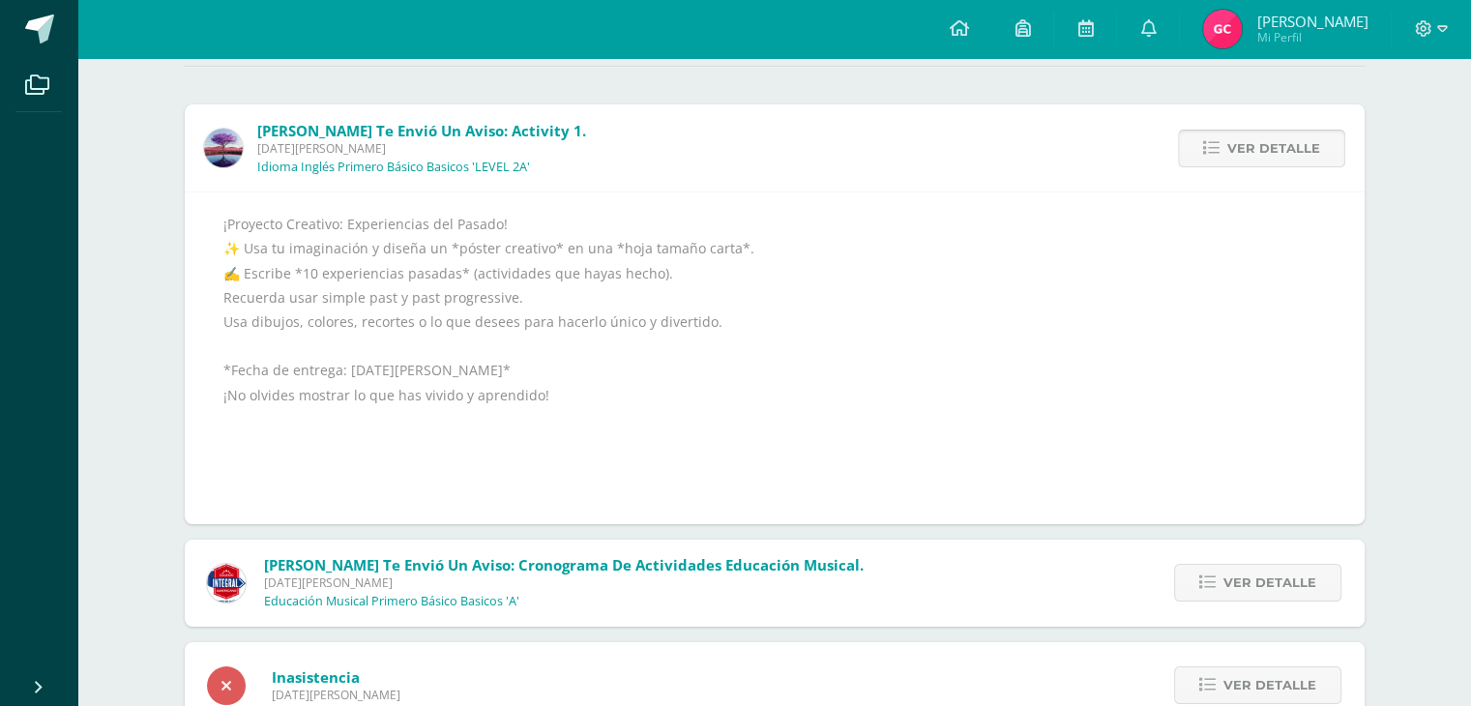
click at [1284, 153] on span "Ver detalle" at bounding box center [1273, 149] width 93 height 36
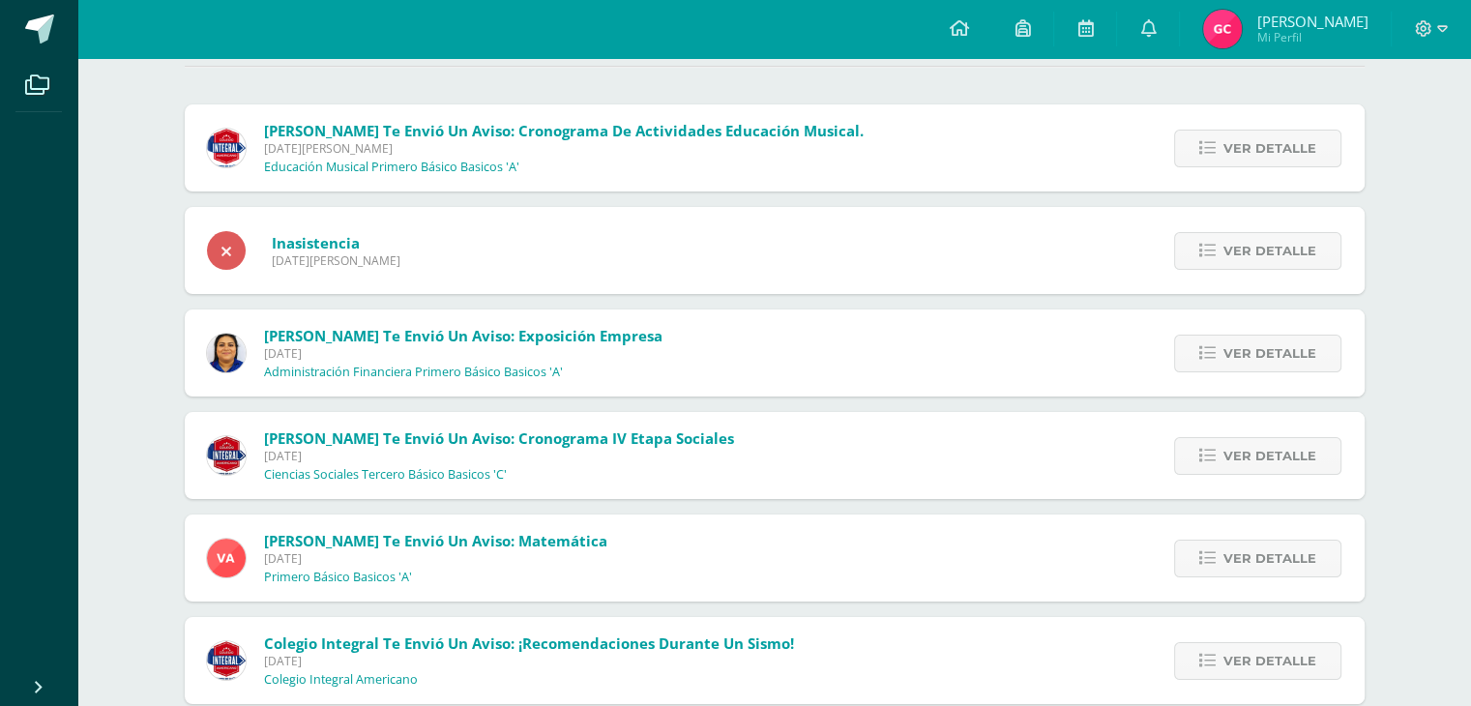
click at [1284, 153] on span "Ver detalle" at bounding box center [1270, 149] width 93 height 36
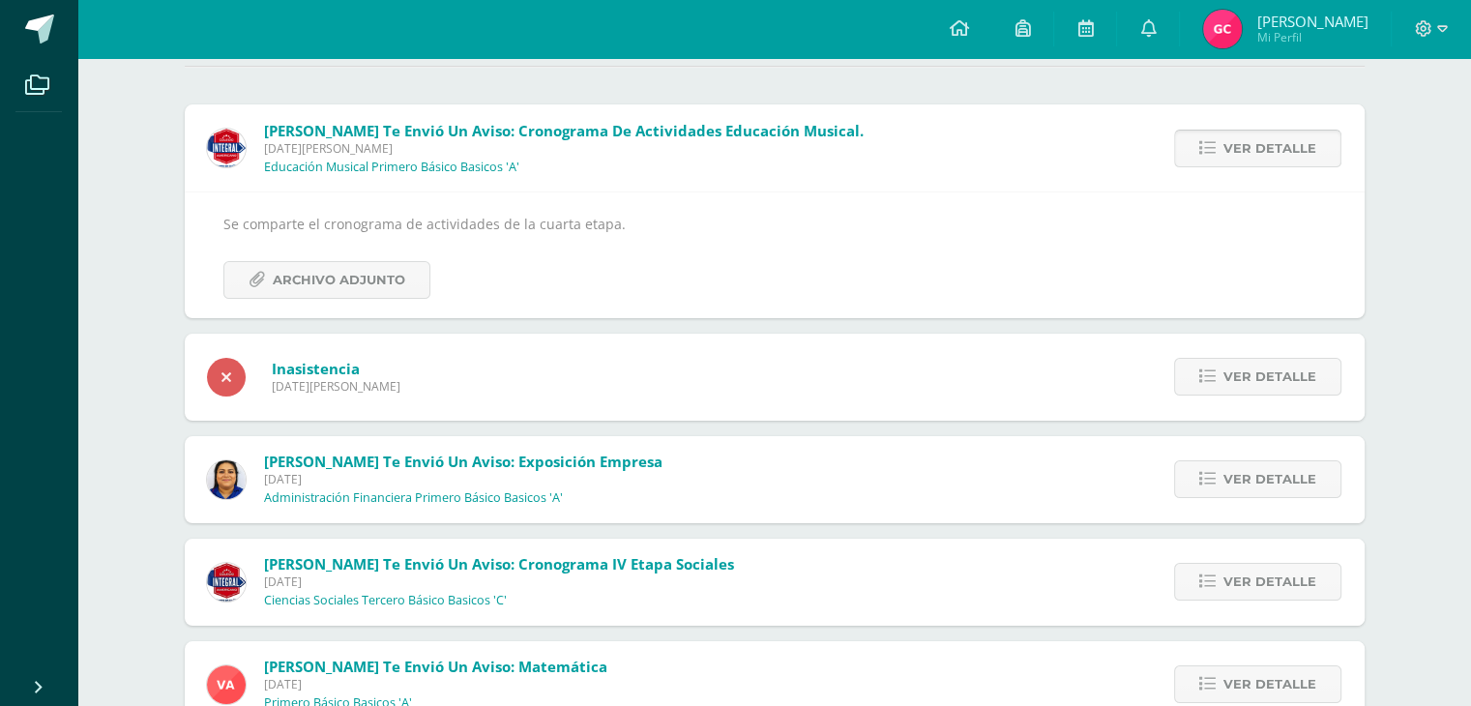
click at [1284, 154] on span "Ver detalle" at bounding box center [1270, 149] width 93 height 36
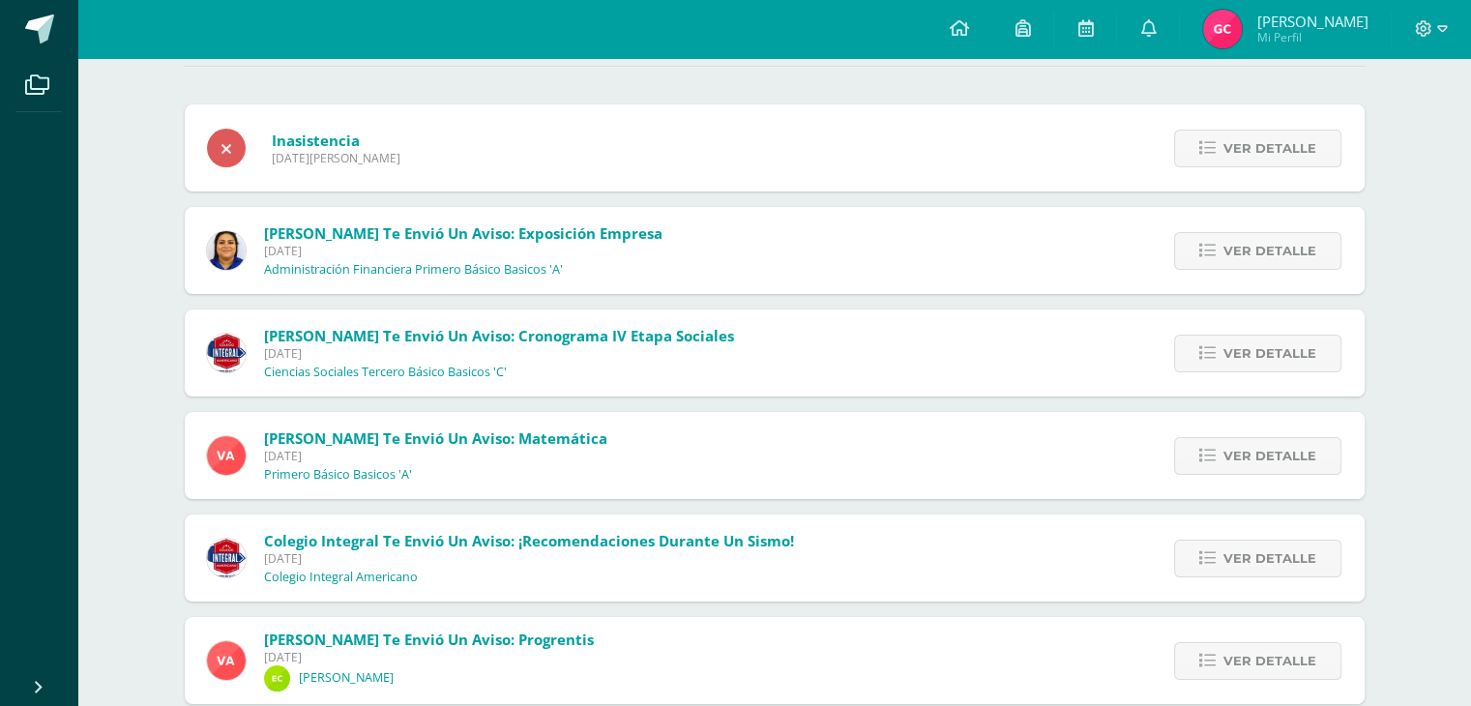
click at [1284, 154] on span "Ver detalle" at bounding box center [1270, 149] width 93 height 36
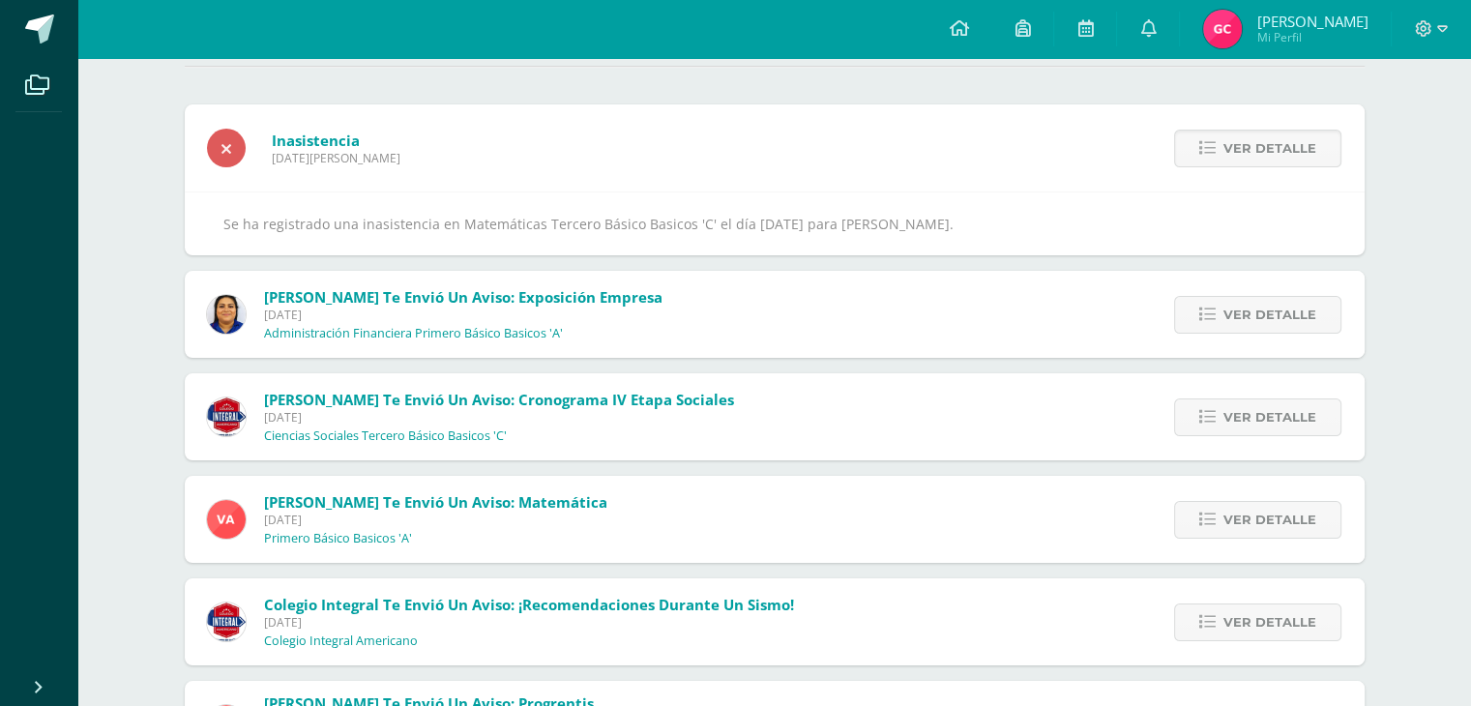
click at [1284, 154] on span "Ver detalle" at bounding box center [1270, 149] width 93 height 36
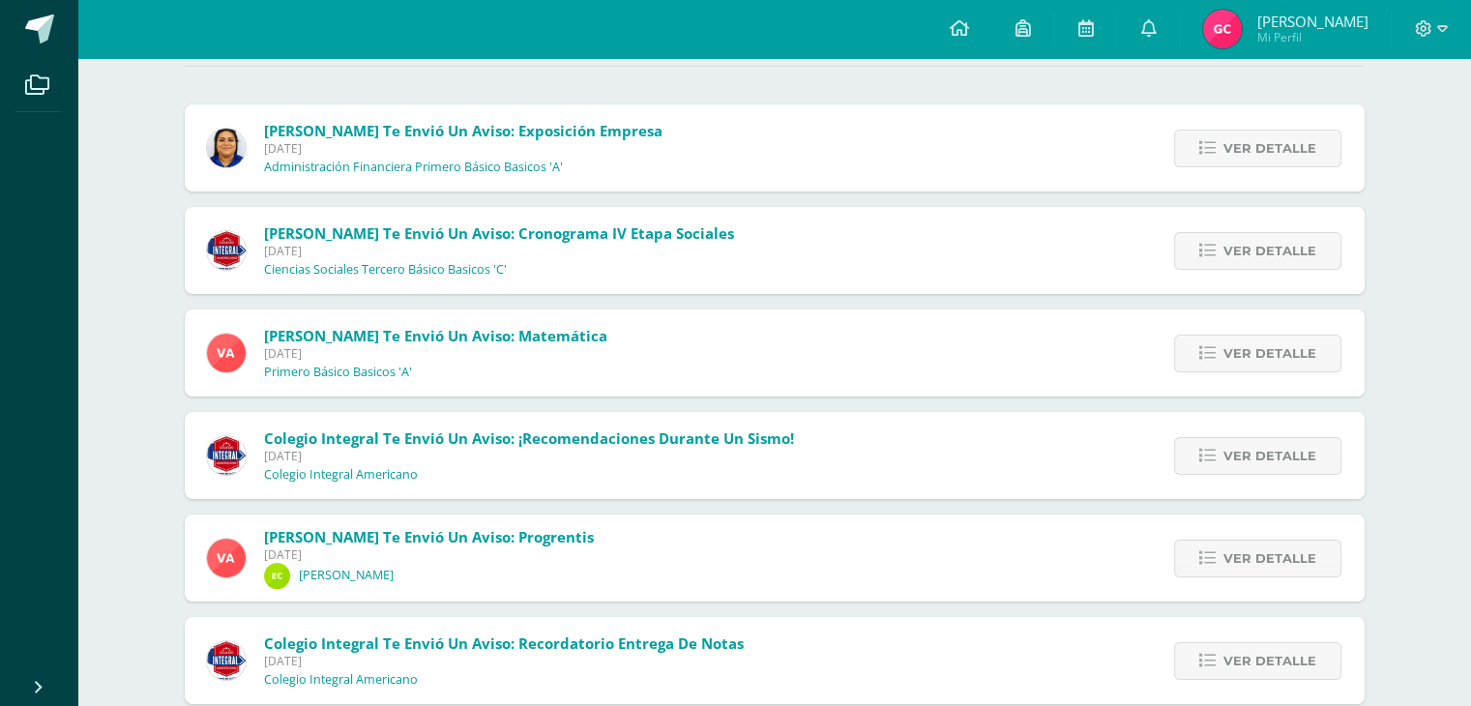
click at [1284, 154] on span "Ver detalle" at bounding box center [1270, 149] width 93 height 36
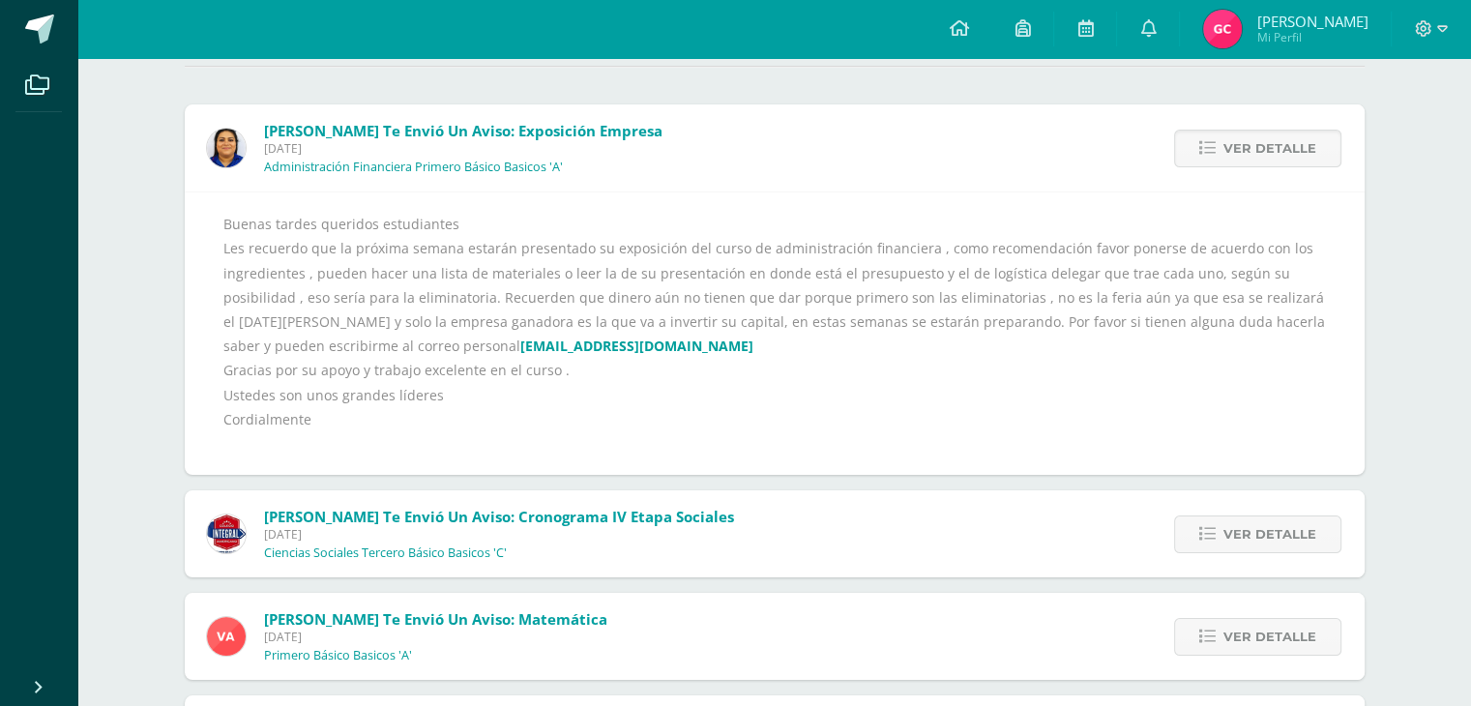
click at [1284, 154] on span "Ver detalle" at bounding box center [1270, 149] width 93 height 36
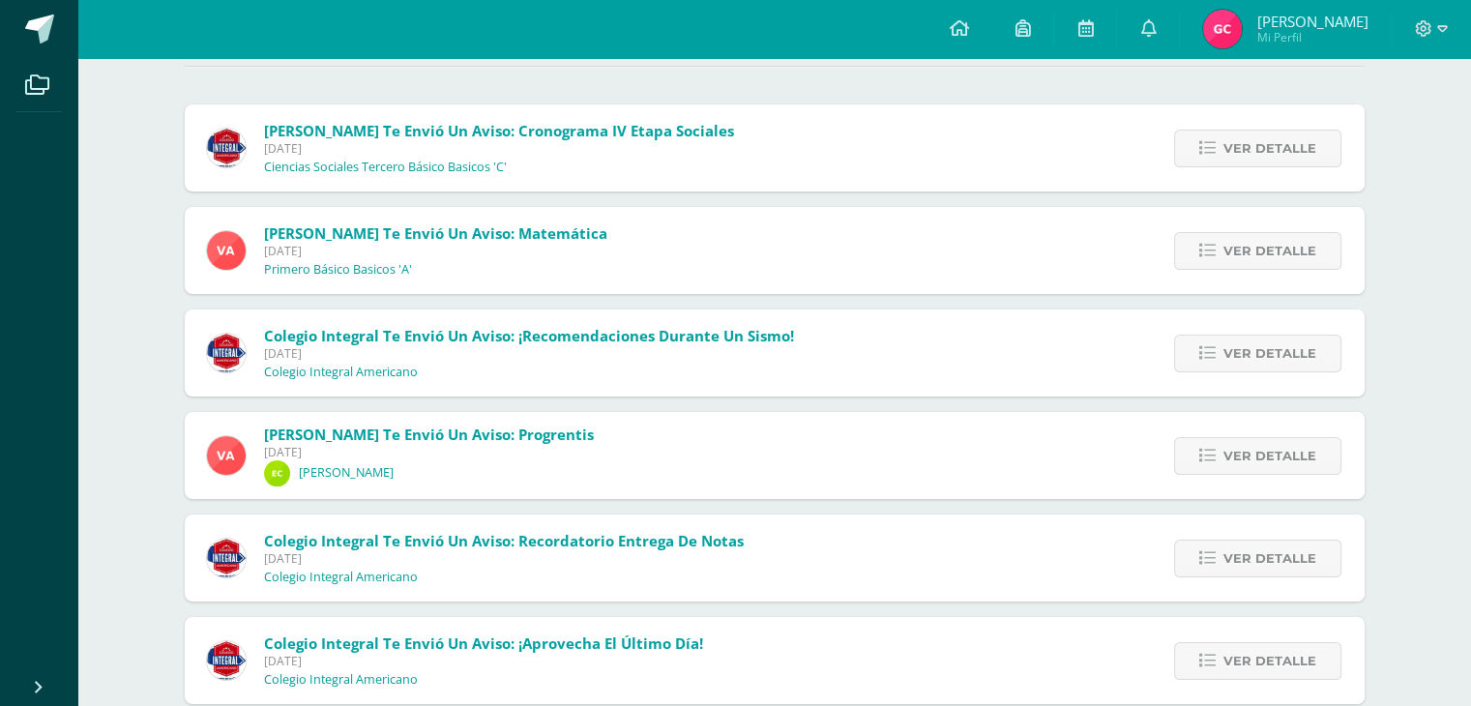
click at [1284, 154] on span "Ver detalle" at bounding box center [1270, 149] width 93 height 36
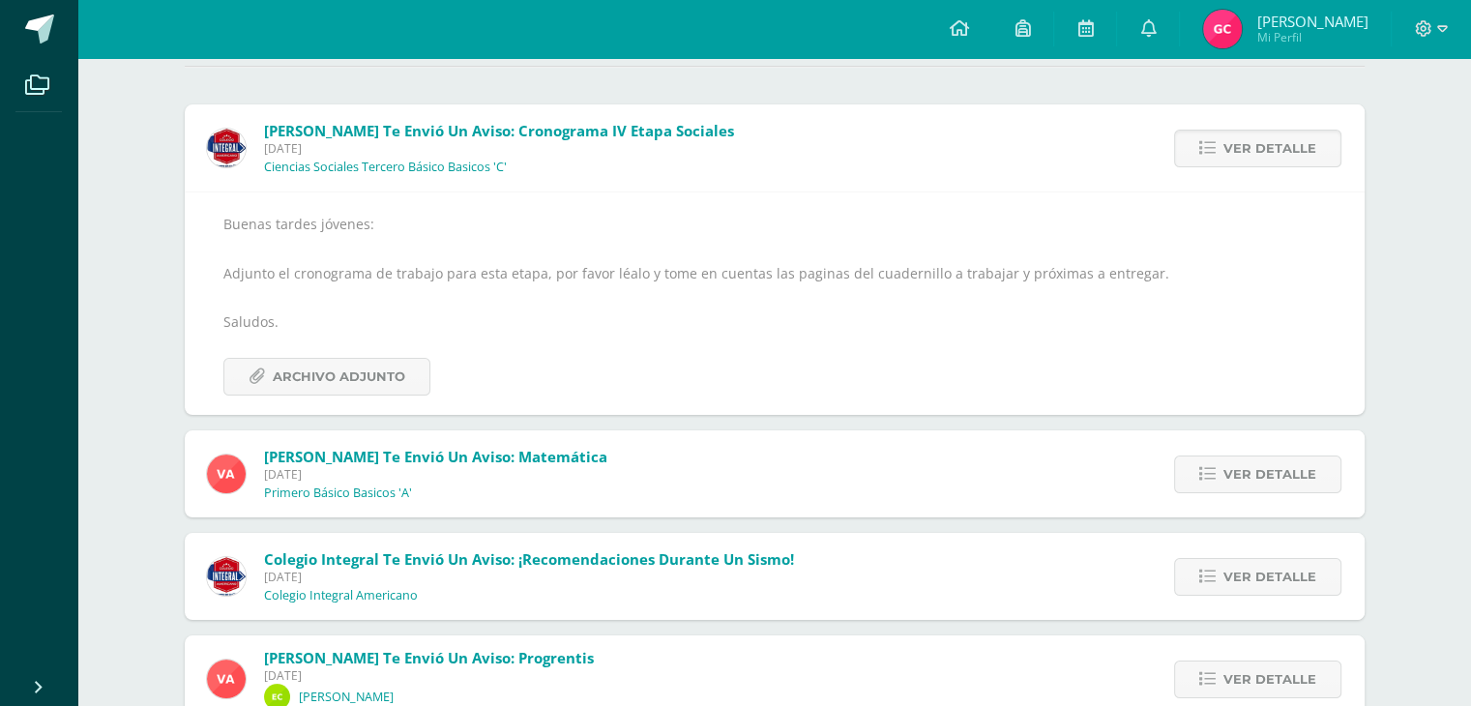
click at [1284, 154] on span "Ver detalle" at bounding box center [1270, 149] width 93 height 36
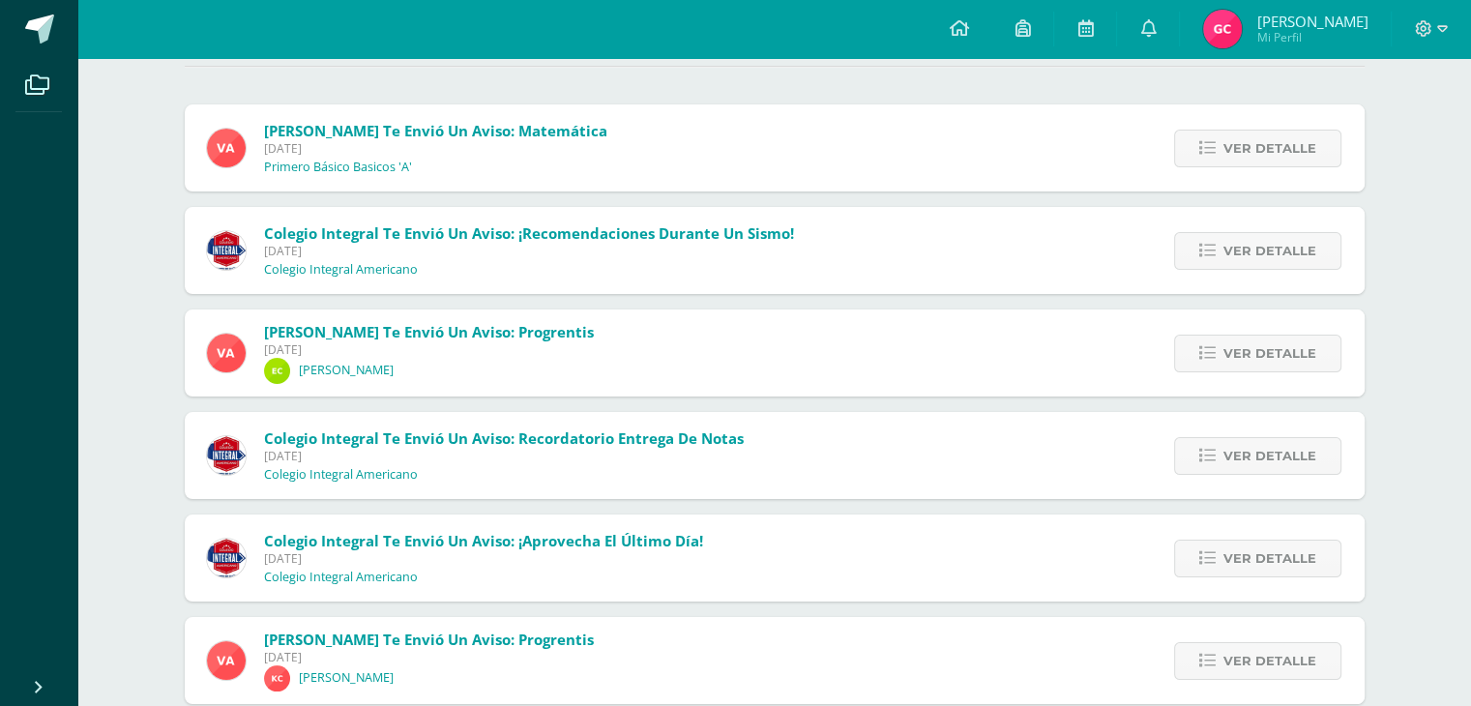
click at [1284, 154] on span "Ver detalle" at bounding box center [1270, 149] width 93 height 36
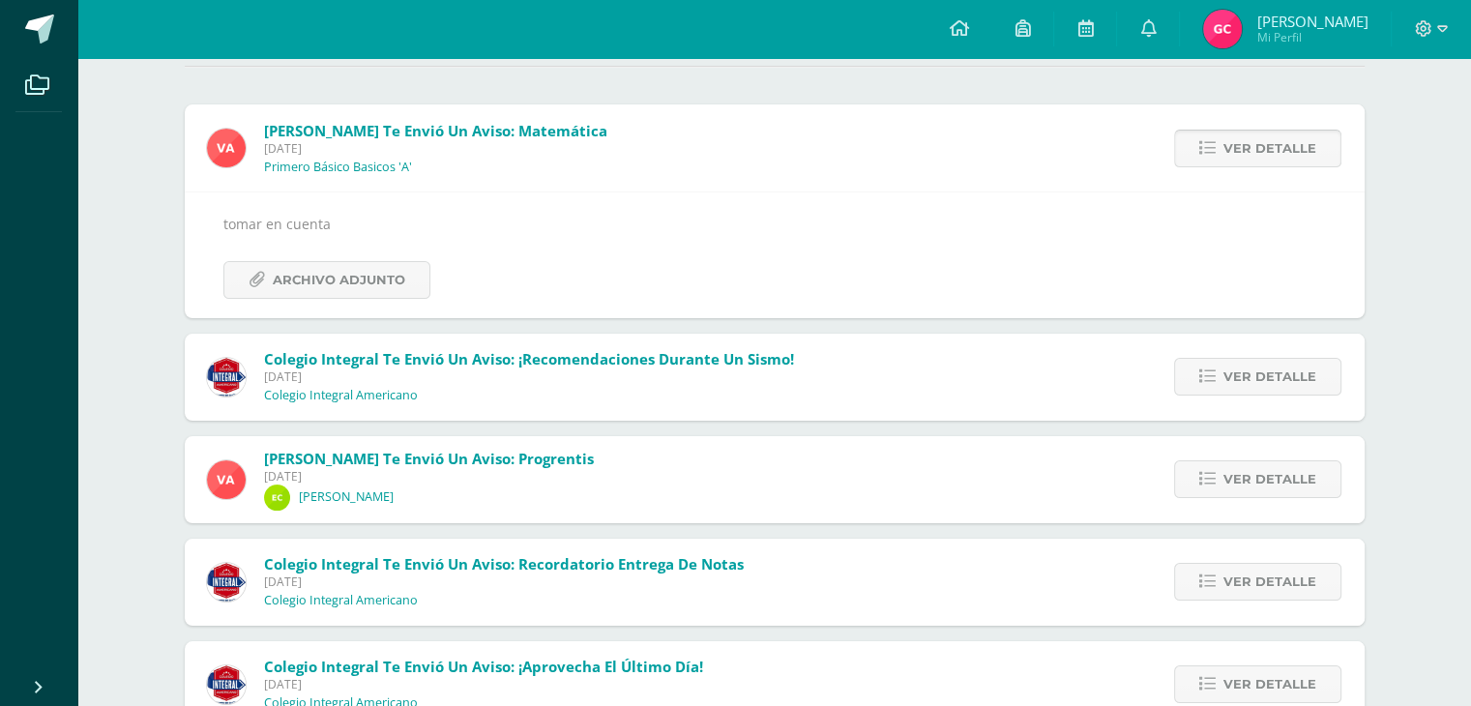
click at [1298, 141] on span "Ver detalle" at bounding box center [1270, 149] width 93 height 36
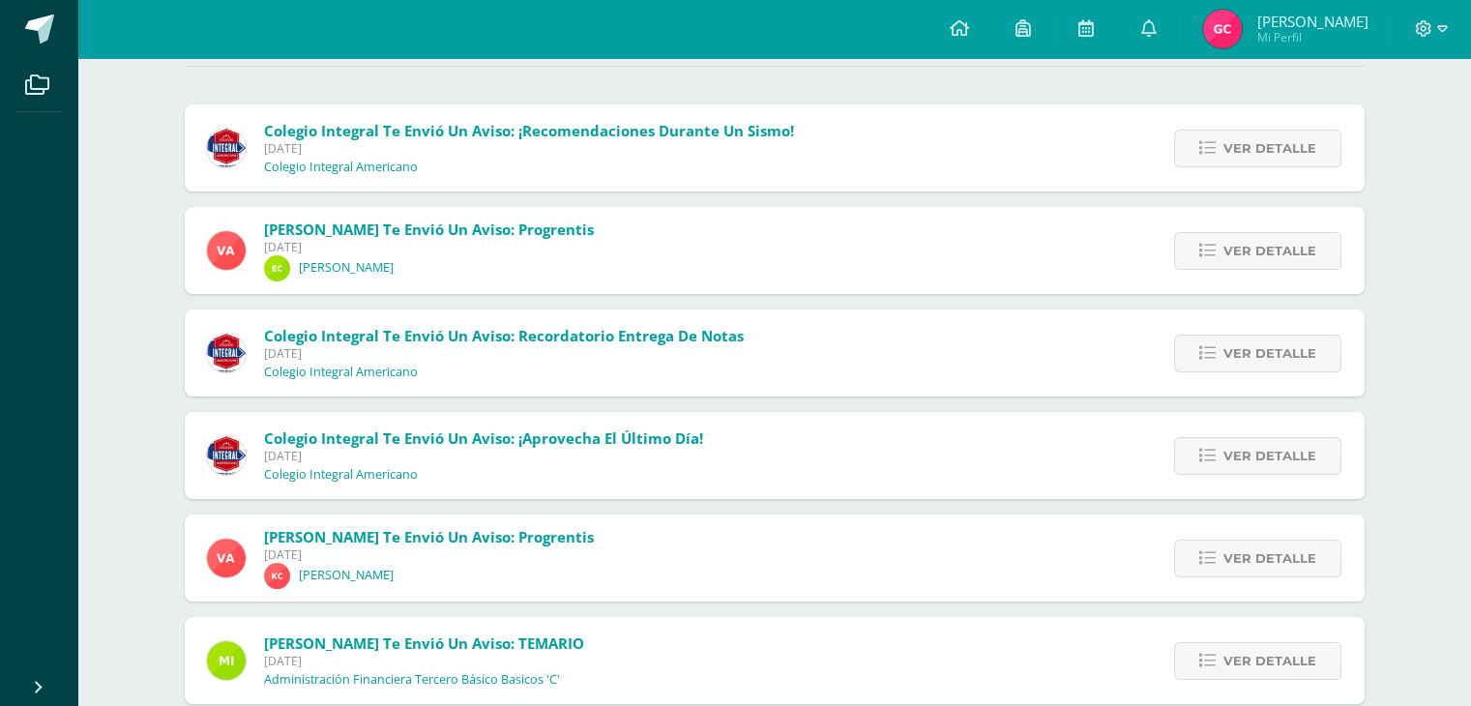
click at [1276, 179] on div "Ver detalle" at bounding box center [1255, 147] width 220 height 87
click at [1277, 161] on span "Ver detalle" at bounding box center [1270, 149] width 93 height 36
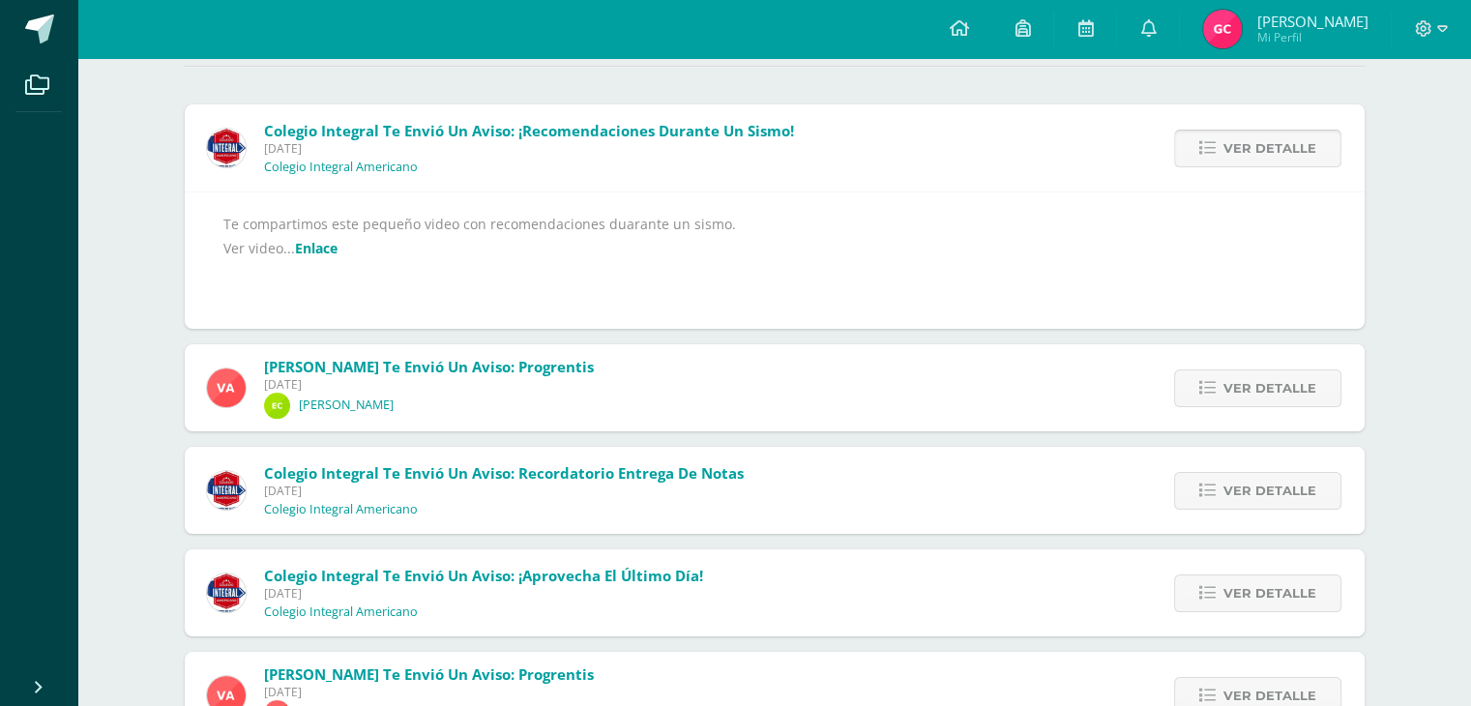
click at [1277, 161] on span "Ver detalle" at bounding box center [1270, 149] width 93 height 36
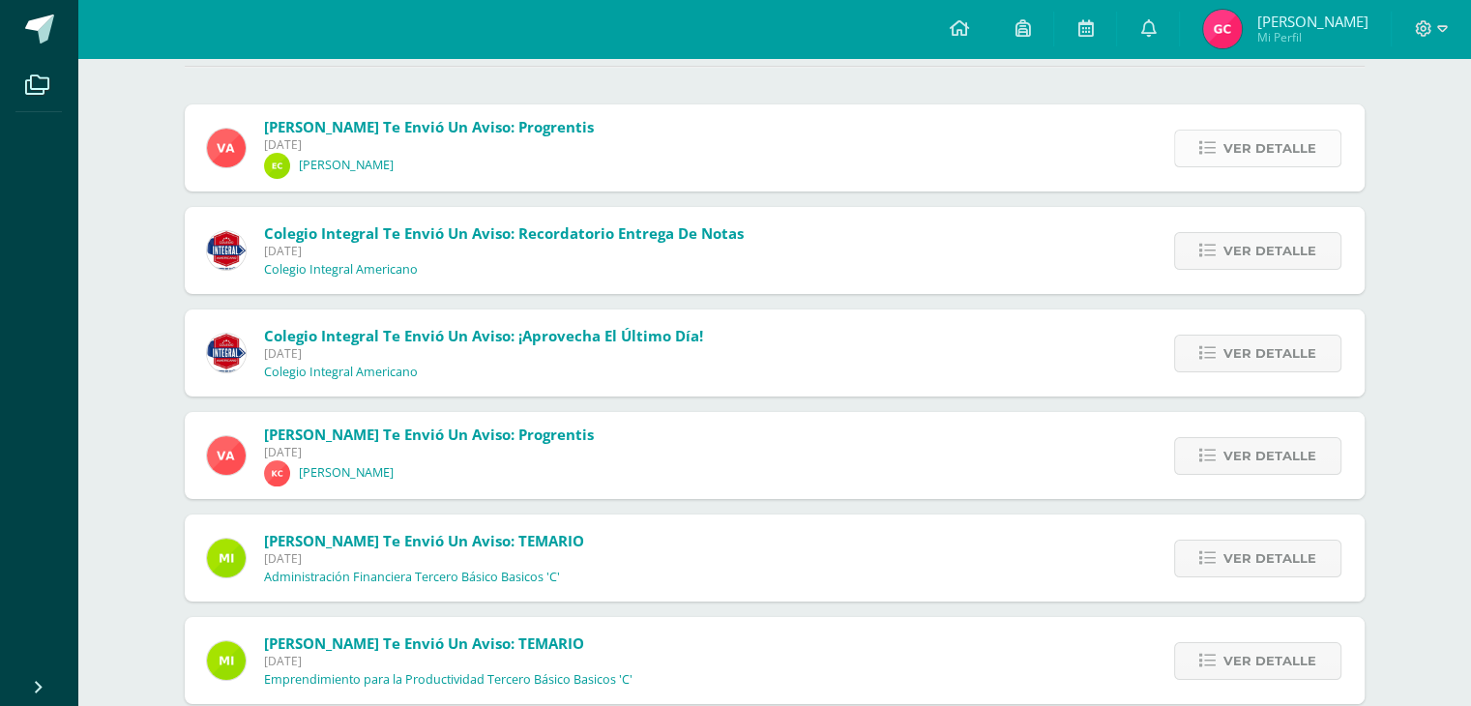
click at [1283, 149] on span "Ver detalle" at bounding box center [1270, 149] width 93 height 36
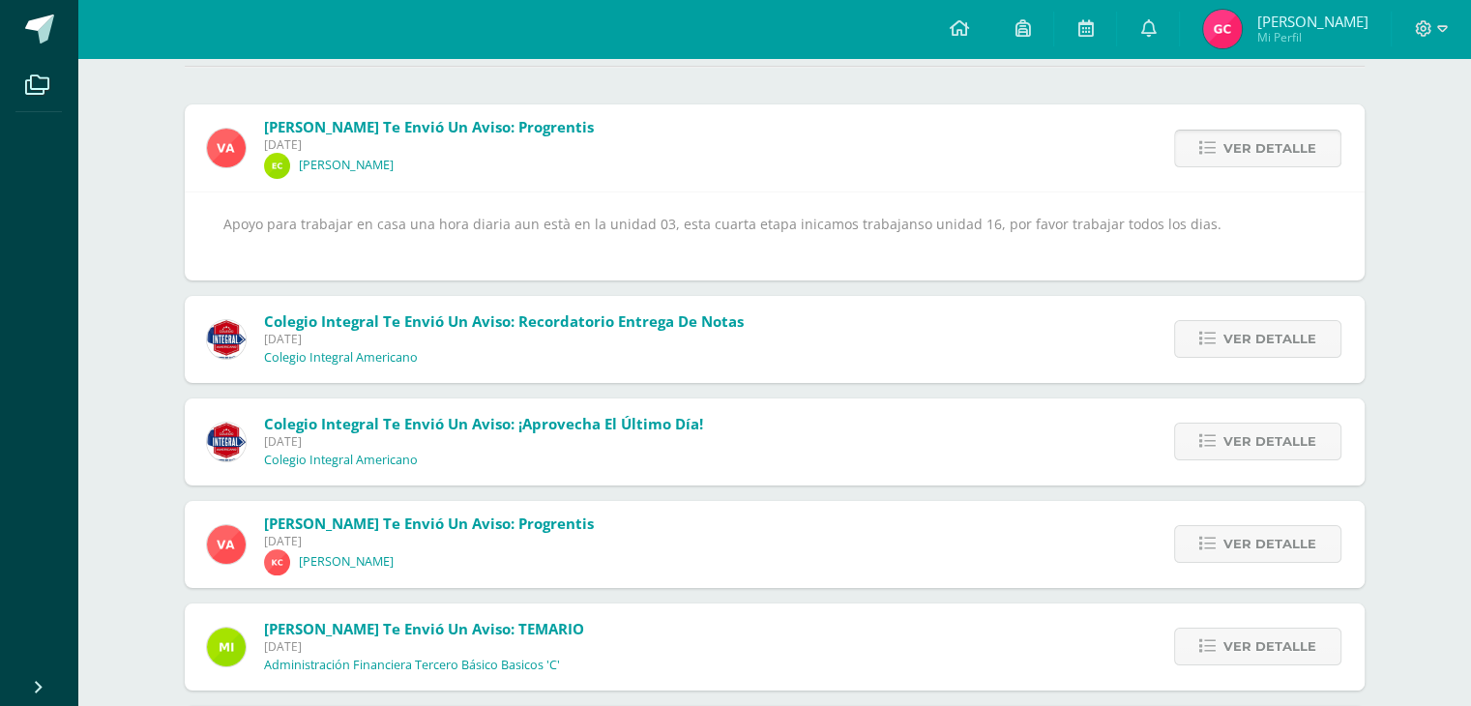
click at [1283, 149] on span "Ver detalle" at bounding box center [1270, 149] width 93 height 36
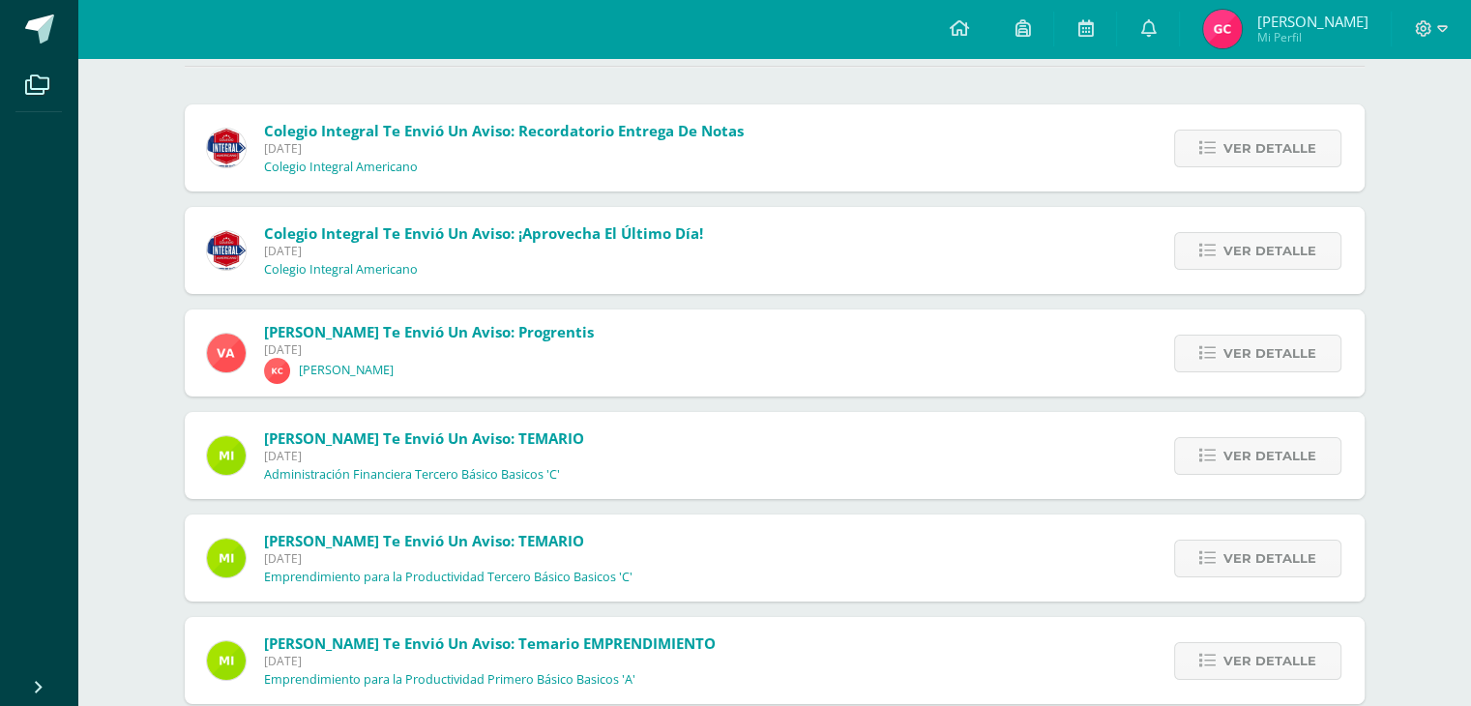
click at [1283, 149] on span "Ver detalle" at bounding box center [1270, 149] width 93 height 36
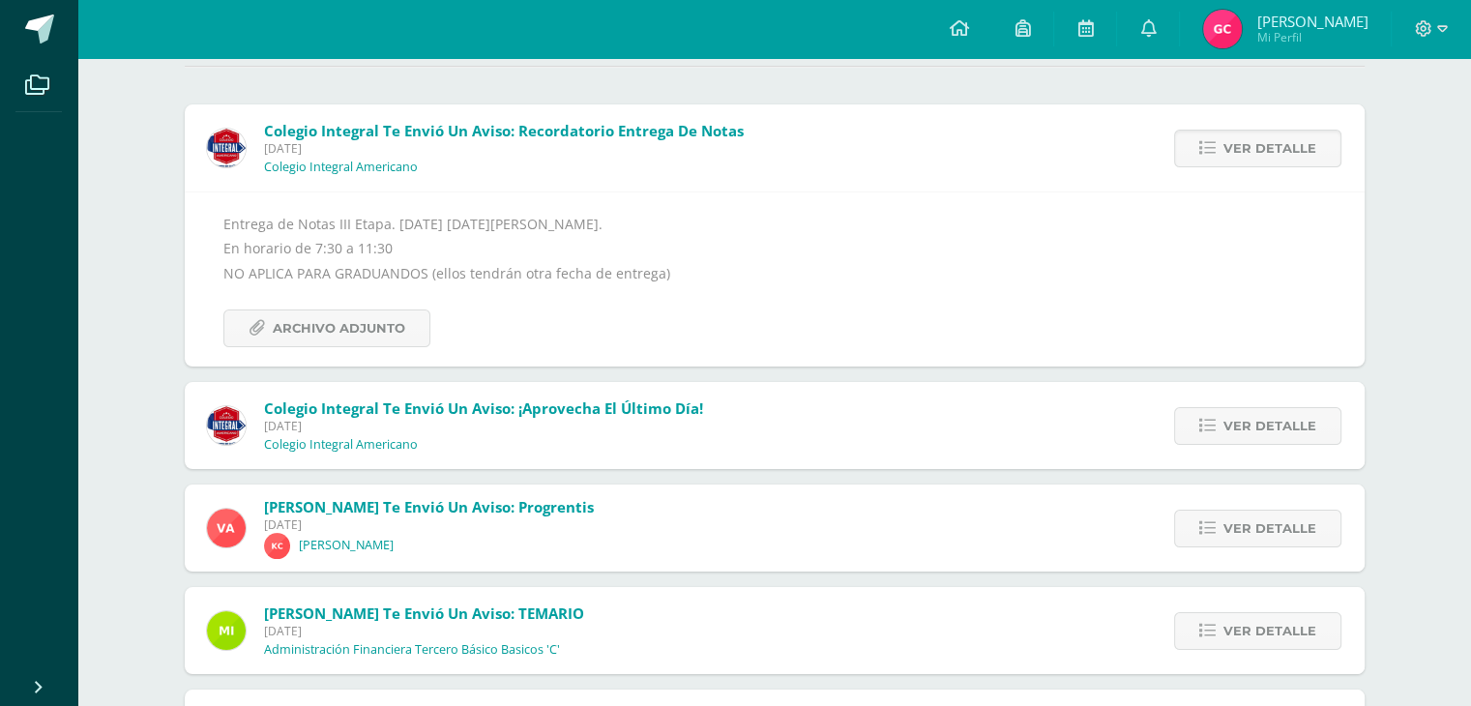
click at [1283, 149] on span "Ver detalle" at bounding box center [1270, 149] width 93 height 36
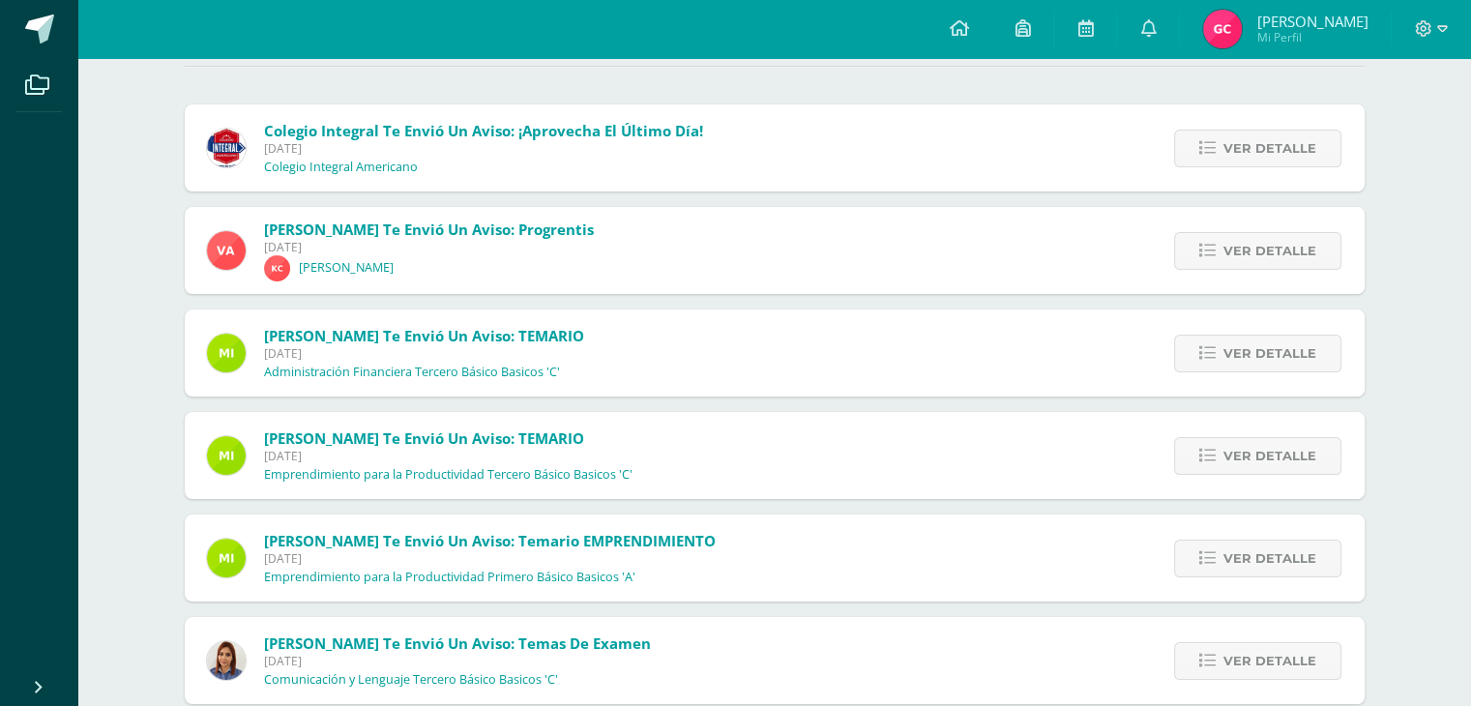
click at [1283, 149] on span "Ver detalle" at bounding box center [1270, 149] width 93 height 36
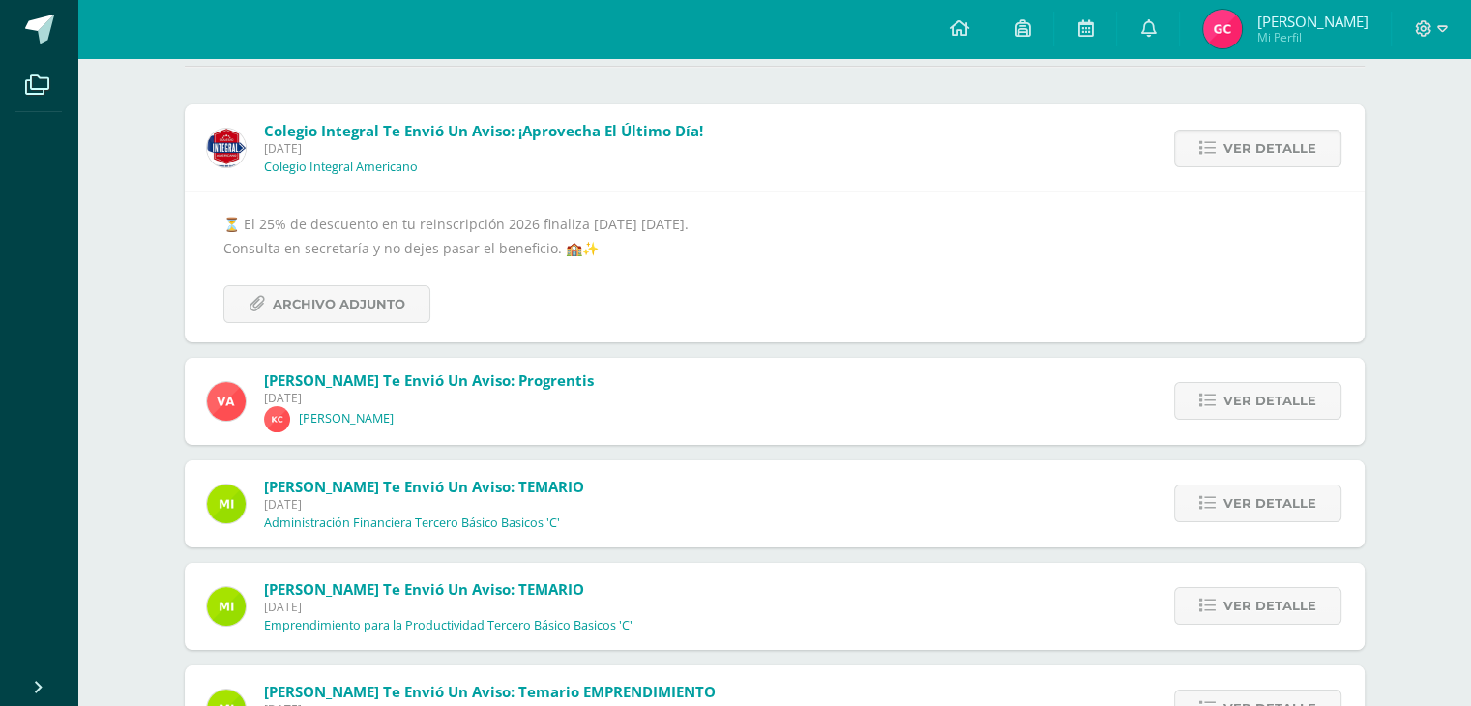
click at [1283, 149] on span "Ver detalle" at bounding box center [1270, 149] width 93 height 36
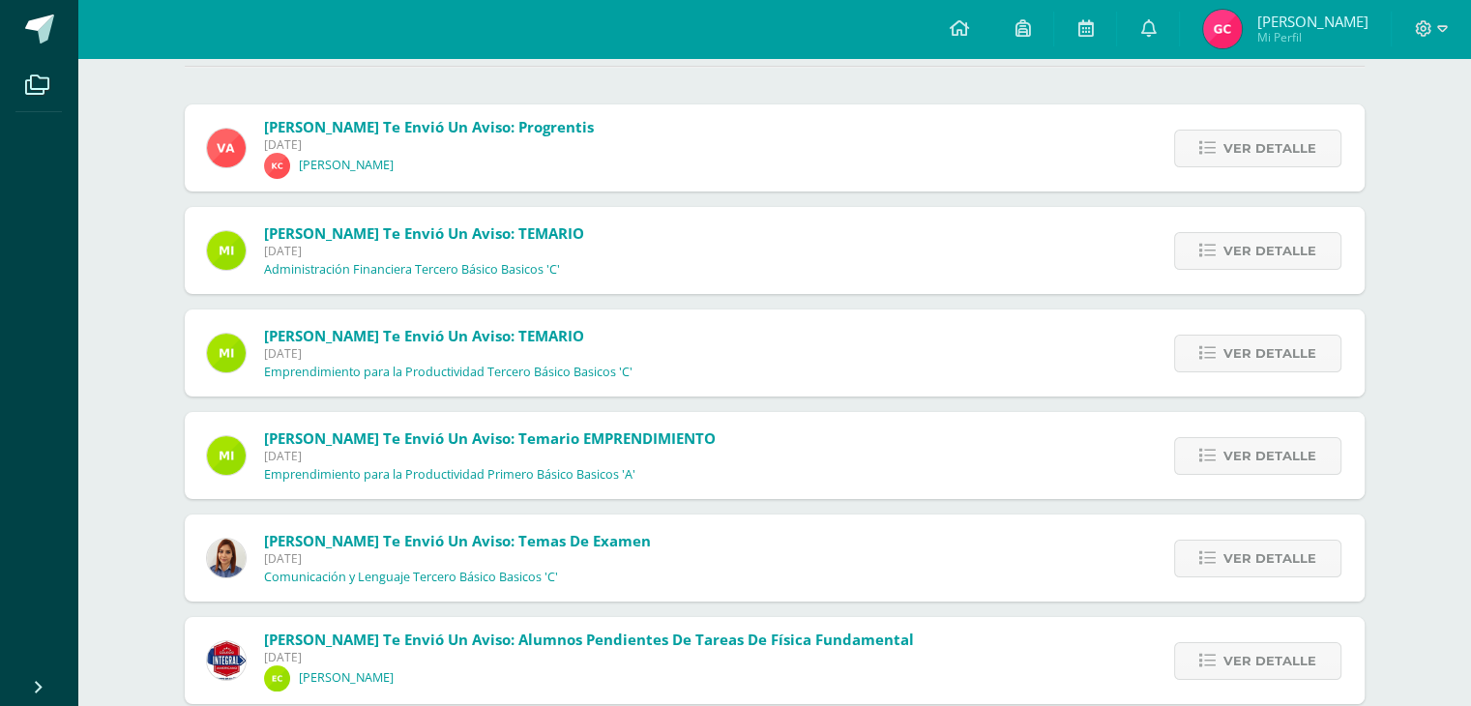
click at [1283, 149] on span "Ver detalle" at bounding box center [1270, 149] width 93 height 36
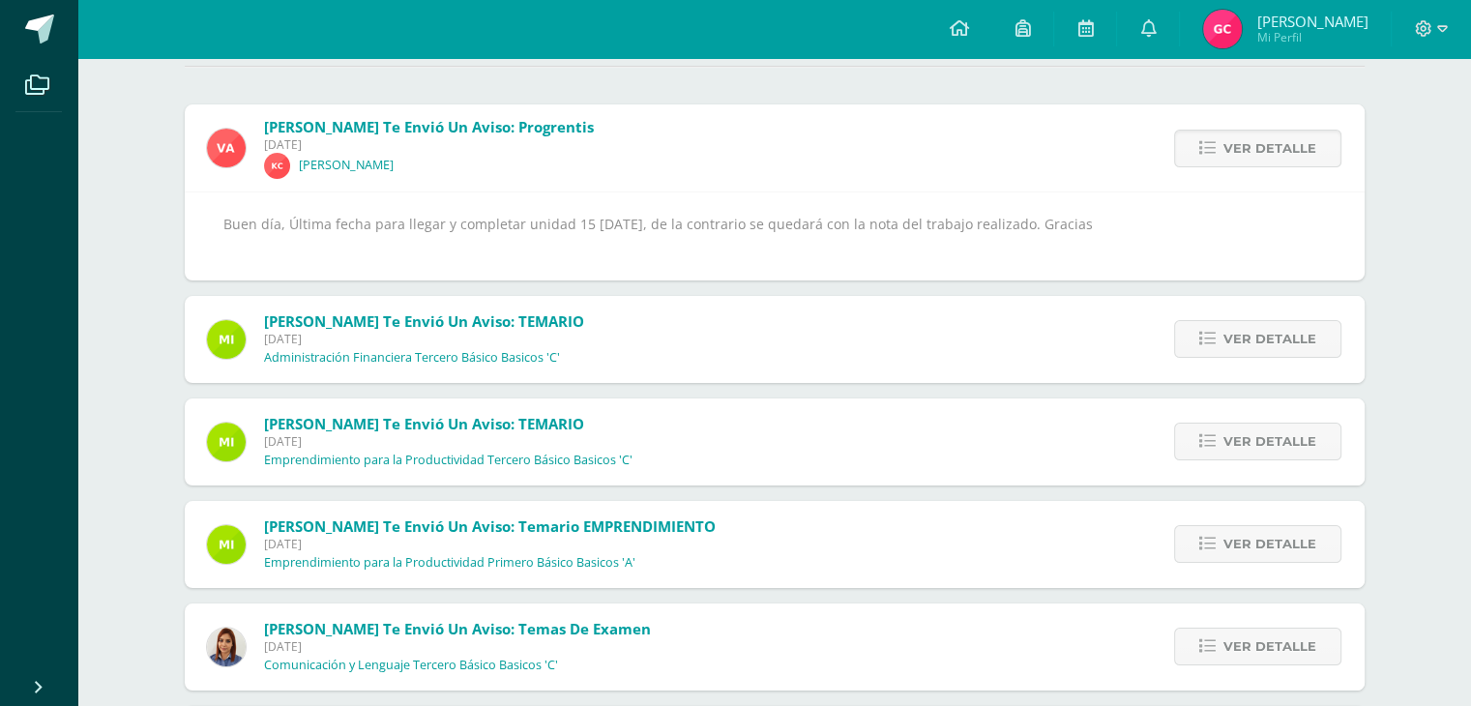
click at [1283, 149] on span "Ver detalle" at bounding box center [1270, 149] width 93 height 36
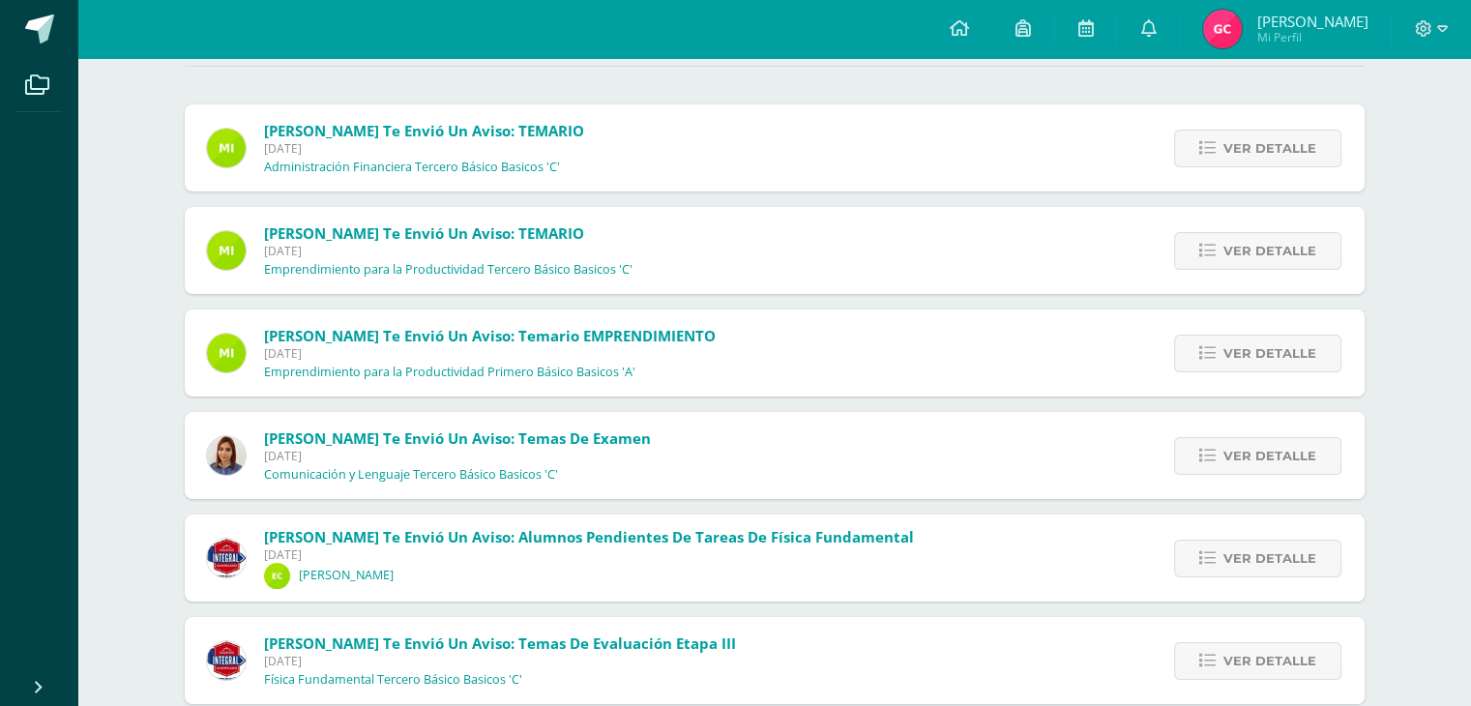
click at [1283, 149] on span "Ver detalle" at bounding box center [1270, 149] width 93 height 36
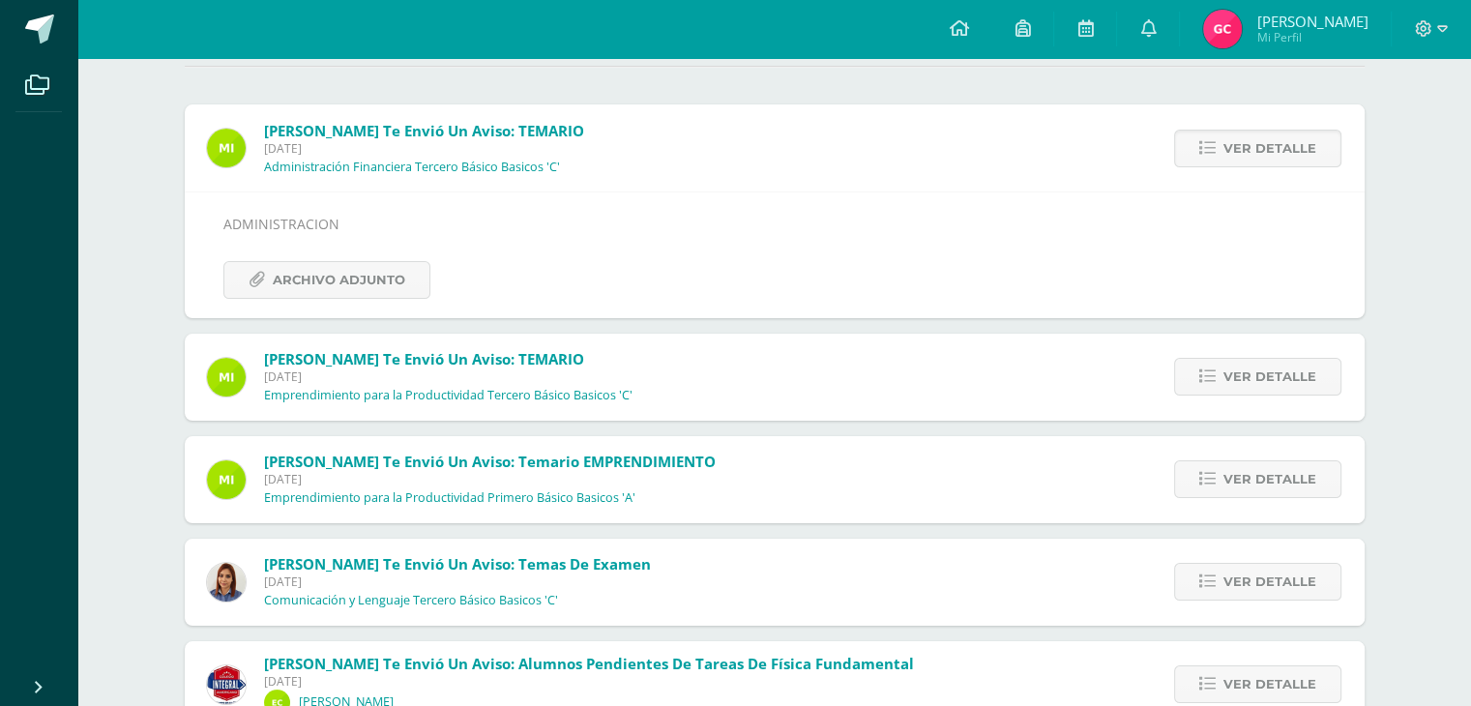
click at [1283, 149] on span "Ver detalle" at bounding box center [1270, 149] width 93 height 36
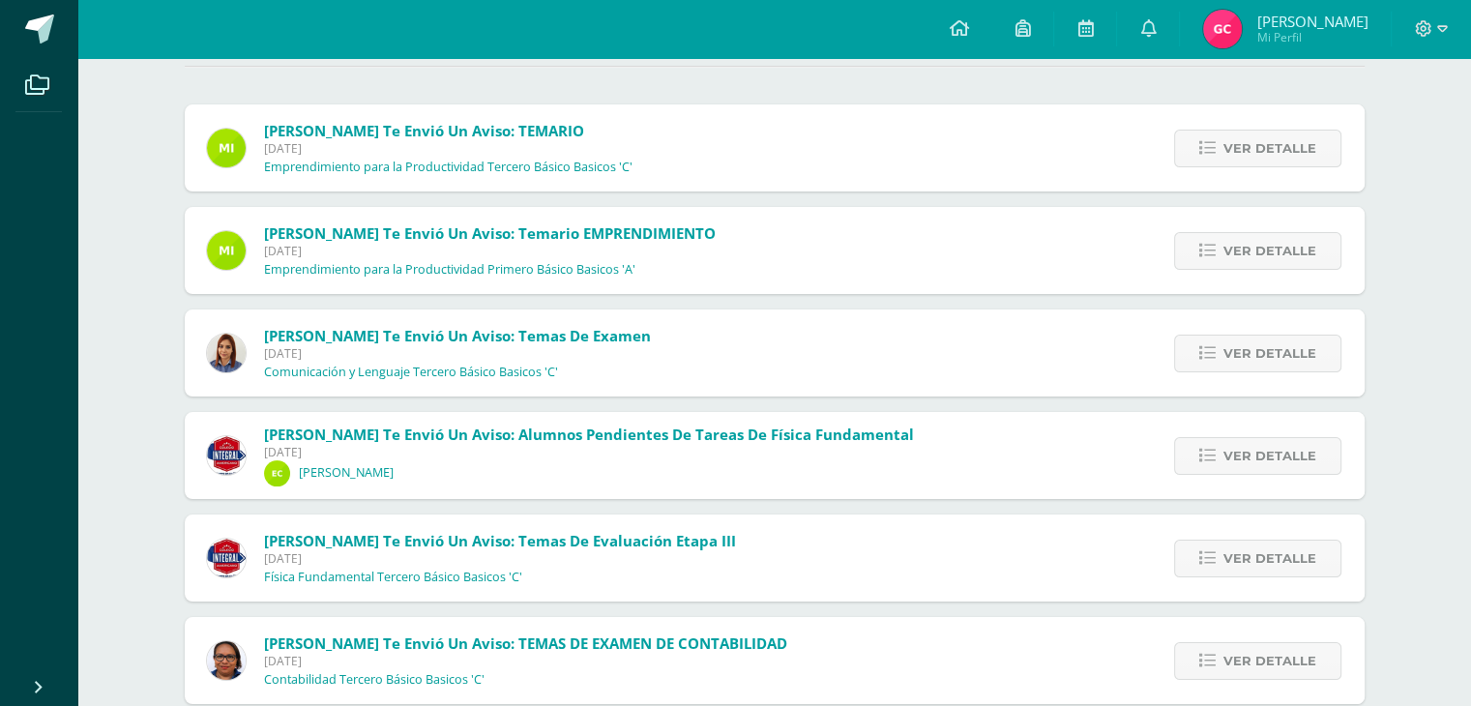
click at [1283, 149] on span "Ver detalle" at bounding box center [1270, 149] width 93 height 36
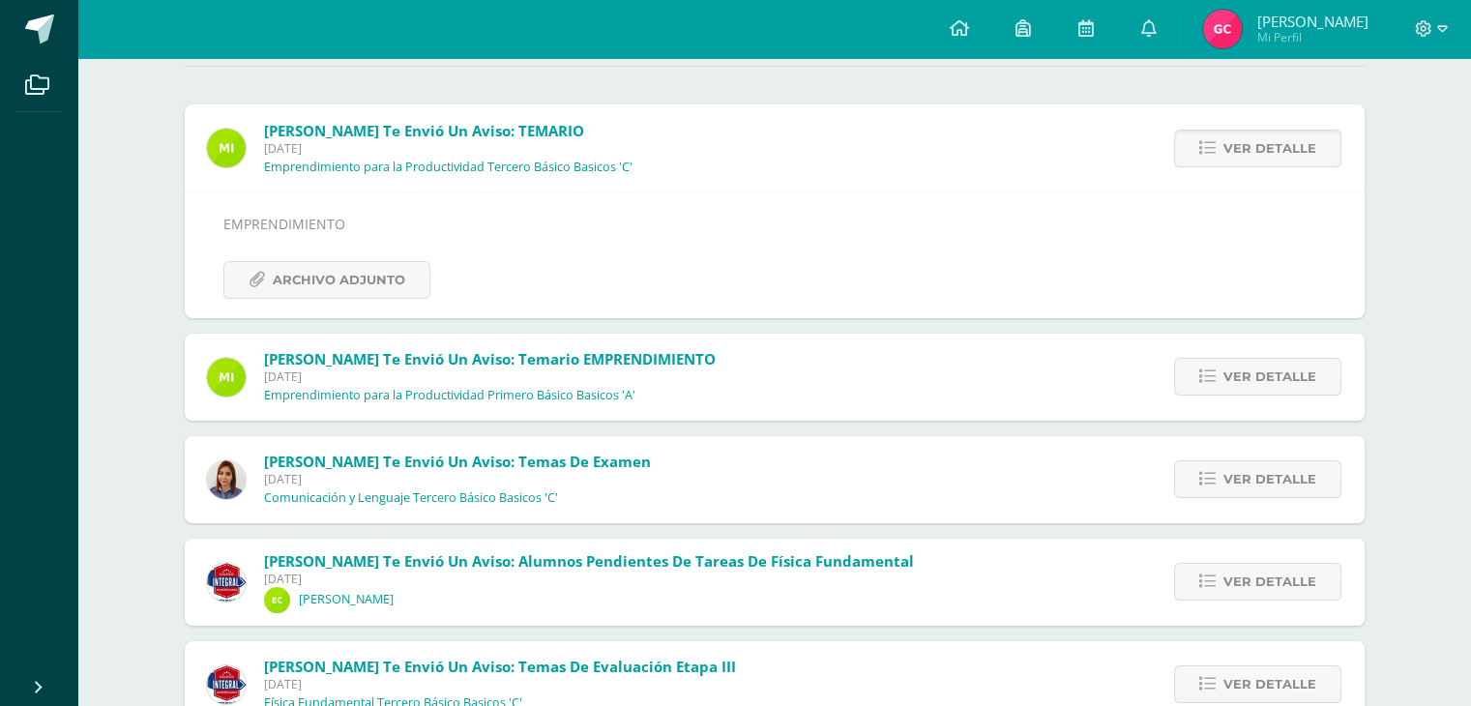
click at [1283, 149] on span "Ver detalle" at bounding box center [1270, 149] width 93 height 36
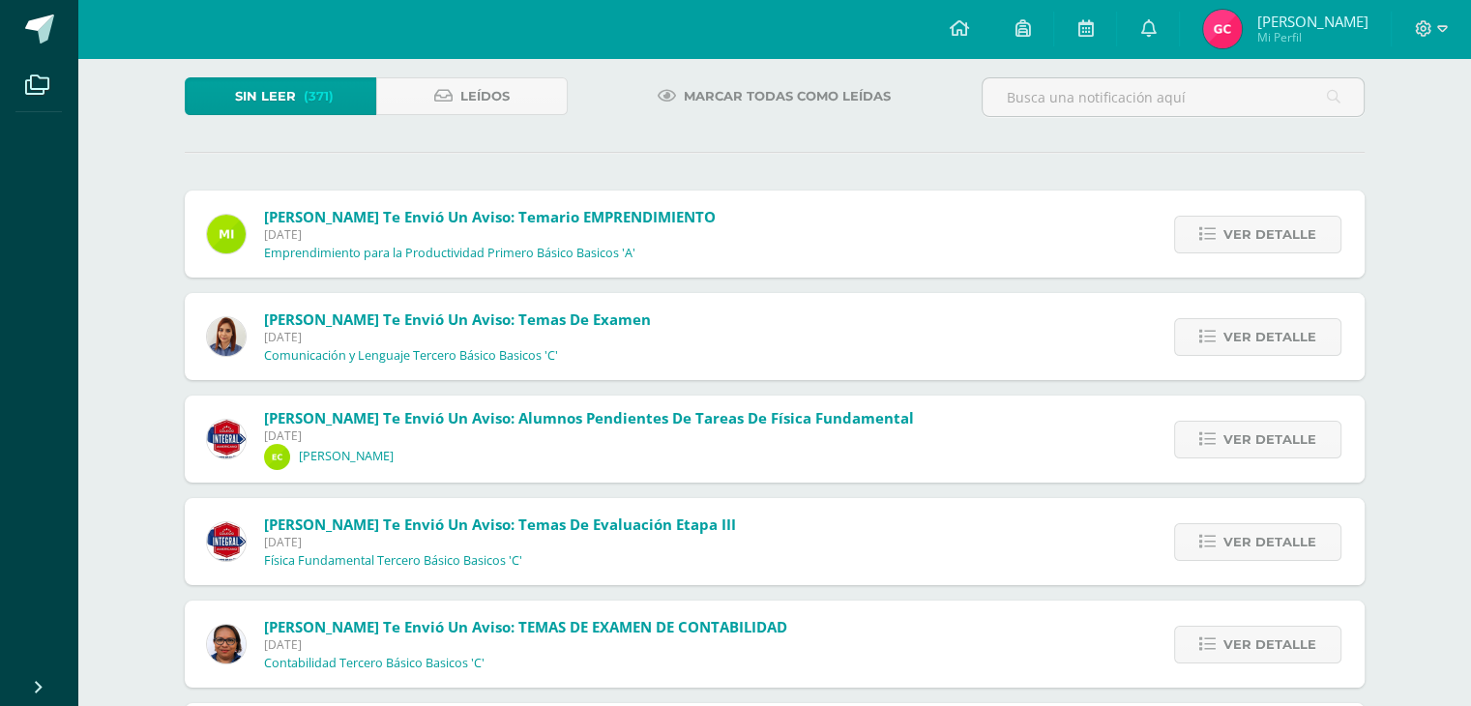
scroll to position [0, 0]
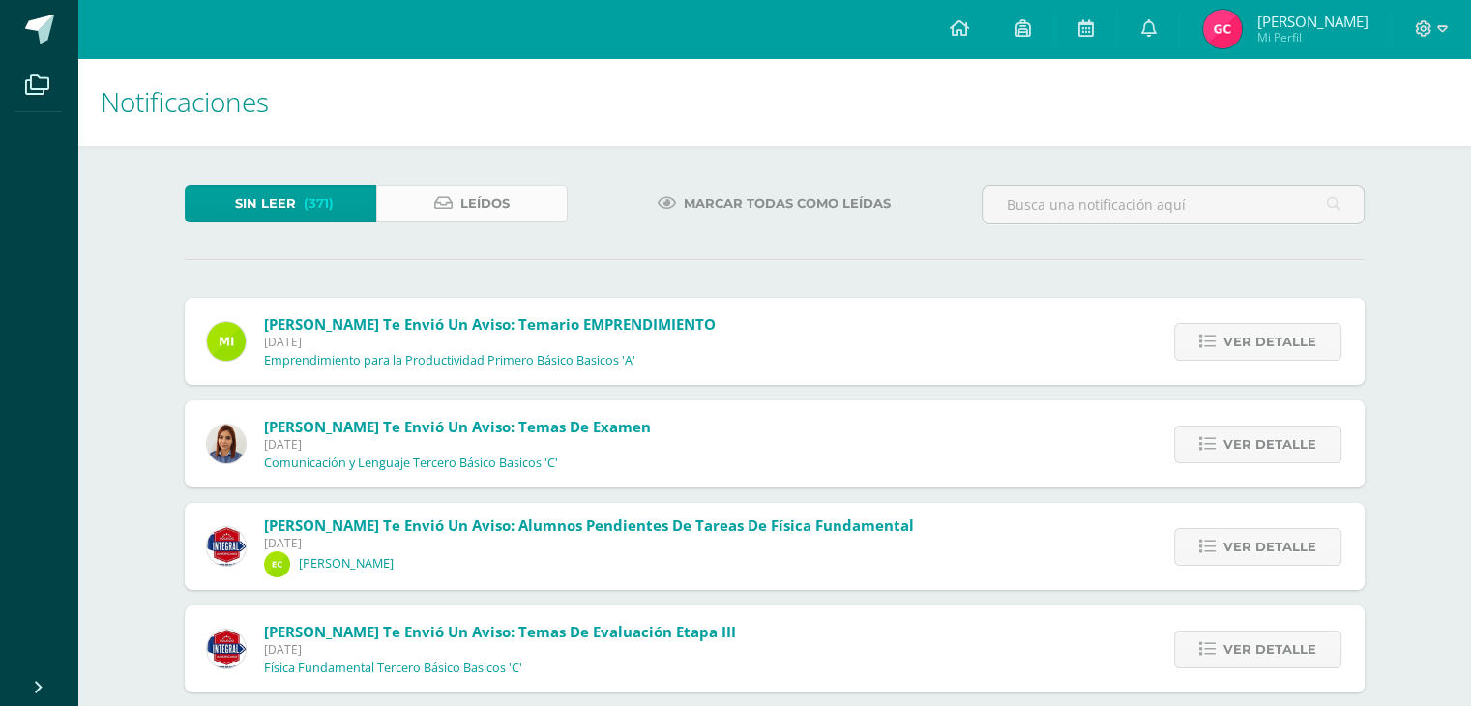
click at [503, 205] on span "Leídos" at bounding box center [484, 204] width 49 height 36
click at [755, 197] on span "Marcar todas como leídas" at bounding box center [787, 204] width 207 height 36
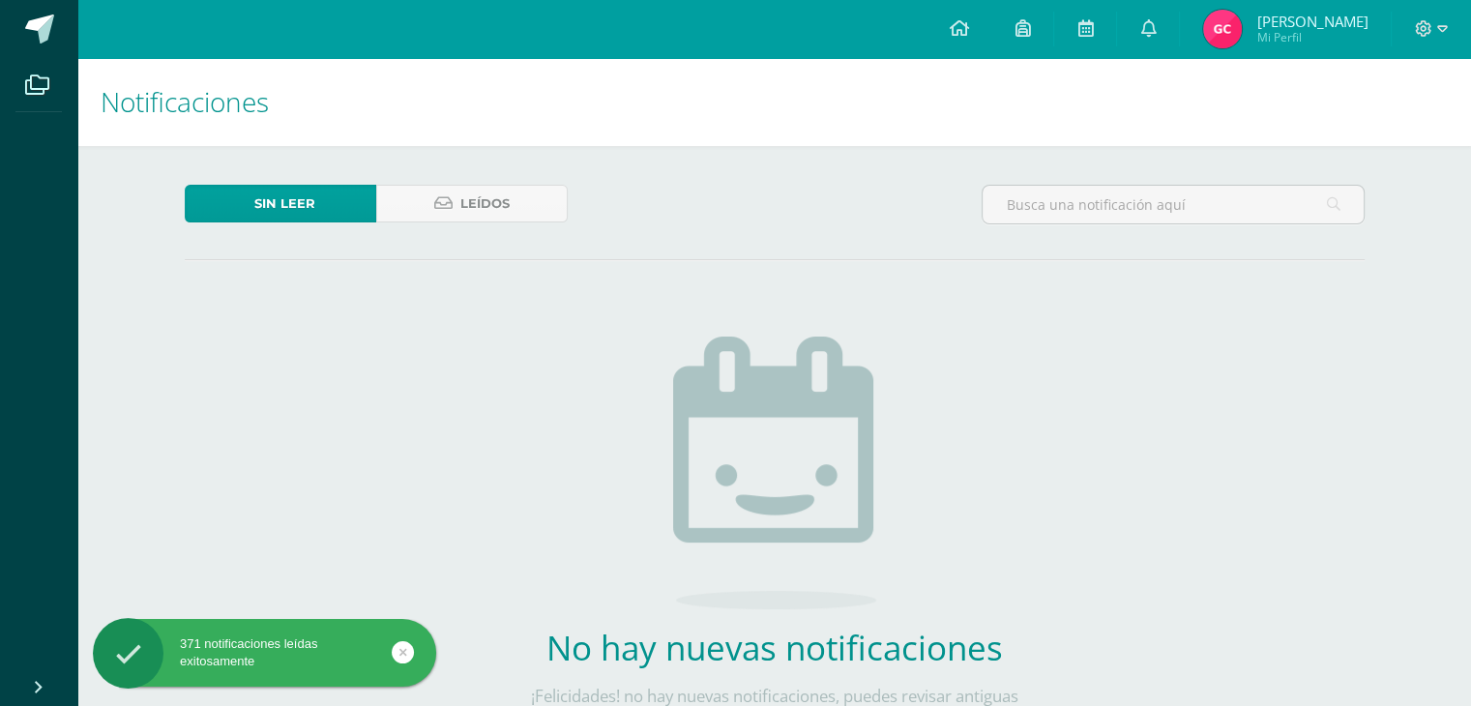
click at [231, 206] on link "Sin leer" at bounding box center [281, 204] width 192 height 38
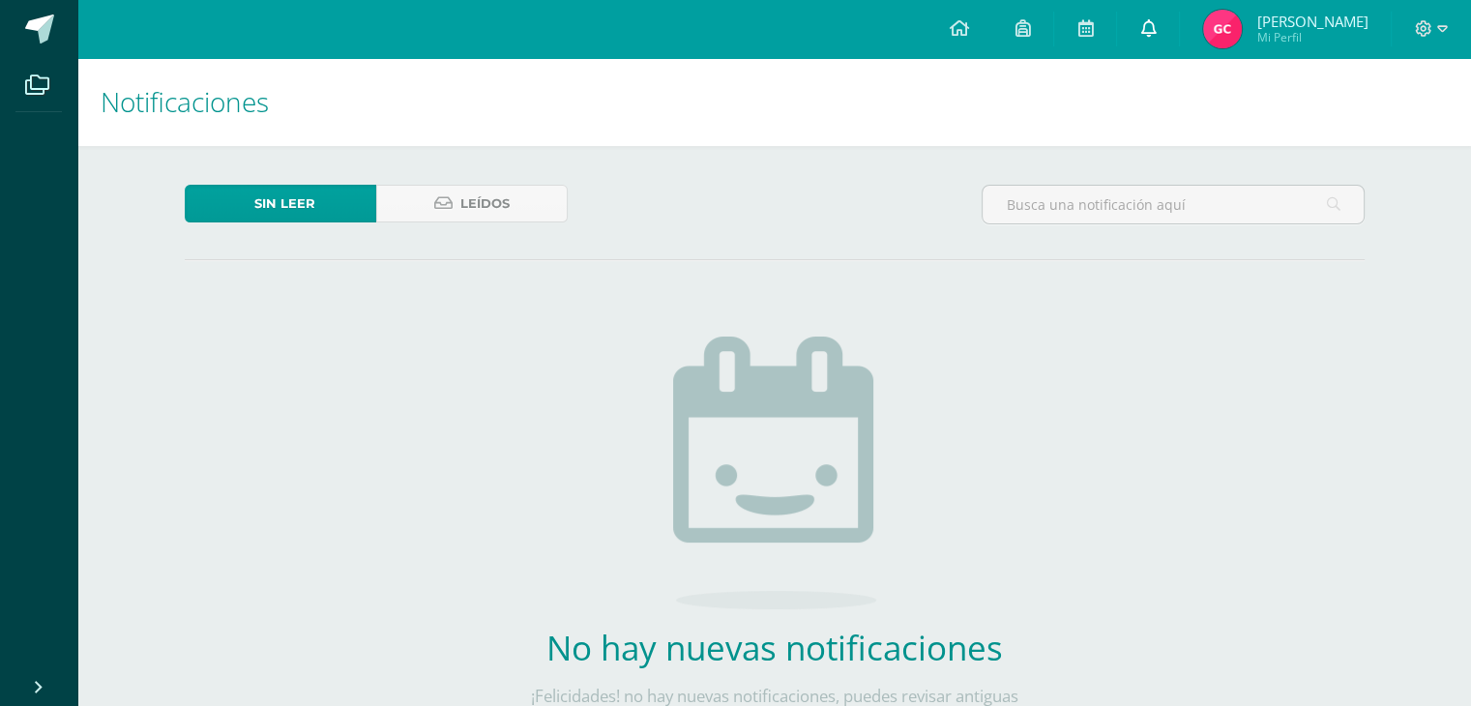
click at [1152, 29] on icon at bounding box center [1147, 27] width 15 height 17
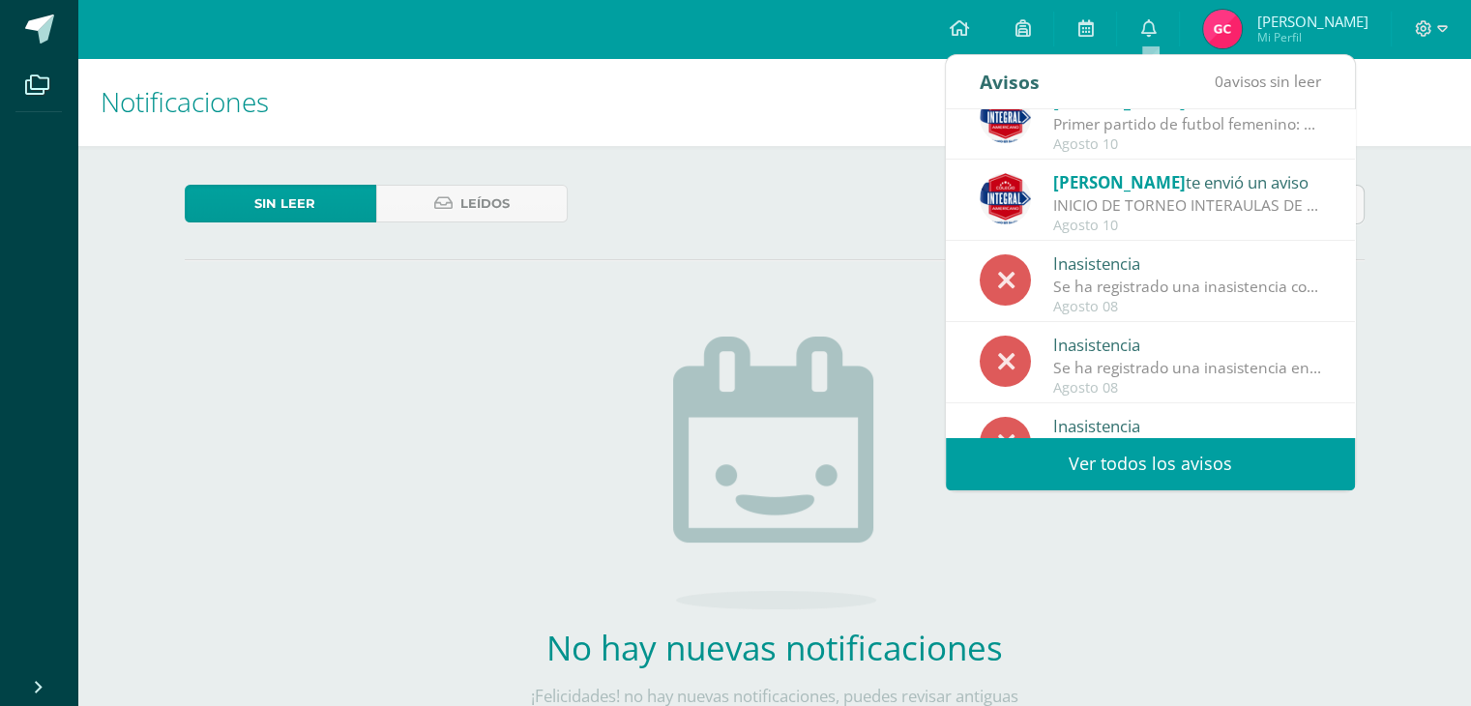
scroll to position [321, 0]
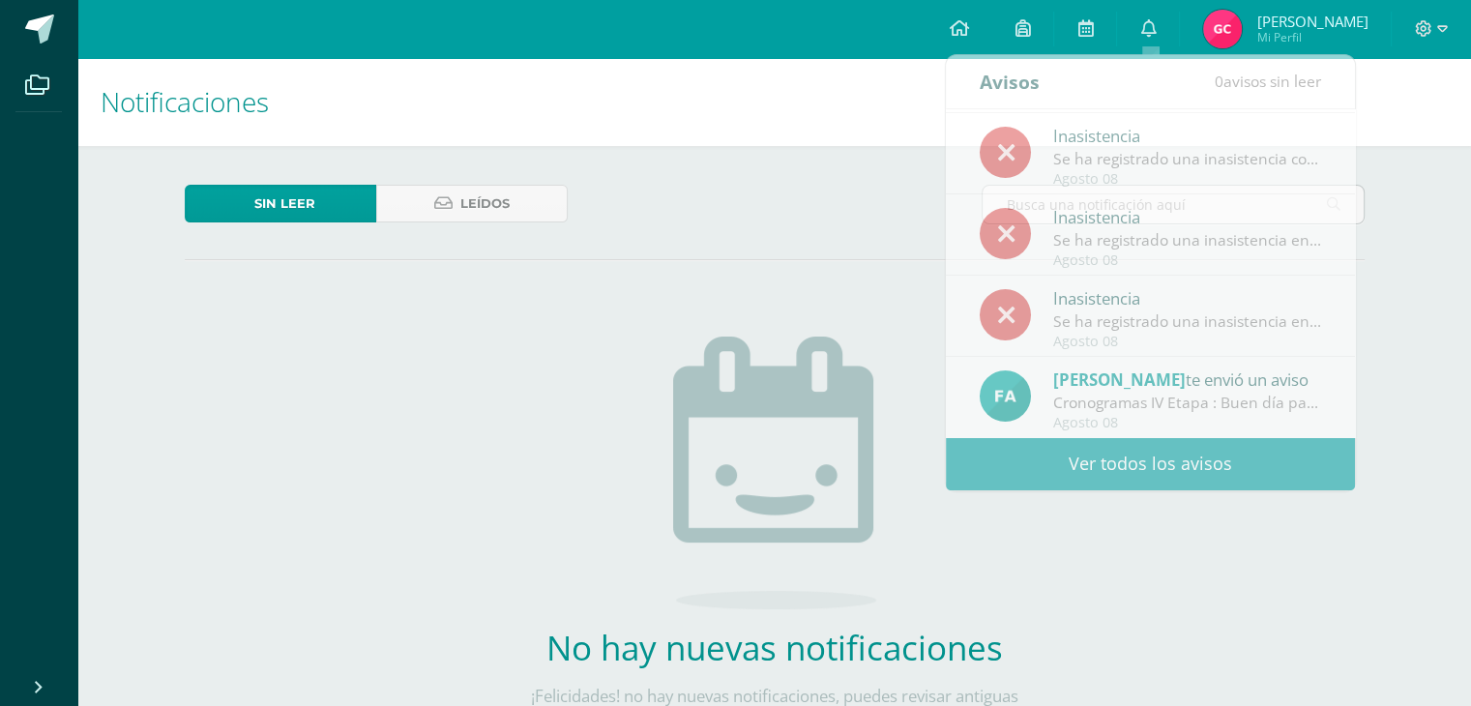
click at [1454, 27] on div at bounding box center [1431, 29] width 79 height 58
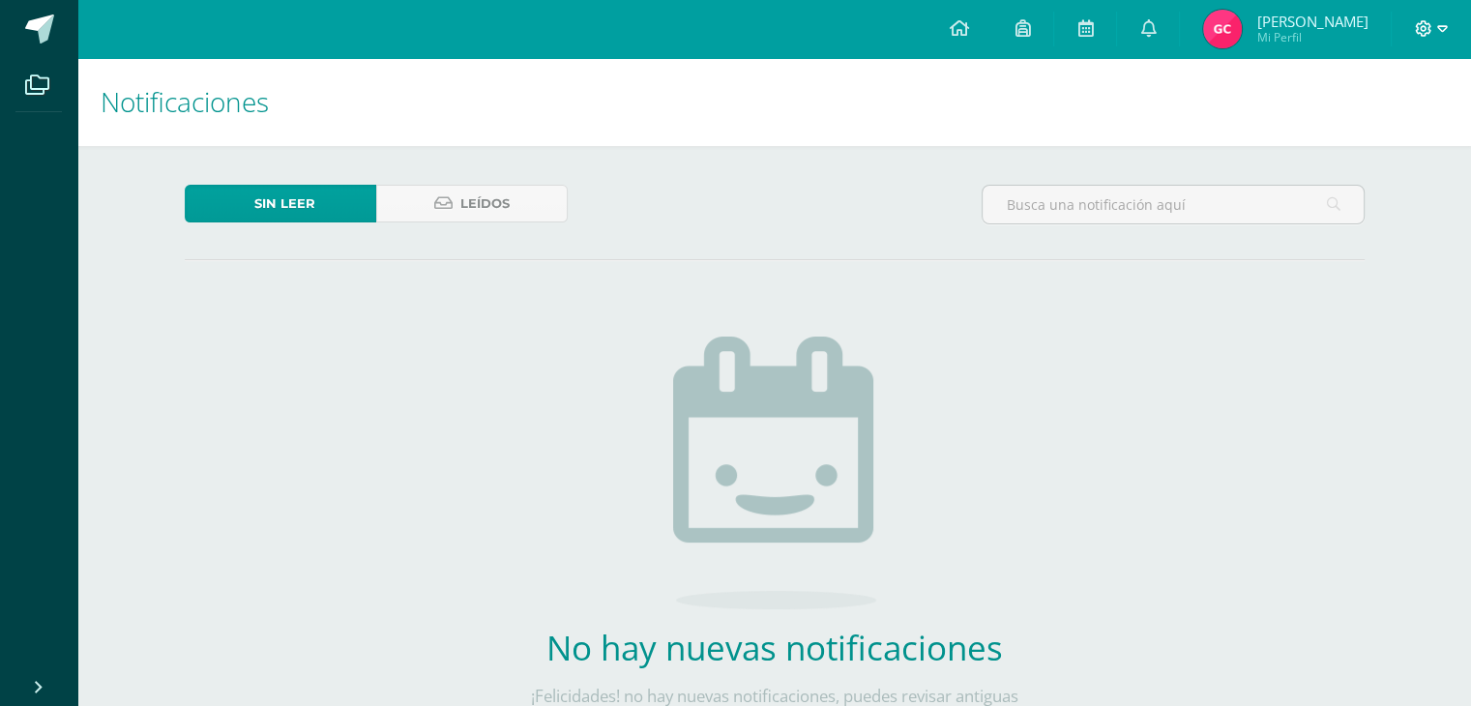
click at [1443, 32] on icon at bounding box center [1442, 28] width 11 height 17
click at [1376, 139] on span "Cerrar sesión" at bounding box center [1381, 132] width 87 height 18
